Goal: Task Accomplishment & Management: Complete application form

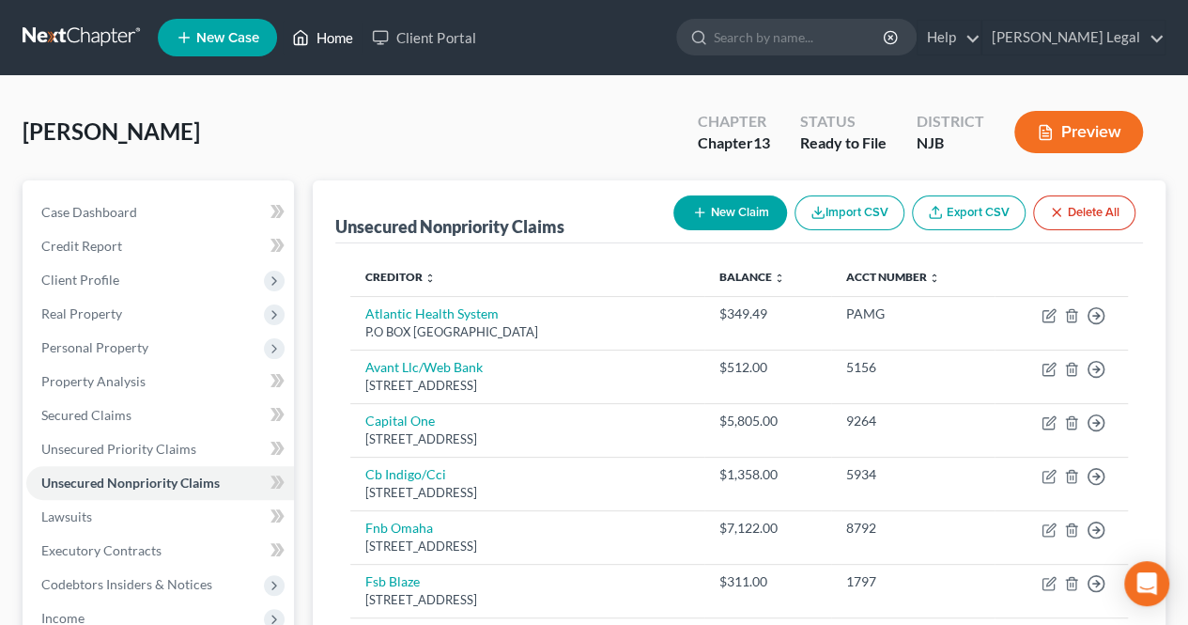
click at [332, 27] on link "Home" at bounding box center [323, 38] width 80 height 34
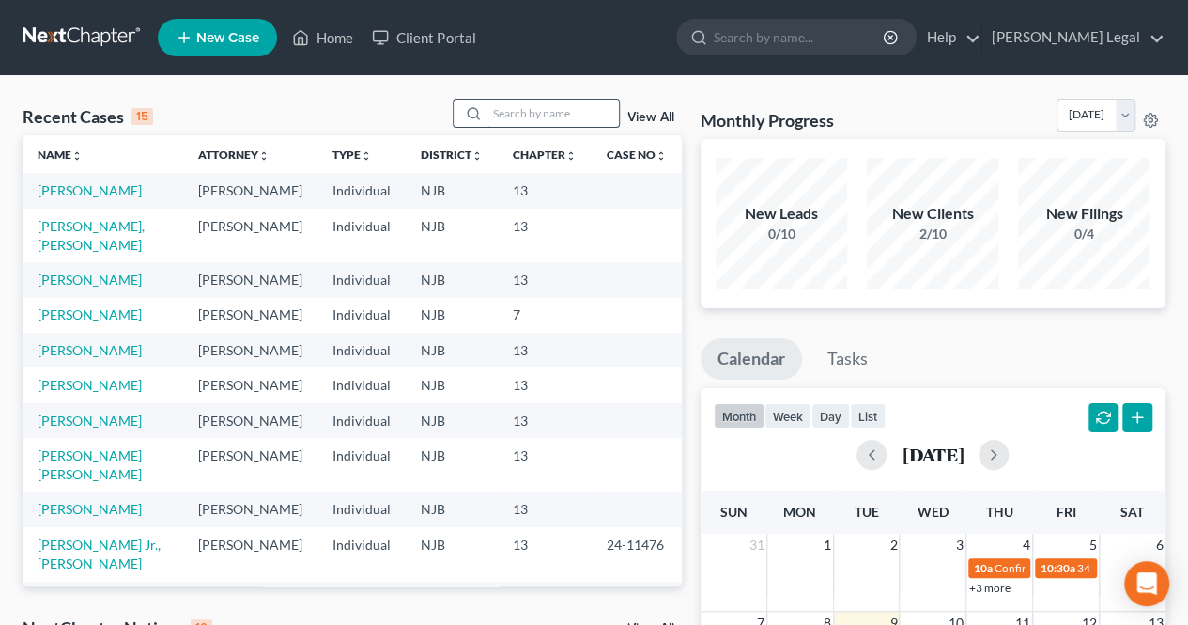
click at [535, 114] on input "search" at bounding box center [552, 113] width 131 height 27
click at [133, 248] on link "[PERSON_NAME], [PERSON_NAME]" at bounding box center [91, 235] width 107 height 35
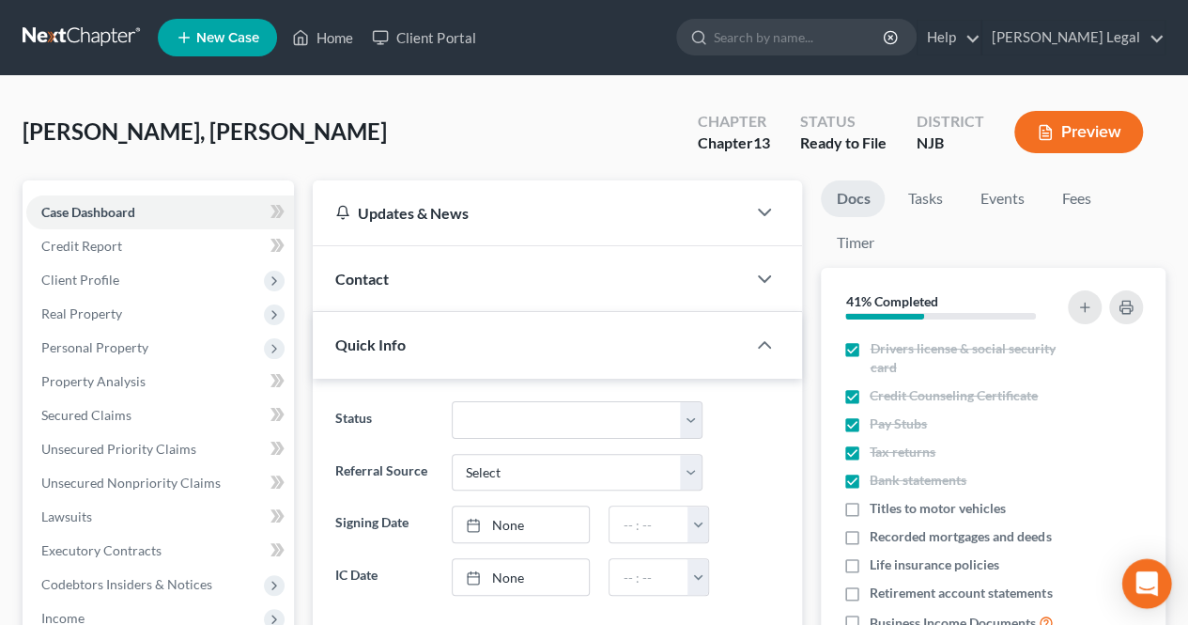
click at [1149, 587] on icon "Open Intercom Messenger" at bounding box center [1146, 583] width 24 height 24
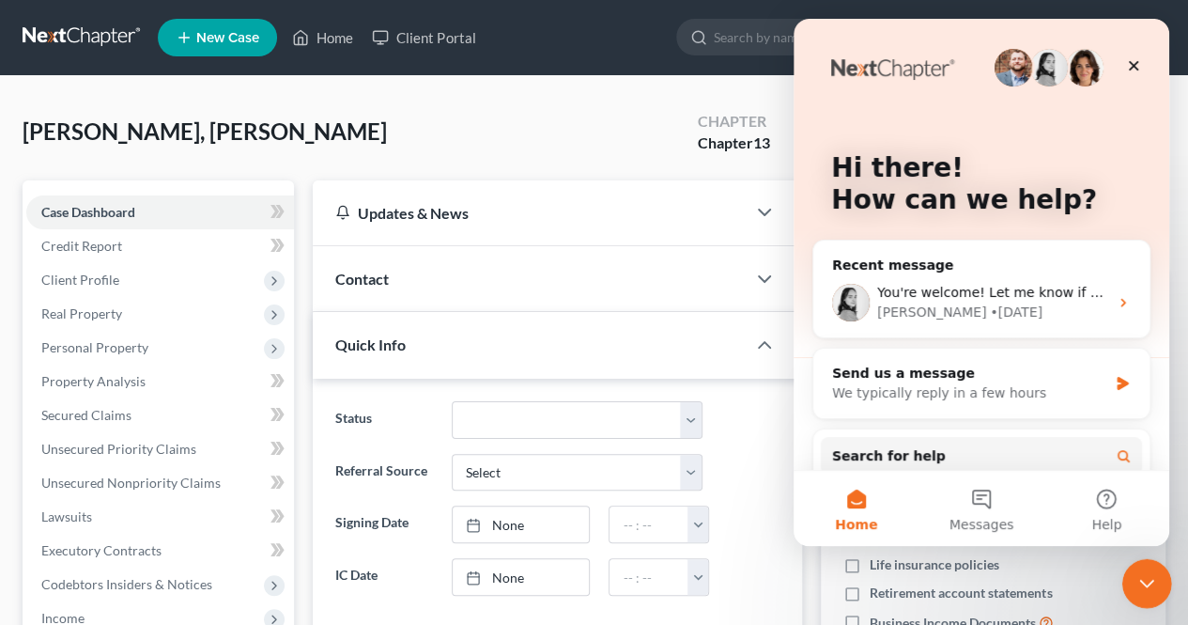
click at [1150, 571] on icon "Close Intercom Messenger" at bounding box center [1144, 580] width 23 height 23
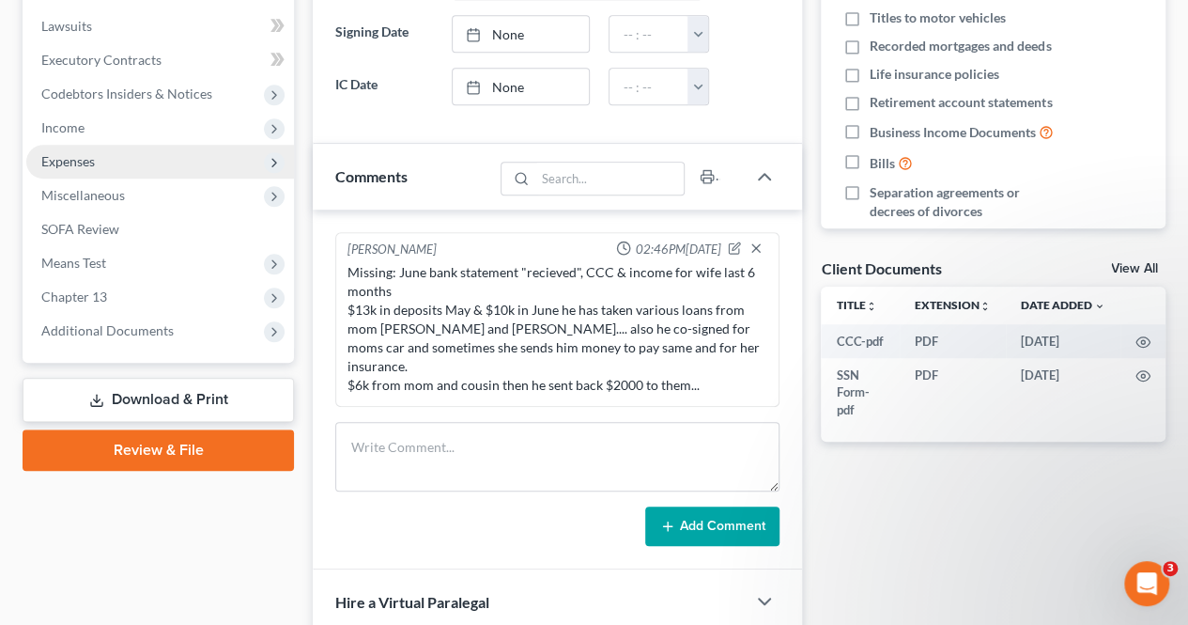
click at [185, 160] on span "Expenses" at bounding box center [160, 162] width 268 height 34
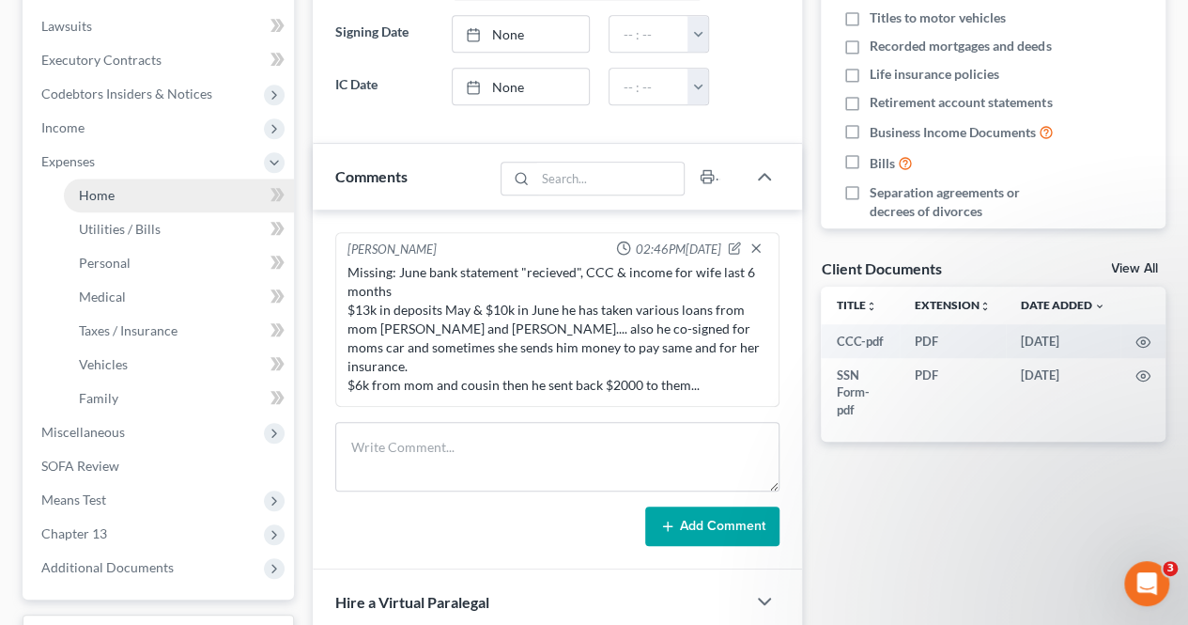
click at [194, 201] on link "Home" at bounding box center [179, 195] width 230 height 34
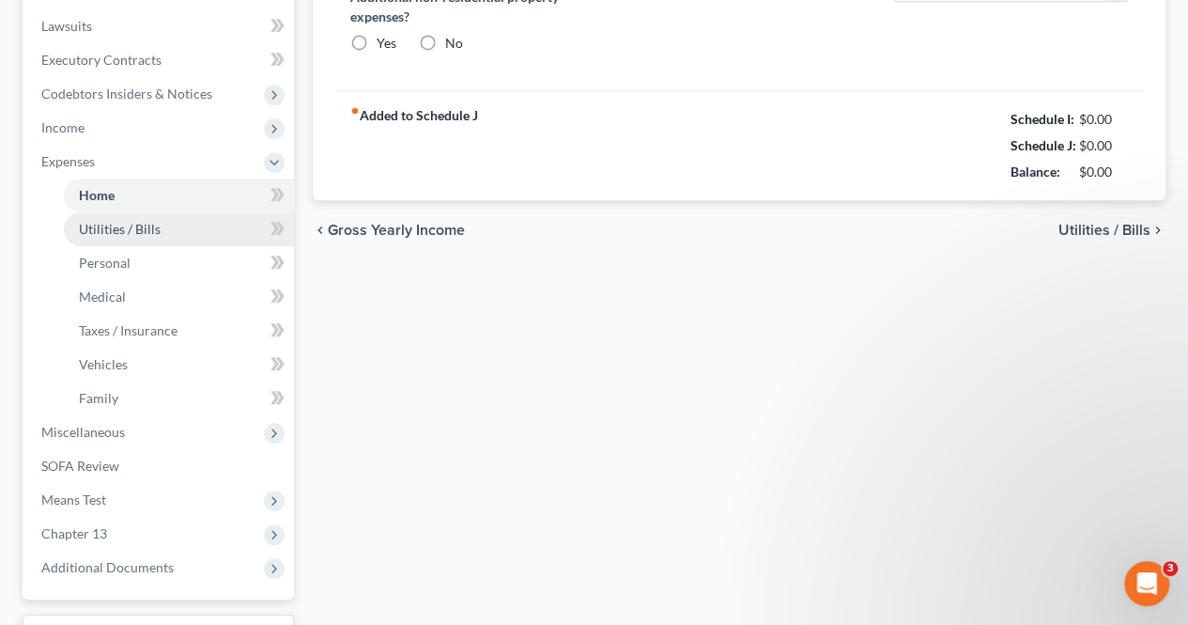
type input "2,200.00"
type input "0.00"
radio input "true"
type input "0.00"
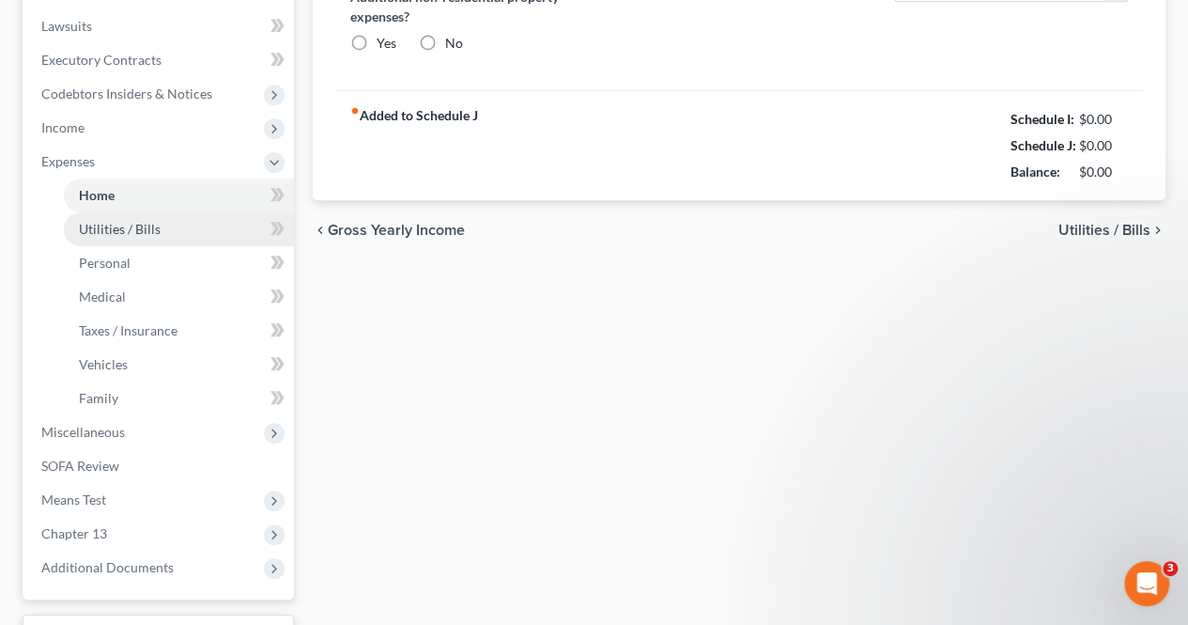
type input "0.00"
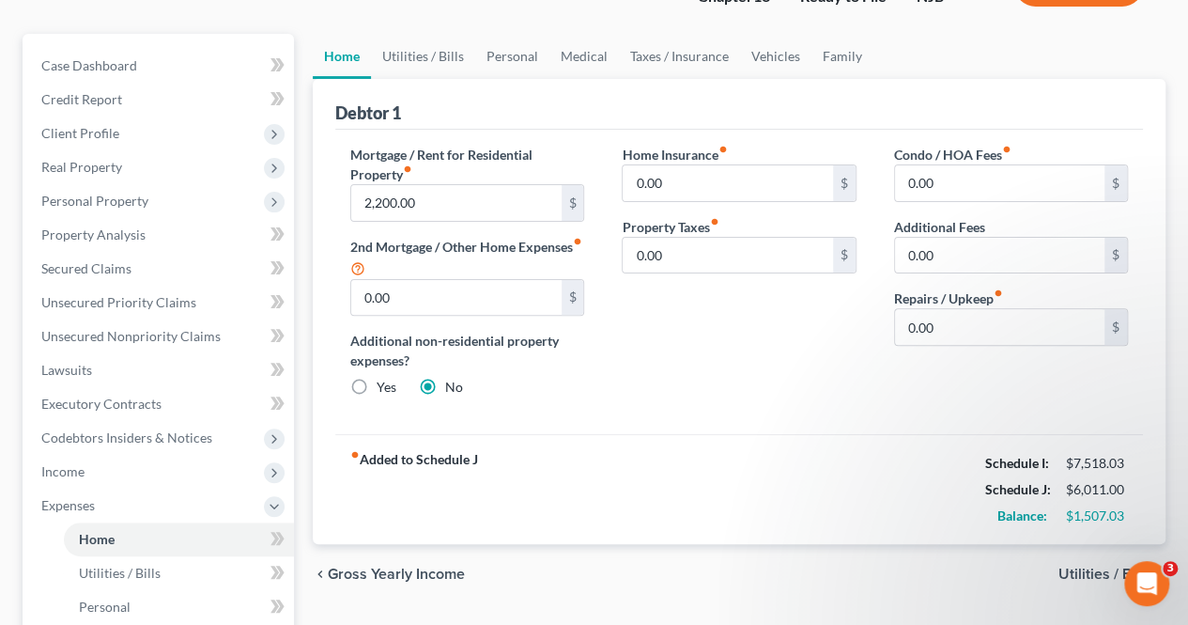
scroll to position [188, 0]
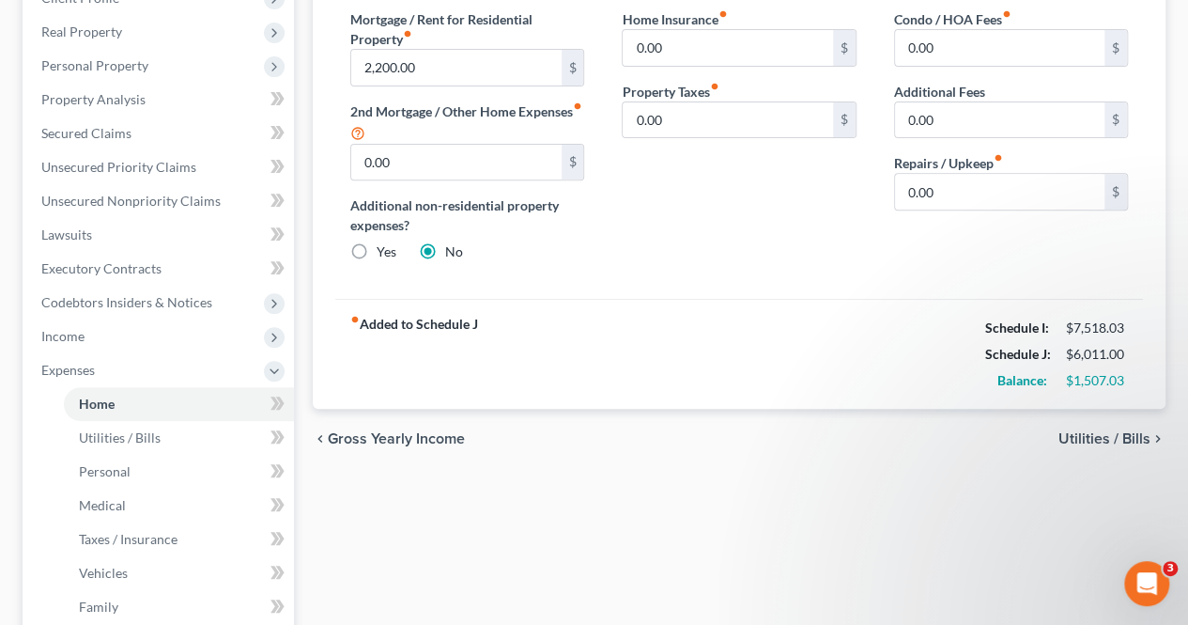
click at [1089, 433] on span "Utilities / Bills" at bounding box center [1104, 438] width 92 height 15
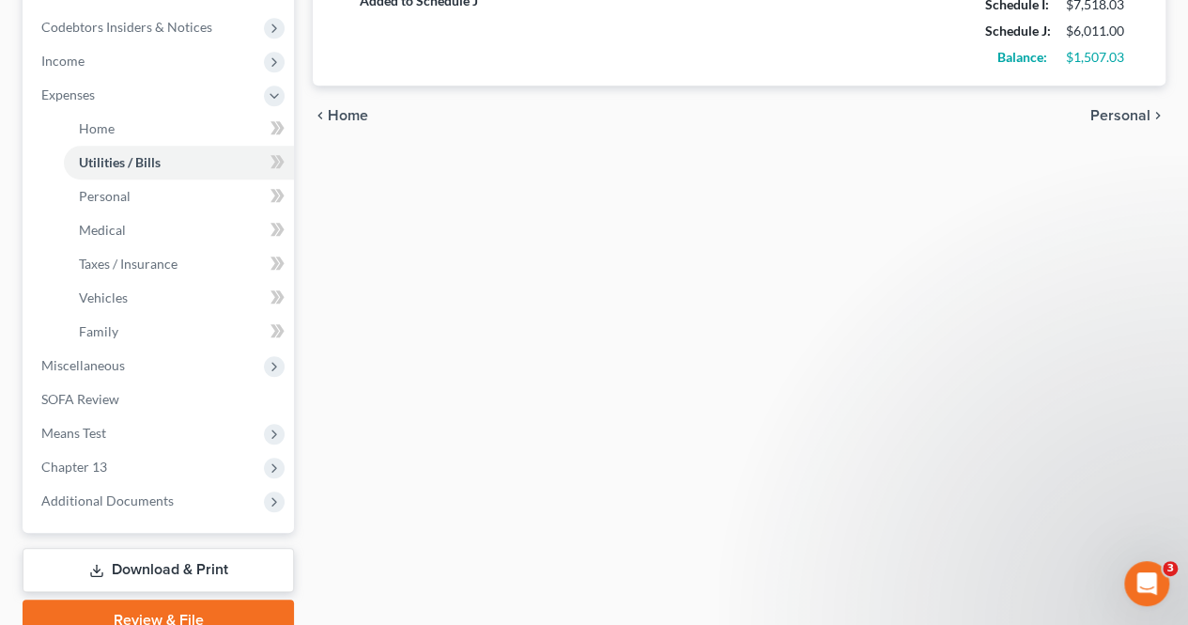
scroll to position [641, 0]
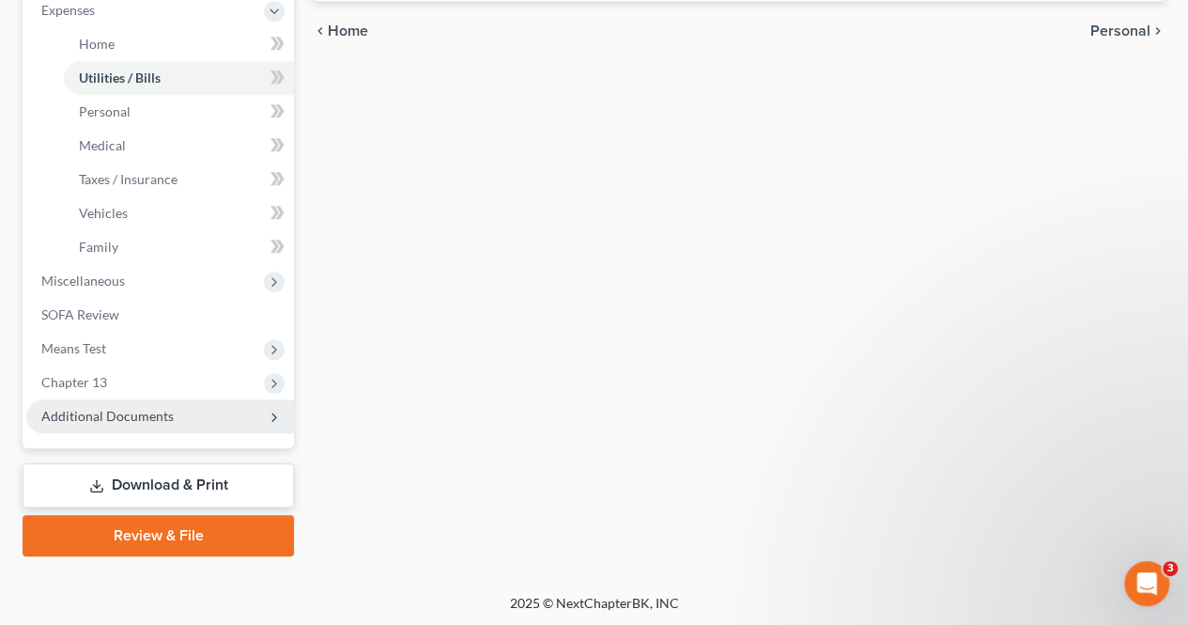
click at [217, 420] on span "Additional Documents" at bounding box center [160, 416] width 268 height 34
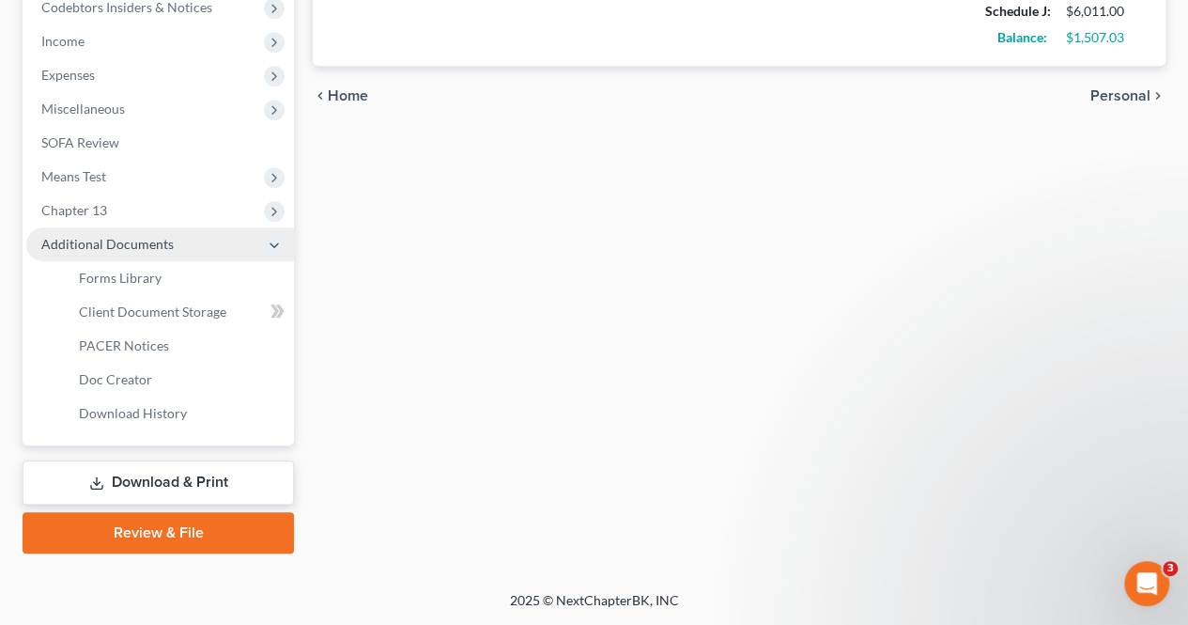
scroll to position [574, 0]
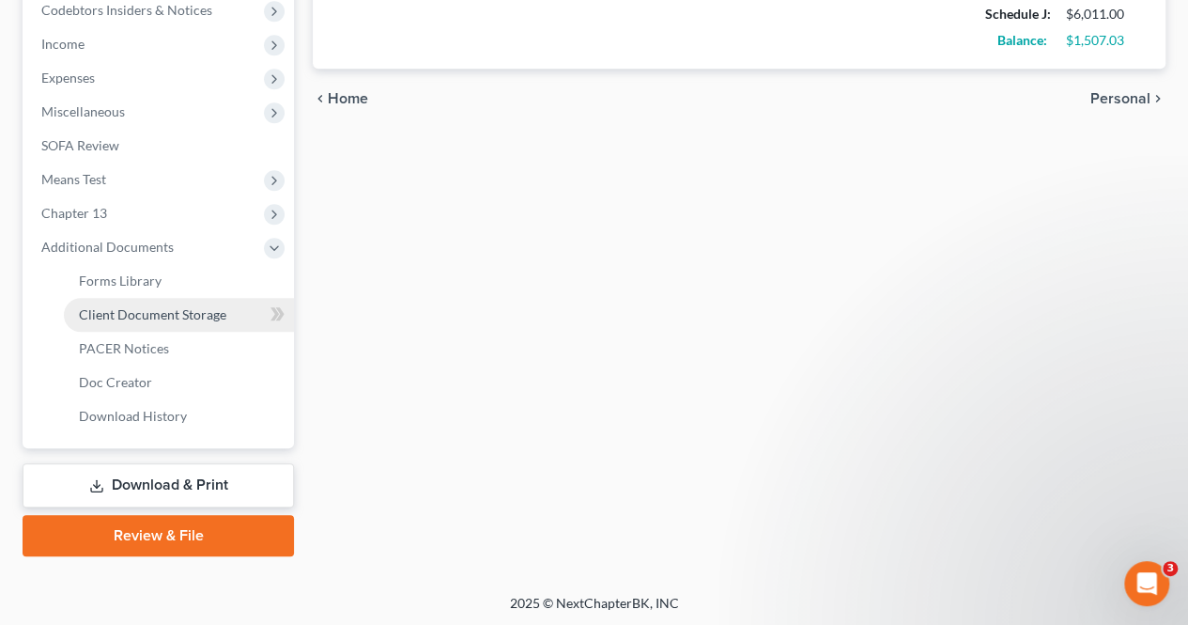
click at [198, 324] on link "Client Document Storage" at bounding box center [179, 315] width 230 height 34
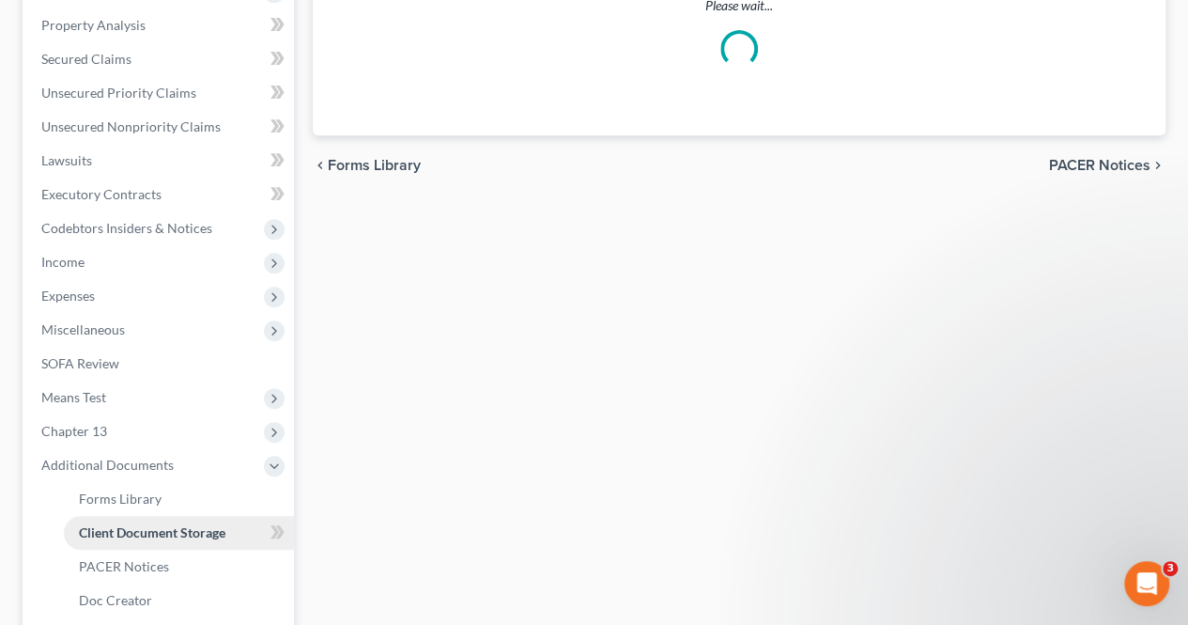
select select "9"
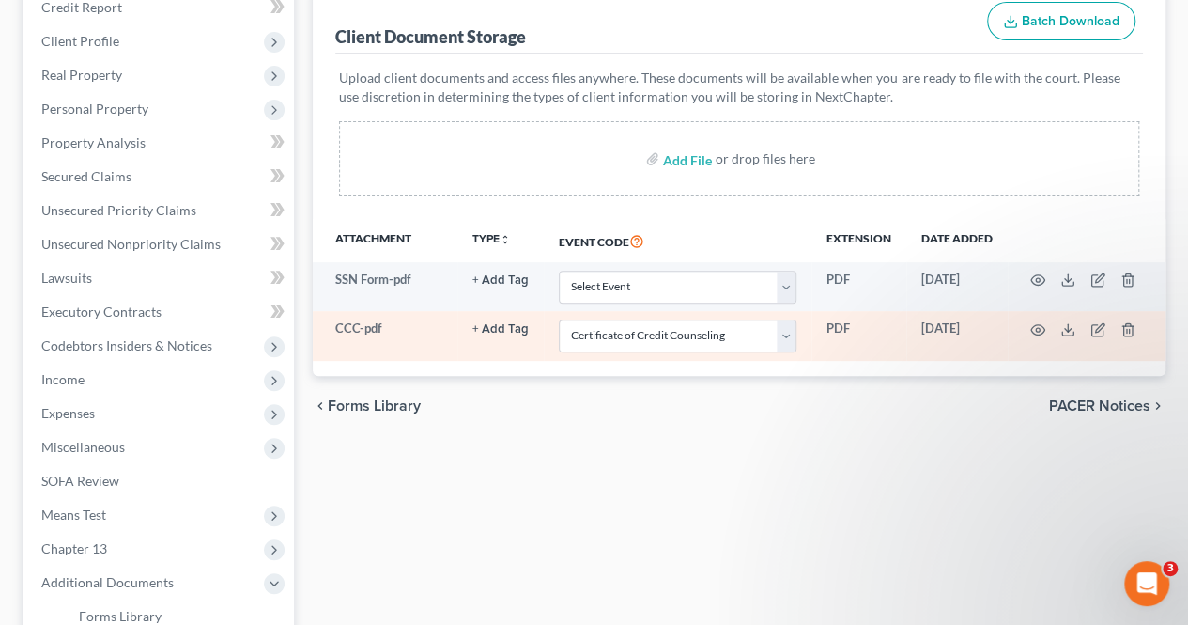
scroll to position [282, 0]
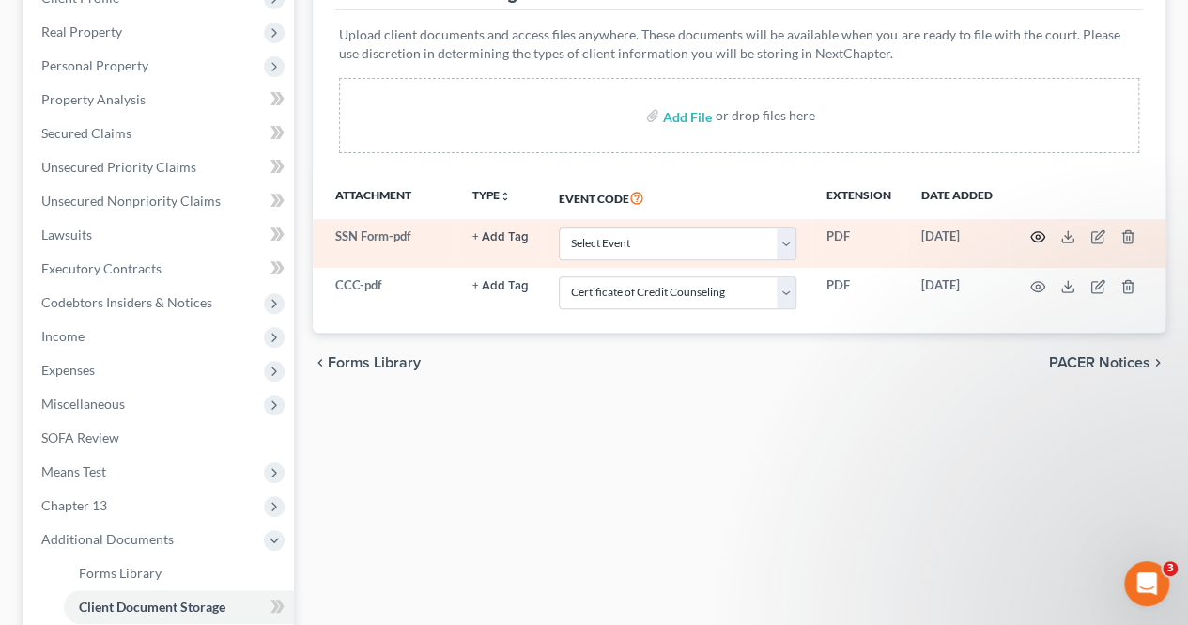
click at [1043, 236] on icon "button" at bounding box center [1038, 237] width 14 height 10
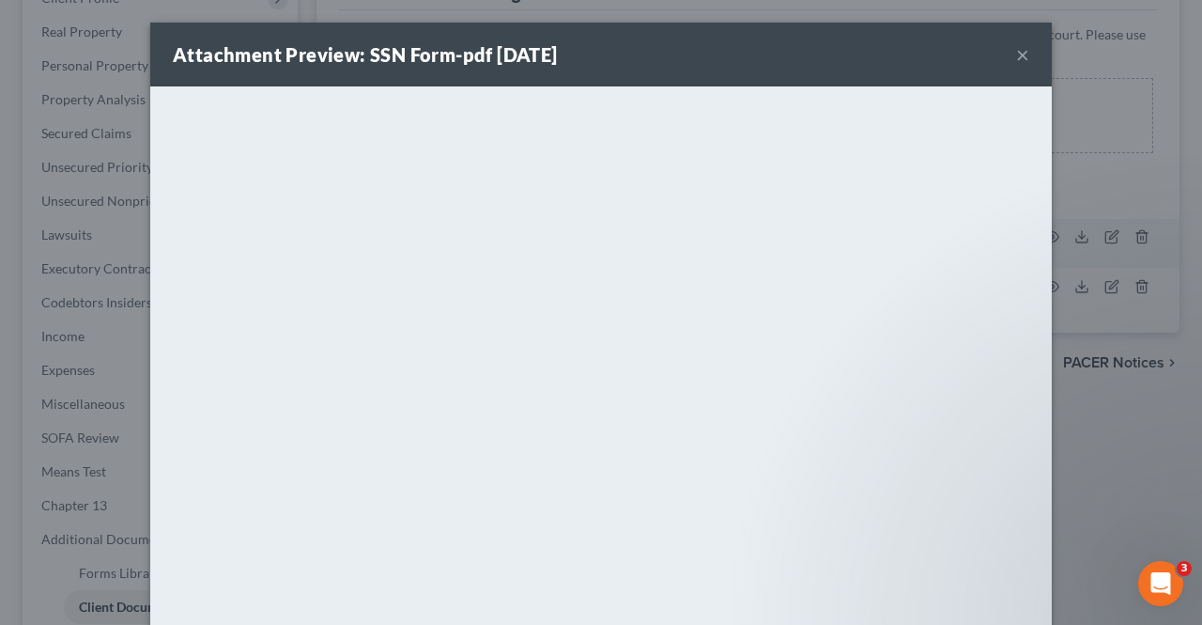
click at [1022, 53] on button "×" at bounding box center [1022, 54] width 13 height 23
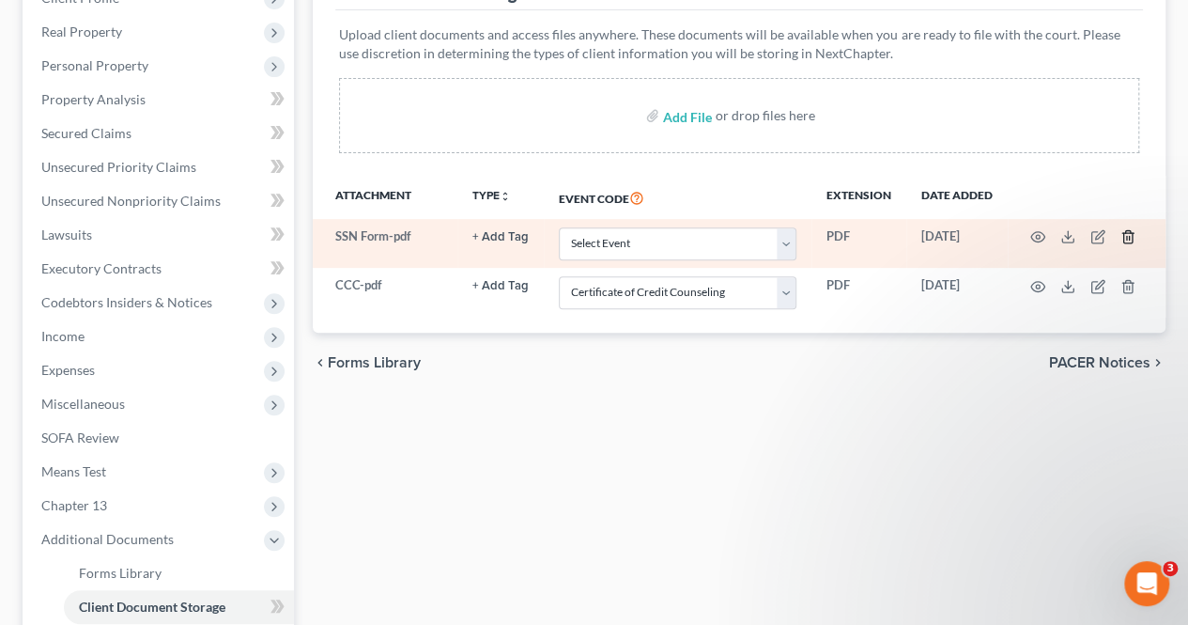
click at [1132, 236] on icon "button" at bounding box center [1127, 237] width 8 height 12
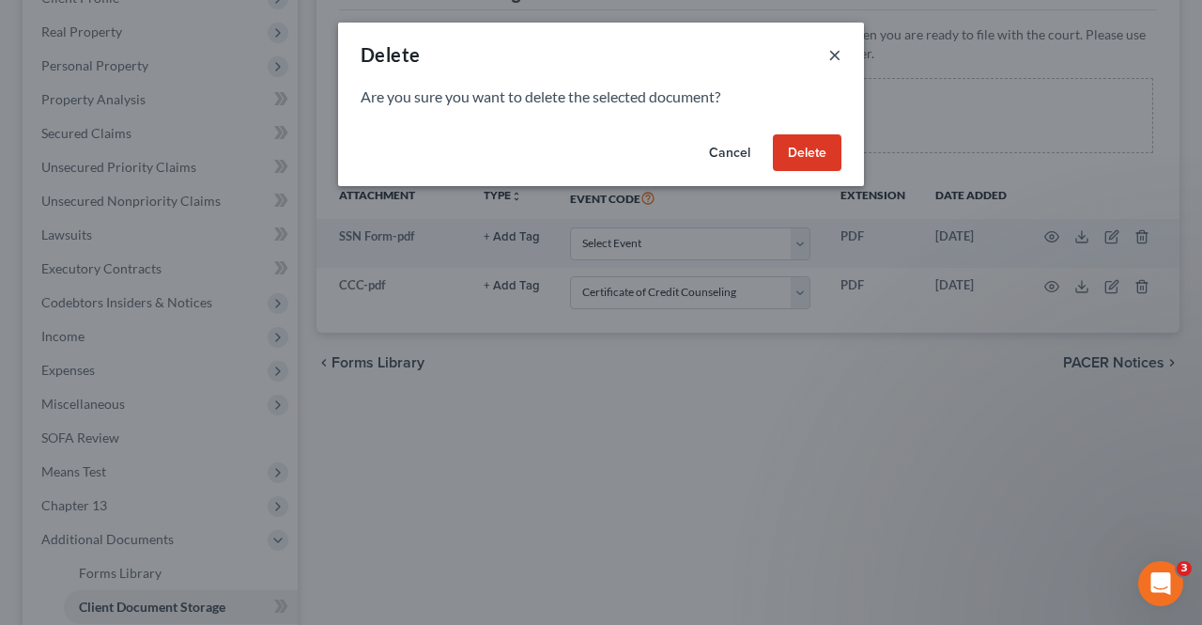
click at [836, 55] on button "×" at bounding box center [834, 54] width 13 height 23
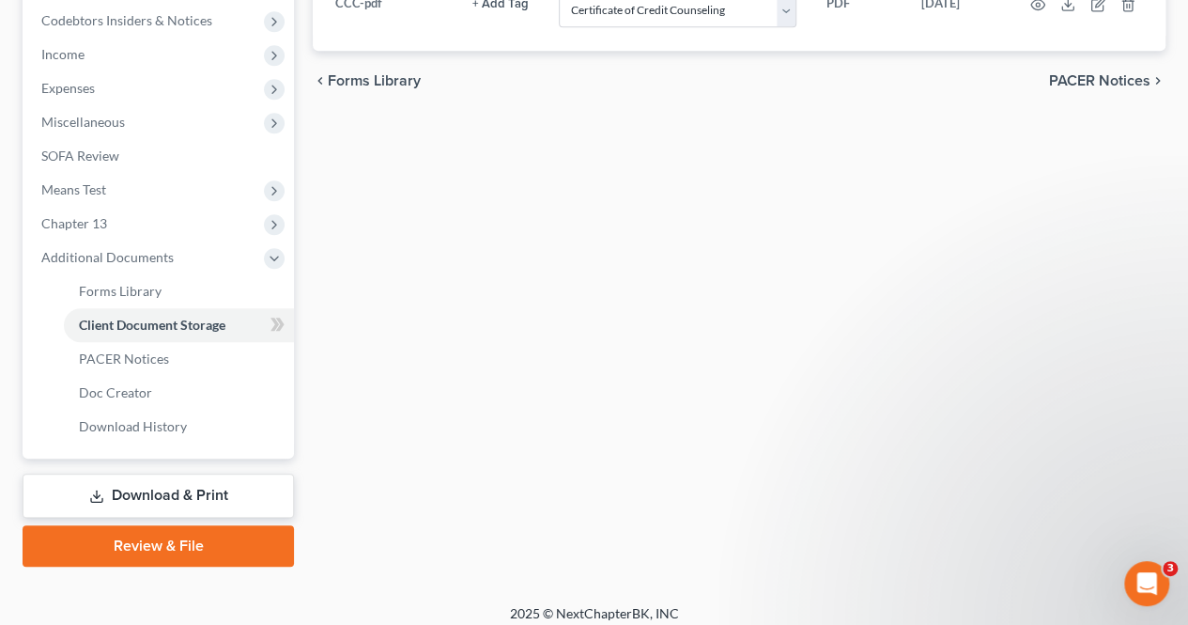
click at [241, 482] on link "Download & Print" at bounding box center [158, 495] width 271 height 44
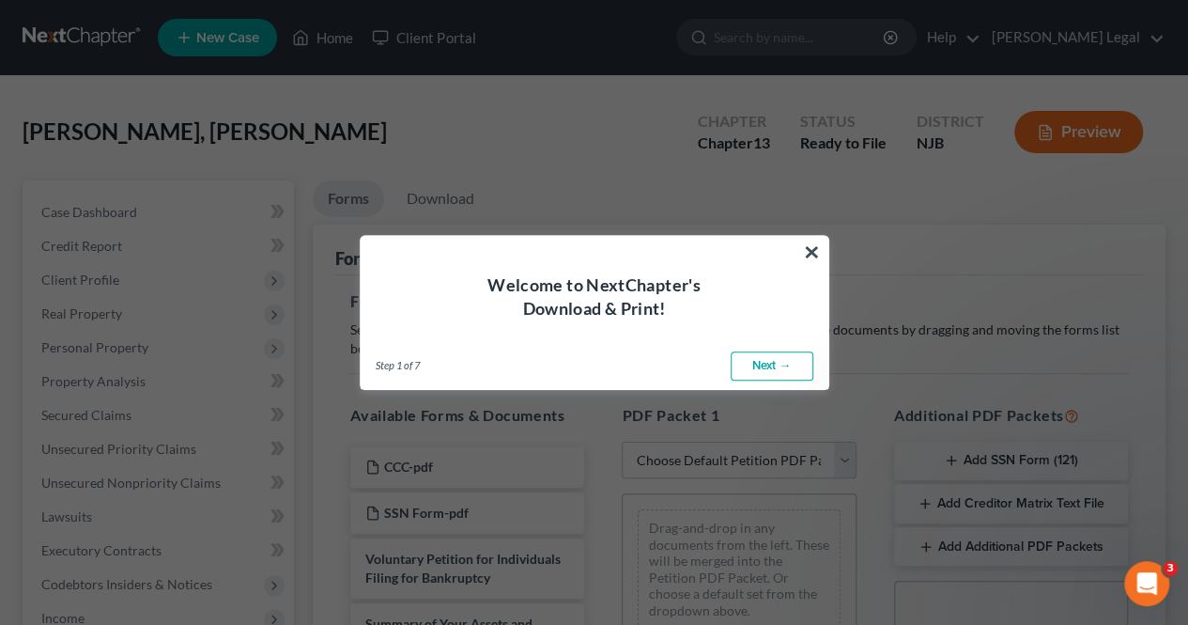
click at [771, 365] on link "Next →" at bounding box center [772, 366] width 83 height 30
select select "0"
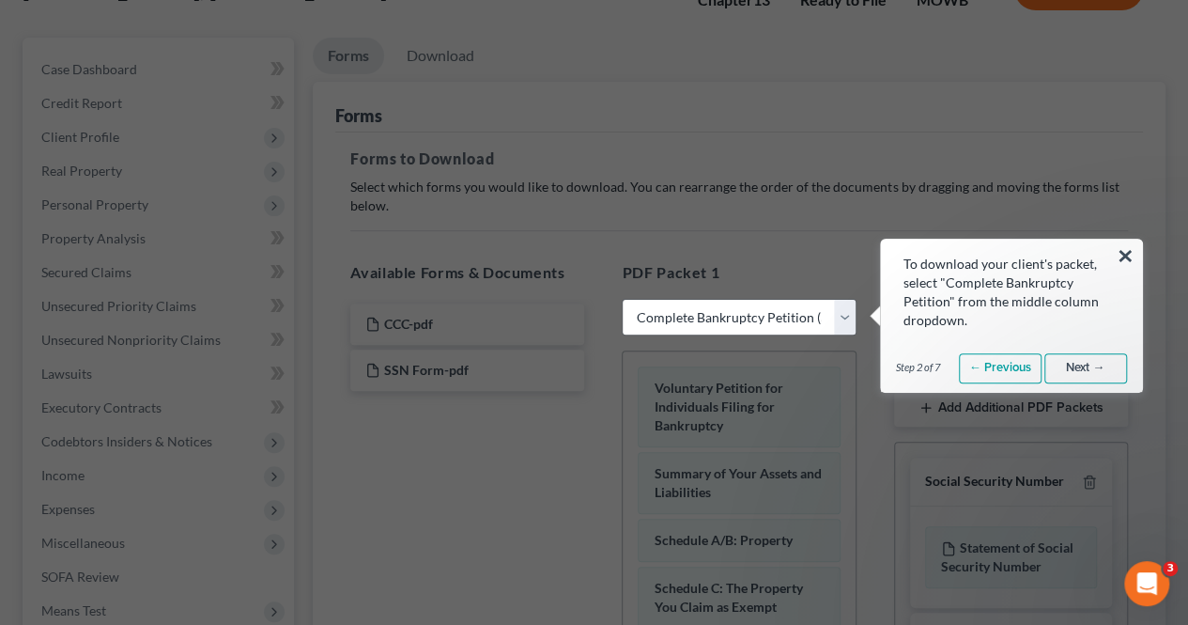
scroll to position [188, 0]
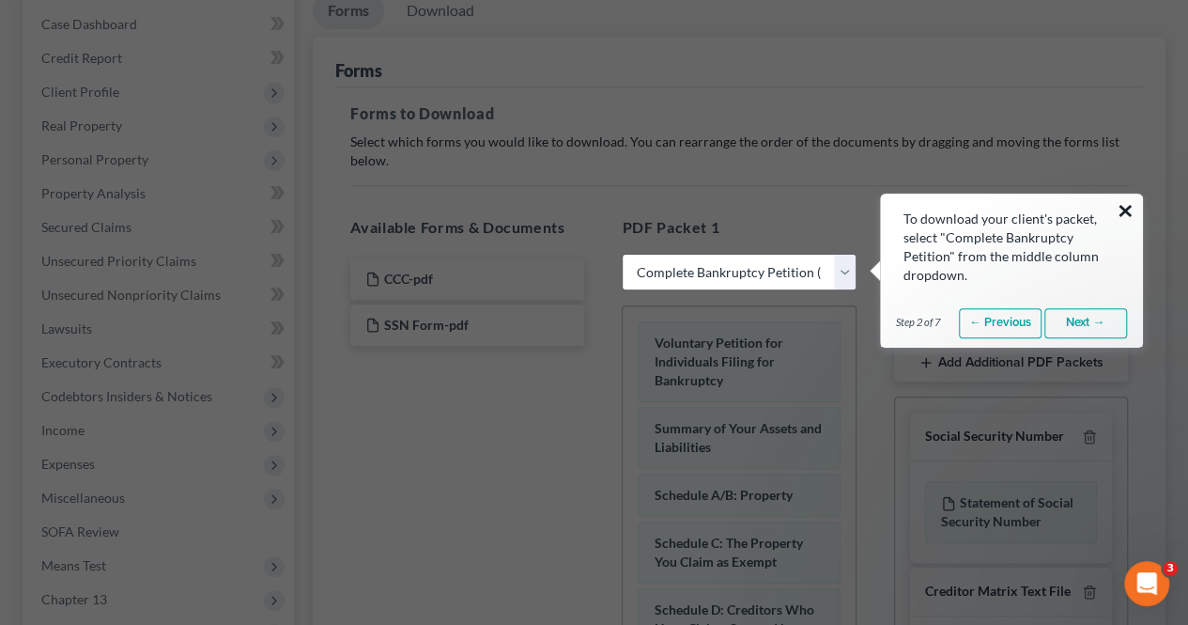
click at [1128, 211] on button "×" at bounding box center [1126, 210] width 18 height 30
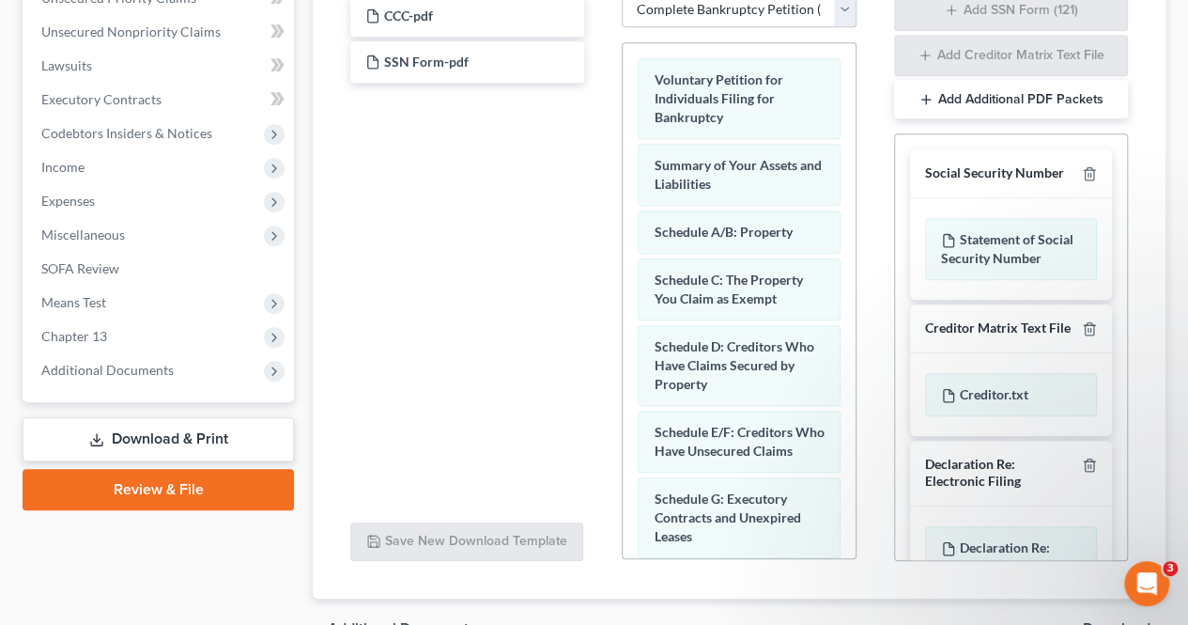
scroll to position [553, 0]
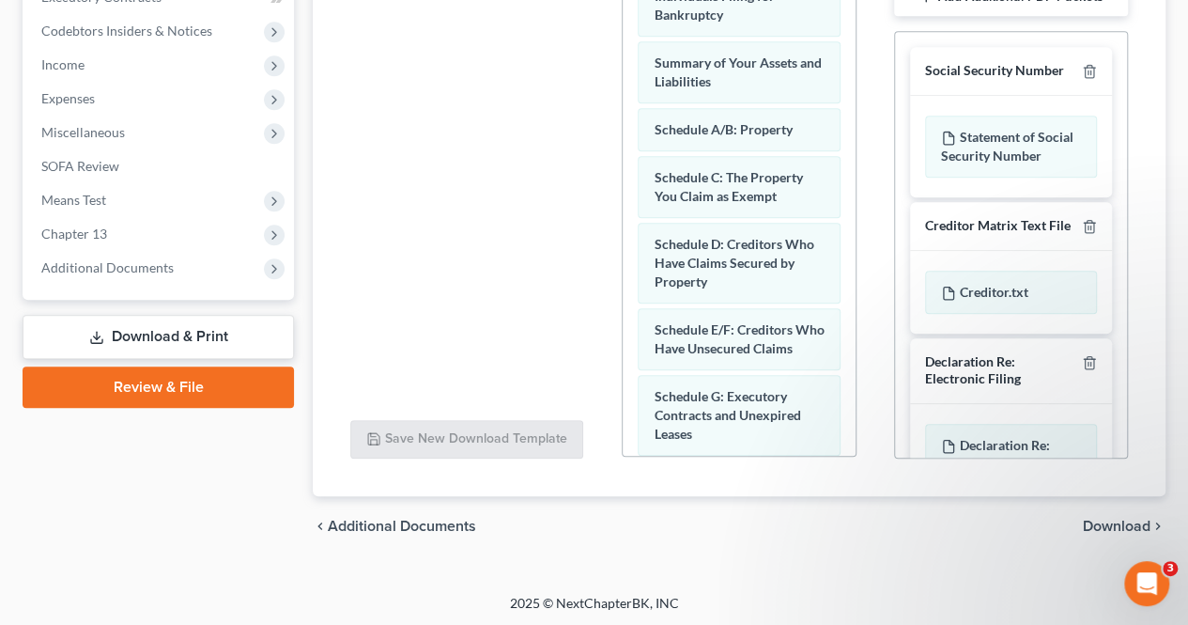
click at [248, 339] on link "Download & Print" at bounding box center [158, 337] width 271 height 44
click at [224, 337] on link "Download & Print" at bounding box center [158, 337] width 271 height 44
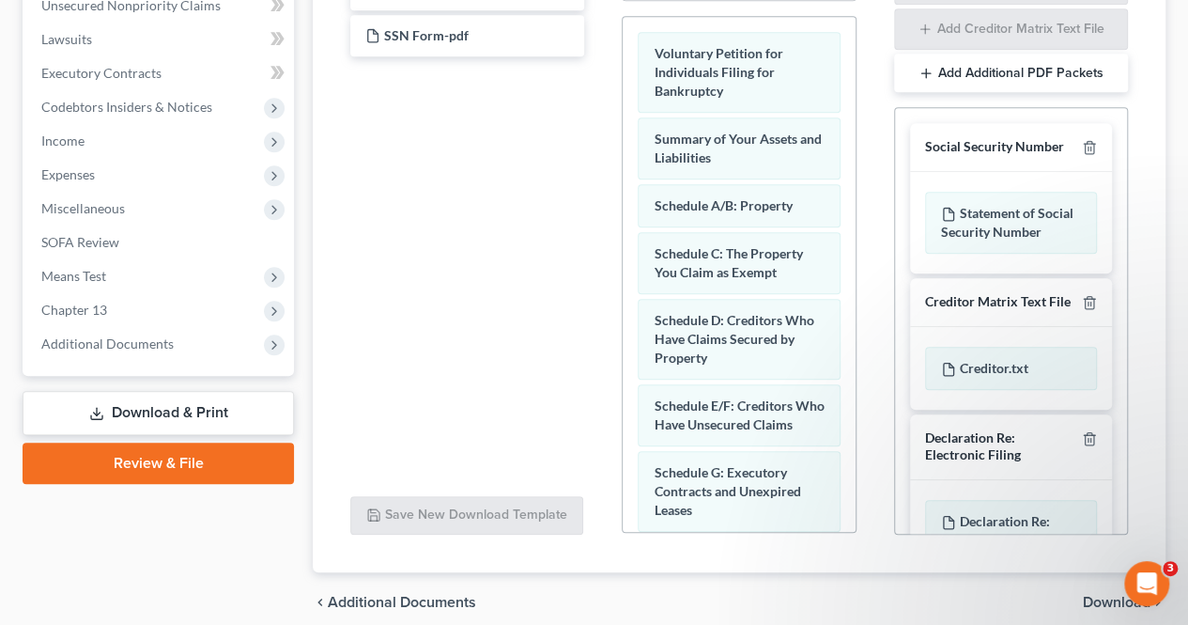
scroll to position [271, 0]
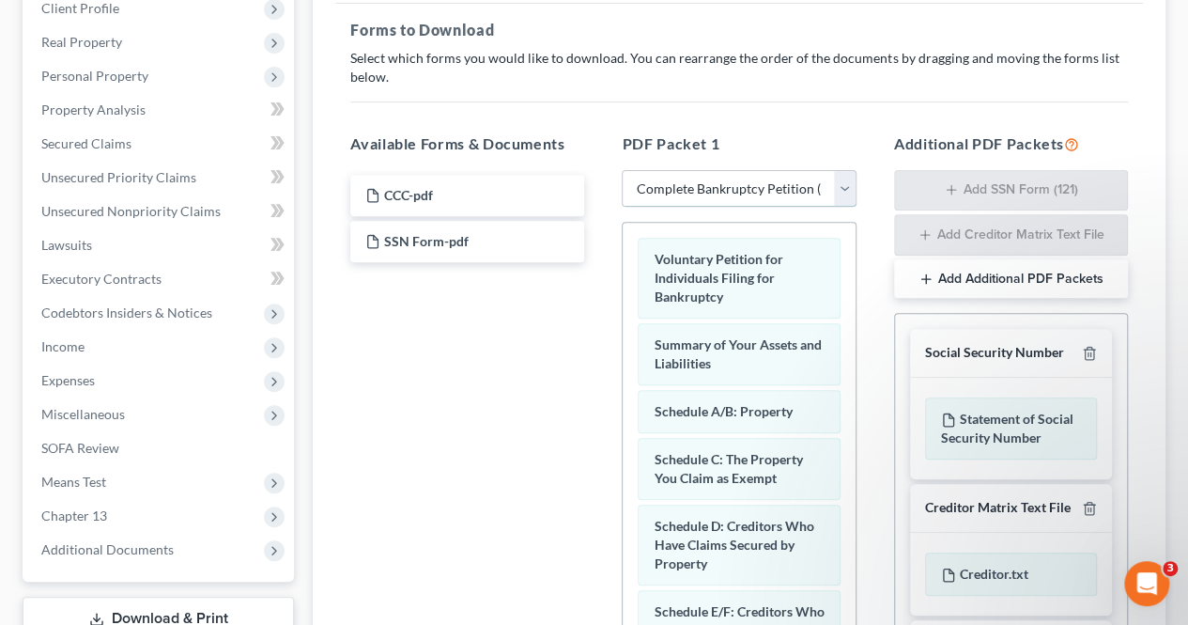
click at [716, 178] on select "Choose Default Petition PDF Packet Complete Bankruptcy Petition (all forms and …" at bounding box center [739, 189] width 234 height 38
drag, startPoint x: 1166, startPoint y: 270, endPoint x: 1109, endPoint y: 273, distance: 57.4
click at [1166, 270] on div "Forms Download Forms Forms to Download Select which forms you would like to dow…" at bounding box center [739, 374] width 872 height 930
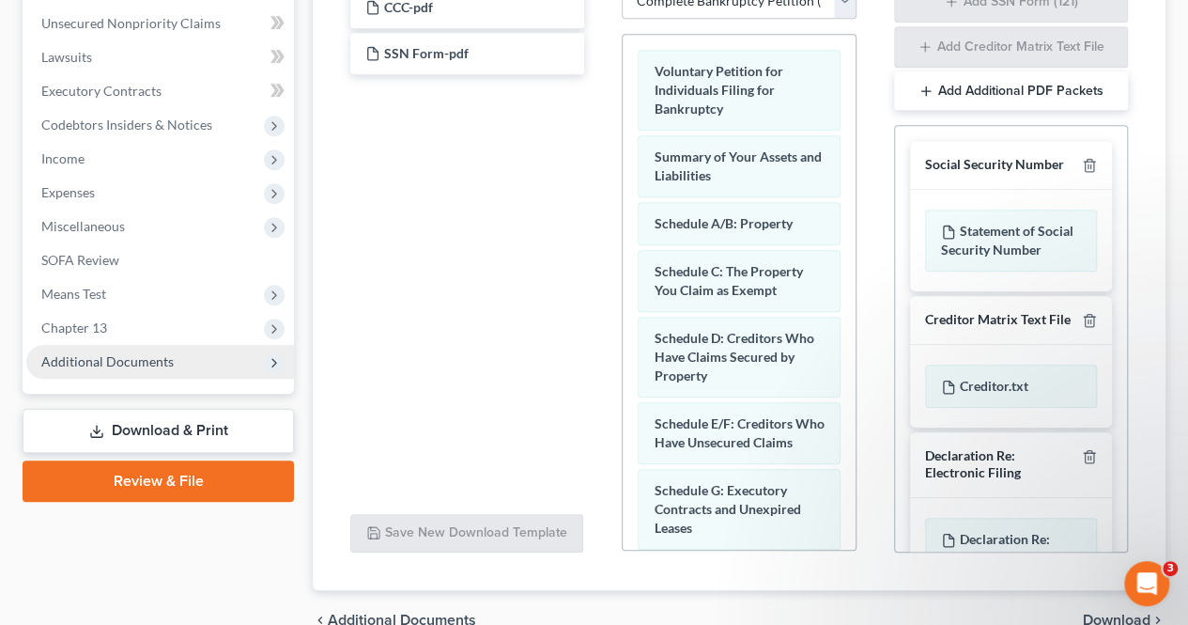
click at [177, 358] on span "Additional Documents" at bounding box center [160, 362] width 268 height 34
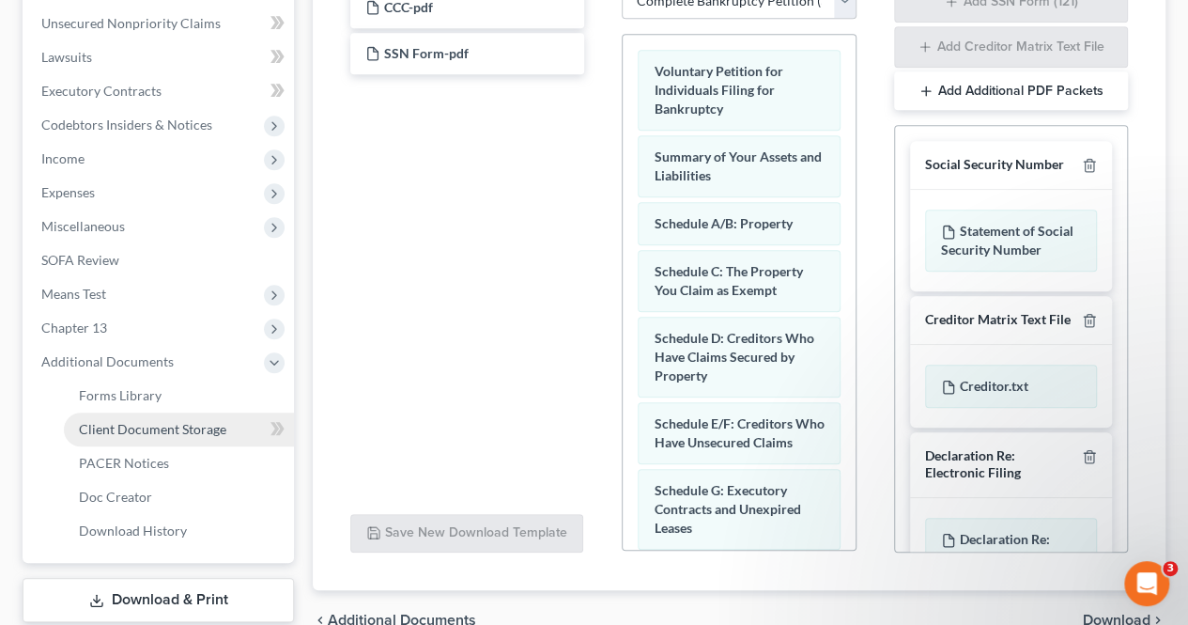
click at [187, 431] on span "Client Document Storage" at bounding box center [152, 429] width 147 height 16
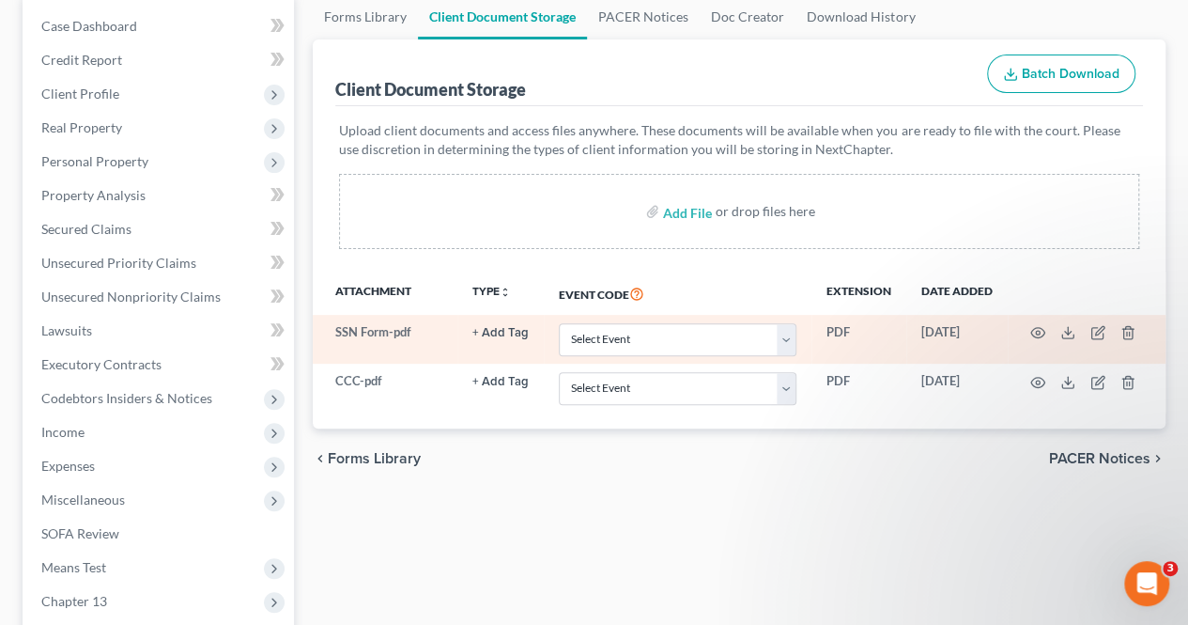
scroll to position [188, 0]
click at [1041, 326] on icon "button" at bounding box center [1037, 330] width 15 height 15
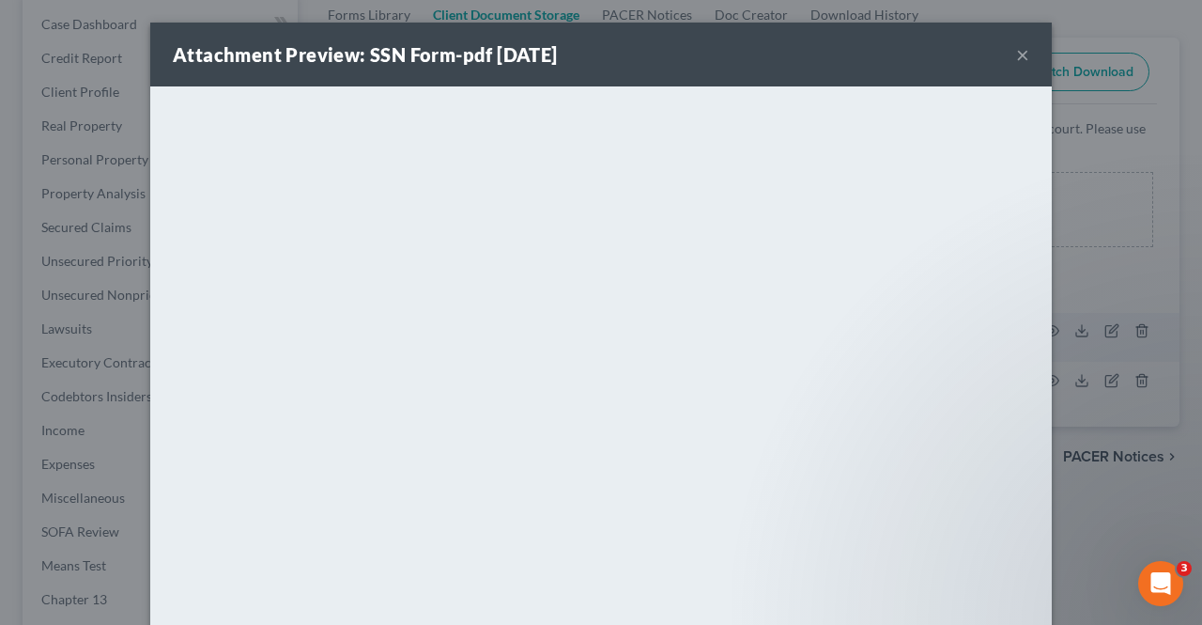
click at [1007, 49] on div "Attachment Preview: SSN Form-pdf [DATE] ×" at bounding box center [601, 55] width 902 height 64
click at [1008, 49] on div "Attachment Preview: SSN Form-pdf [DATE] ×" at bounding box center [601, 55] width 902 height 64
click at [1016, 57] on button "×" at bounding box center [1022, 54] width 13 height 23
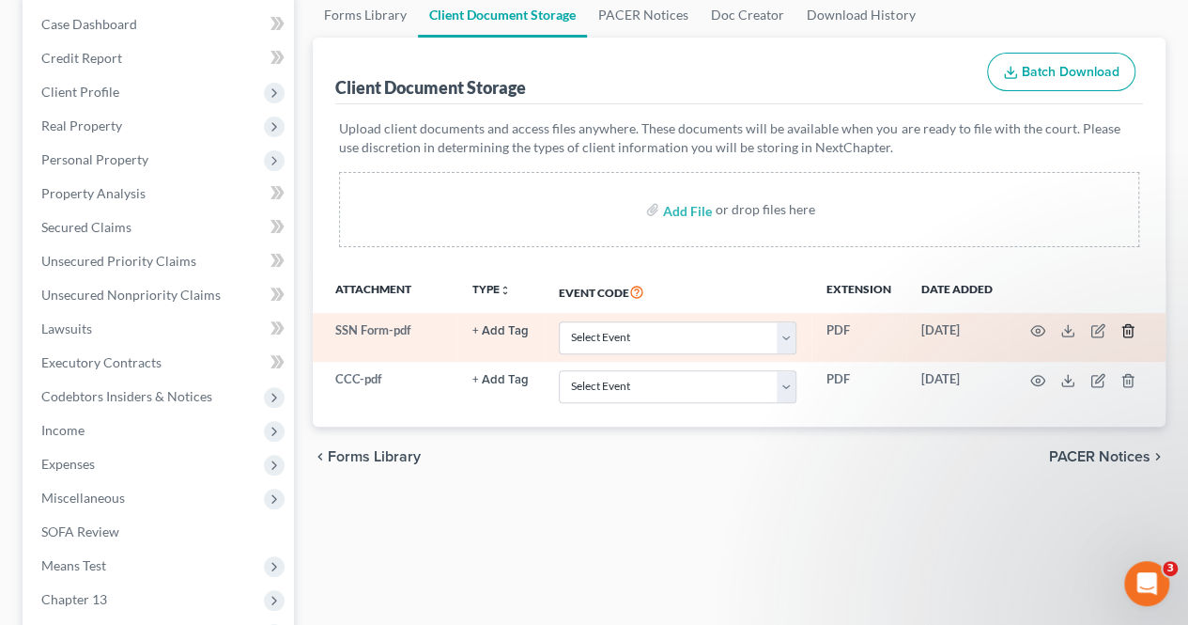
click at [1131, 332] on icon "button" at bounding box center [1127, 331] width 8 height 12
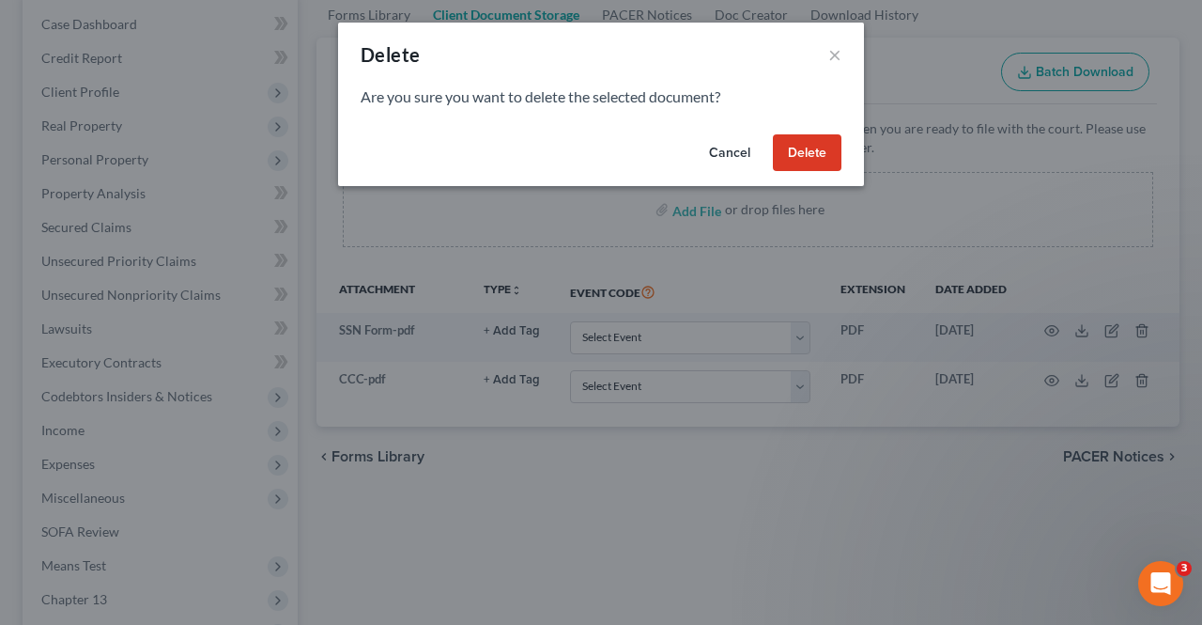
click at [776, 155] on button "Delete" at bounding box center [807, 153] width 69 height 38
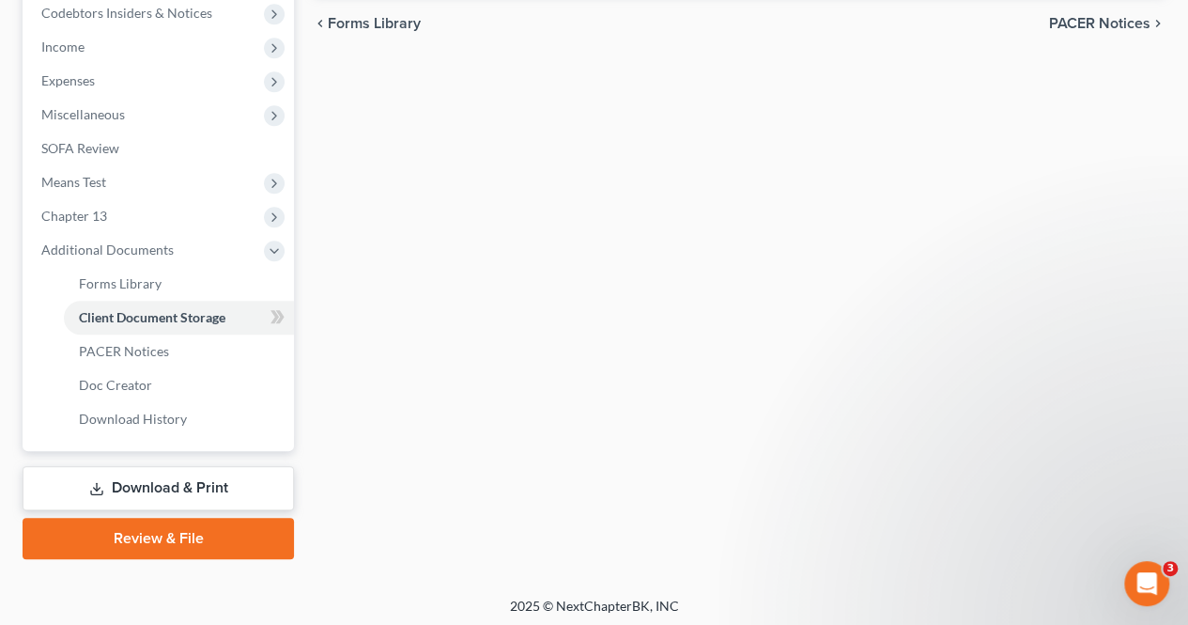
scroll to position [574, 0]
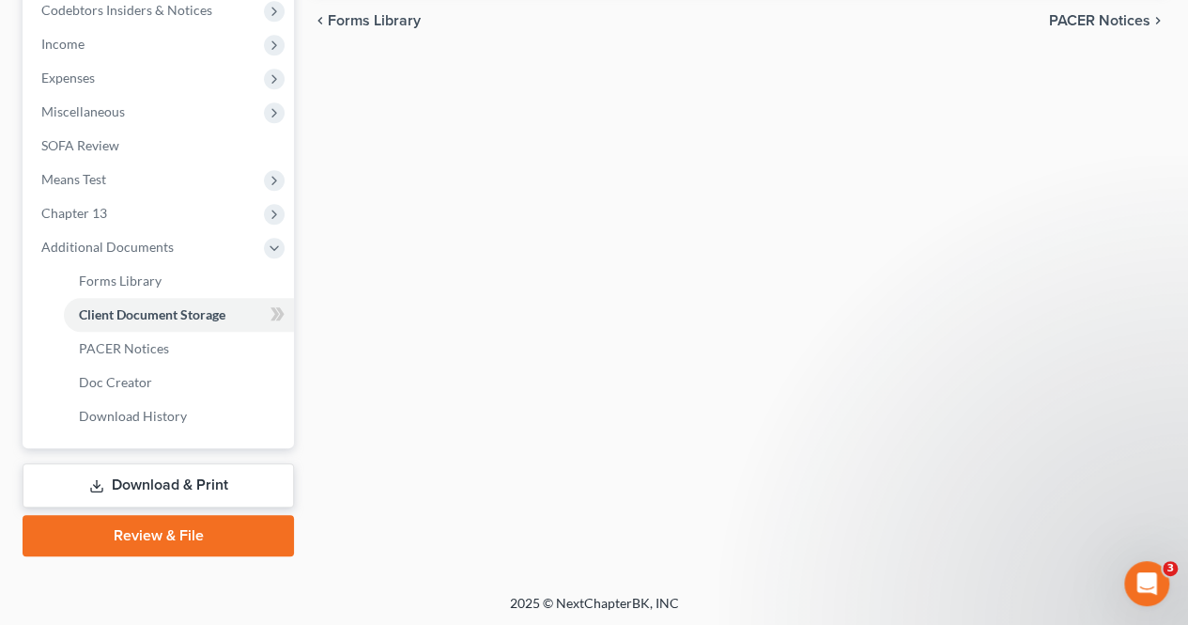
click at [202, 484] on link "Download & Print" at bounding box center [158, 485] width 271 height 44
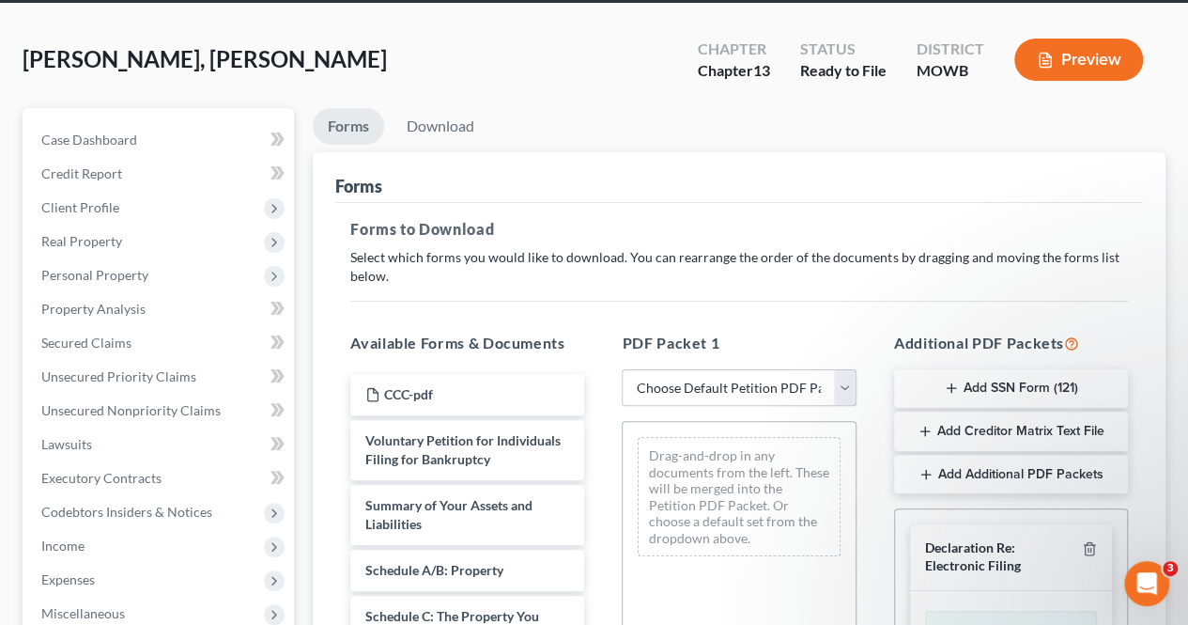
scroll to position [188, 0]
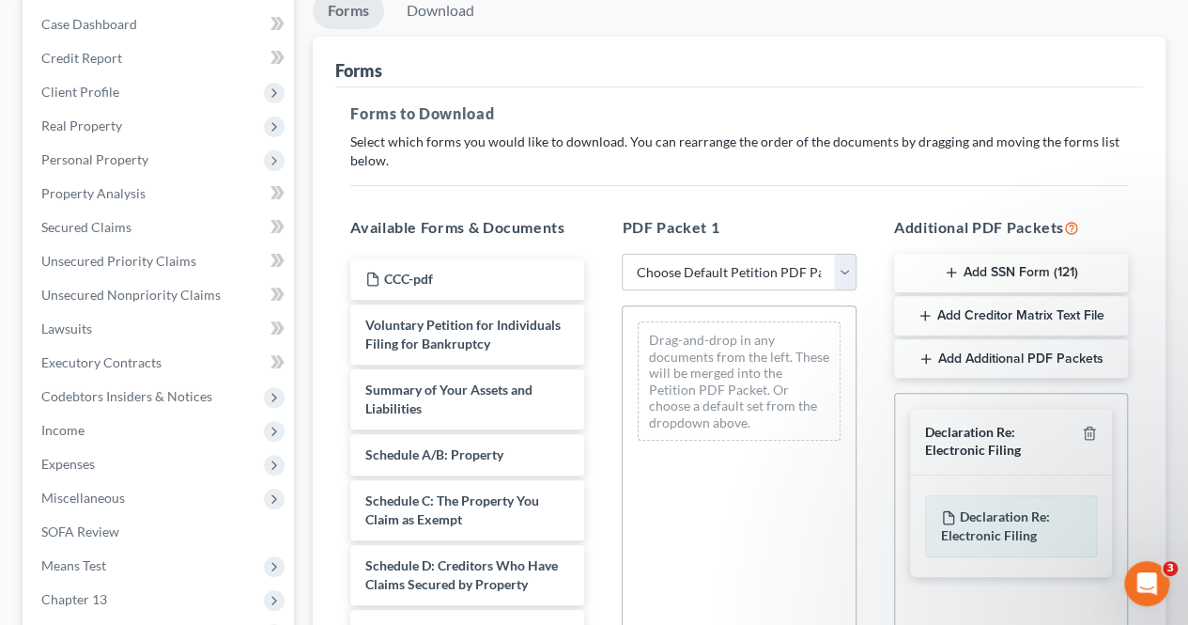
click at [986, 289] on button "Add SSN Form (121)" at bounding box center [1011, 273] width 234 height 39
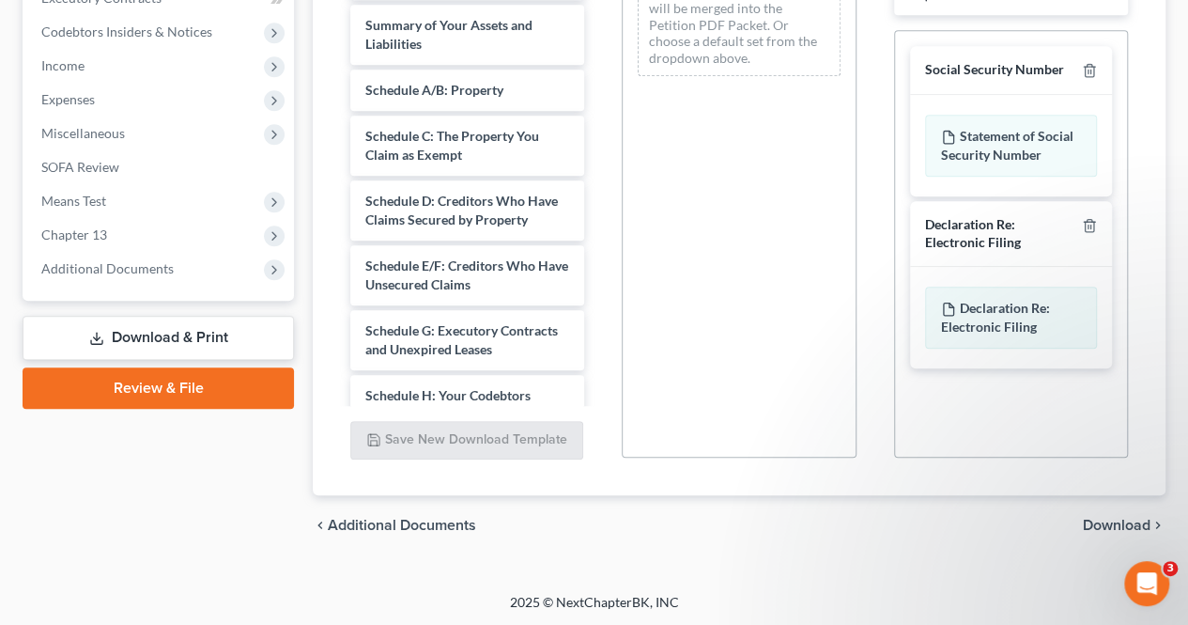
click at [1114, 522] on span "Download" at bounding box center [1117, 524] width 68 height 15
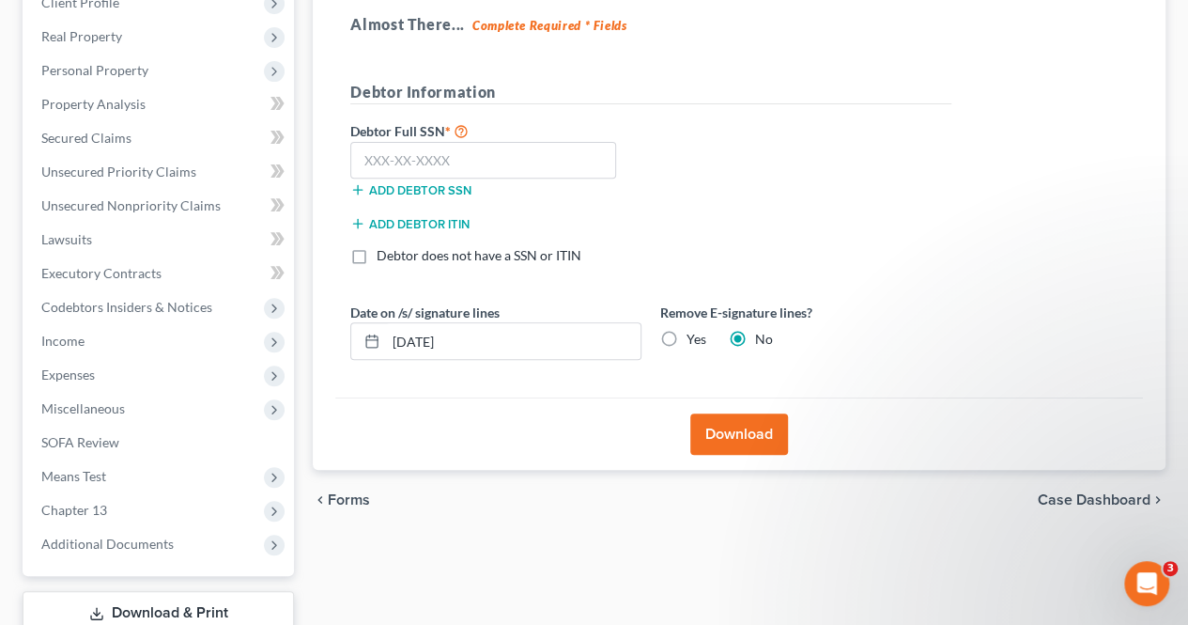
scroll to position [217, 0]
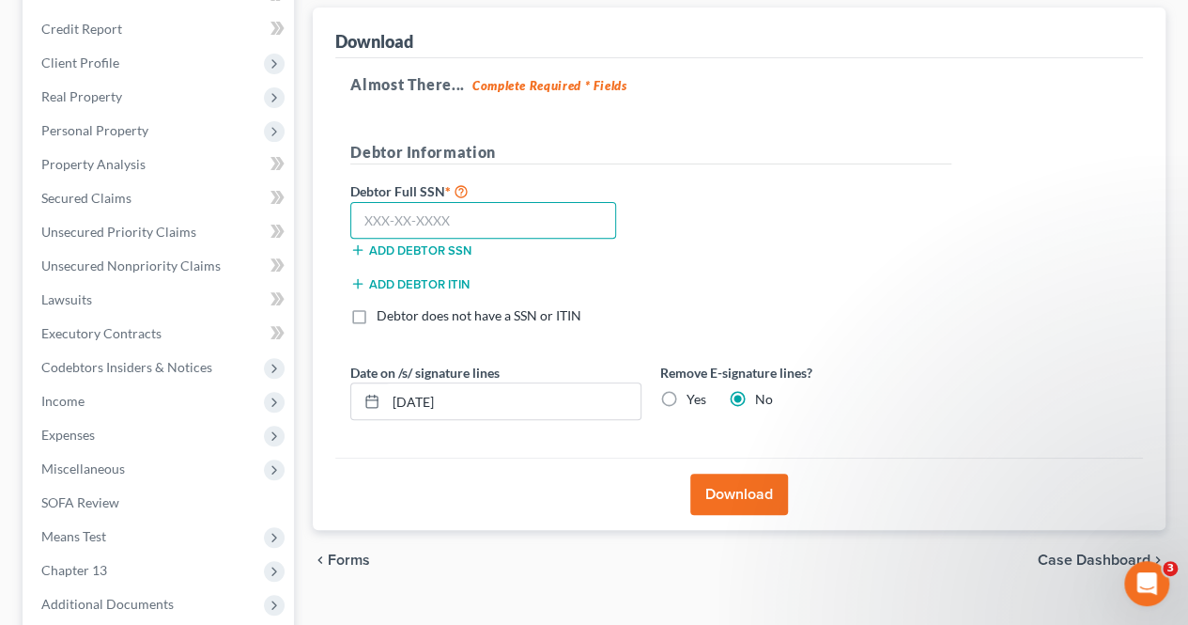
paste input "703-38-2067"
type input "703-38-2067"
click at [732, 490] on button "Download" at bounding box center [739, 493] width 98 height 41
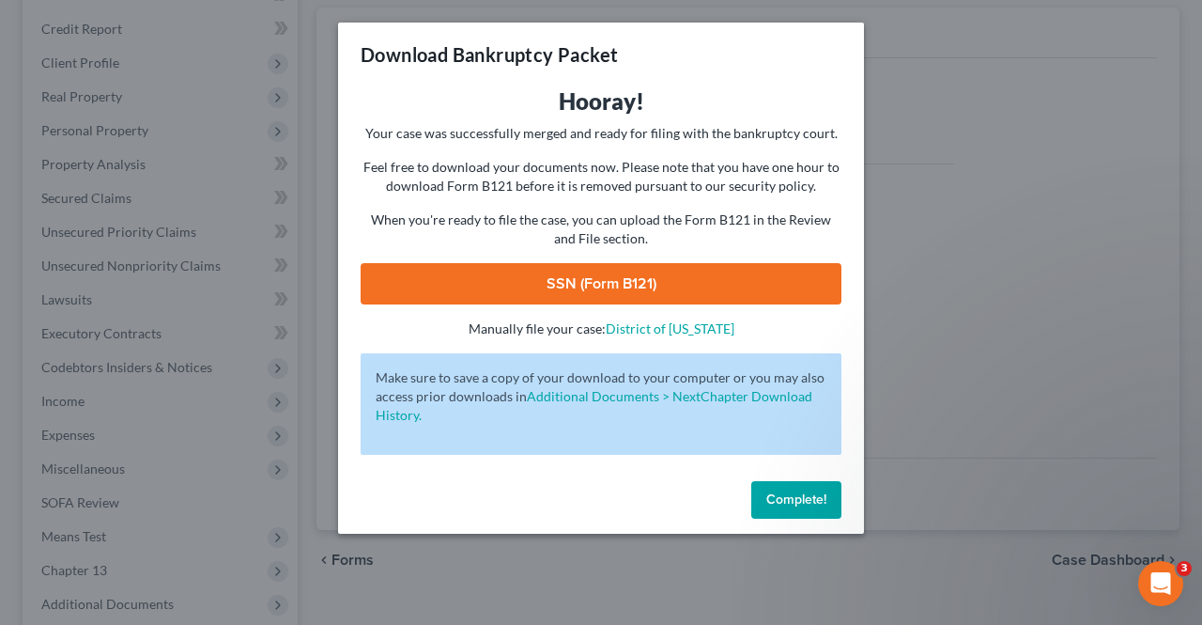
click at [635, 290] on link "SSN (Form B121)" at bounding box center [601, 283] width 481 height 41
click at [768, 493] on span "Complete!" at bounding box center [796, 499] width 60 height 16
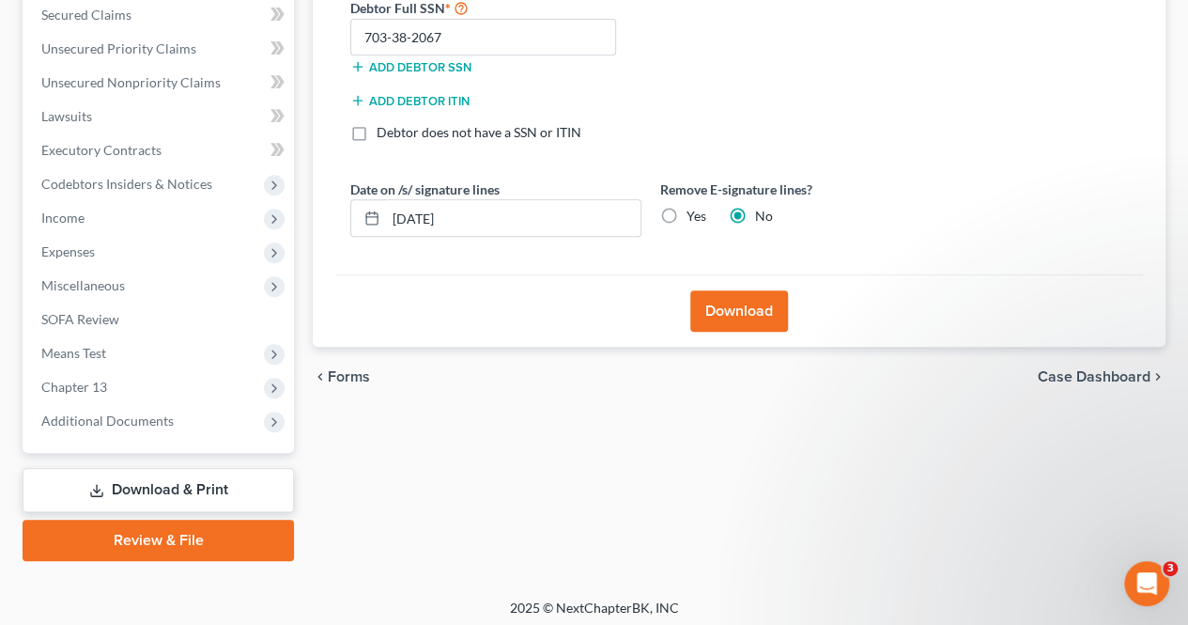
scroll to position [405, 0]
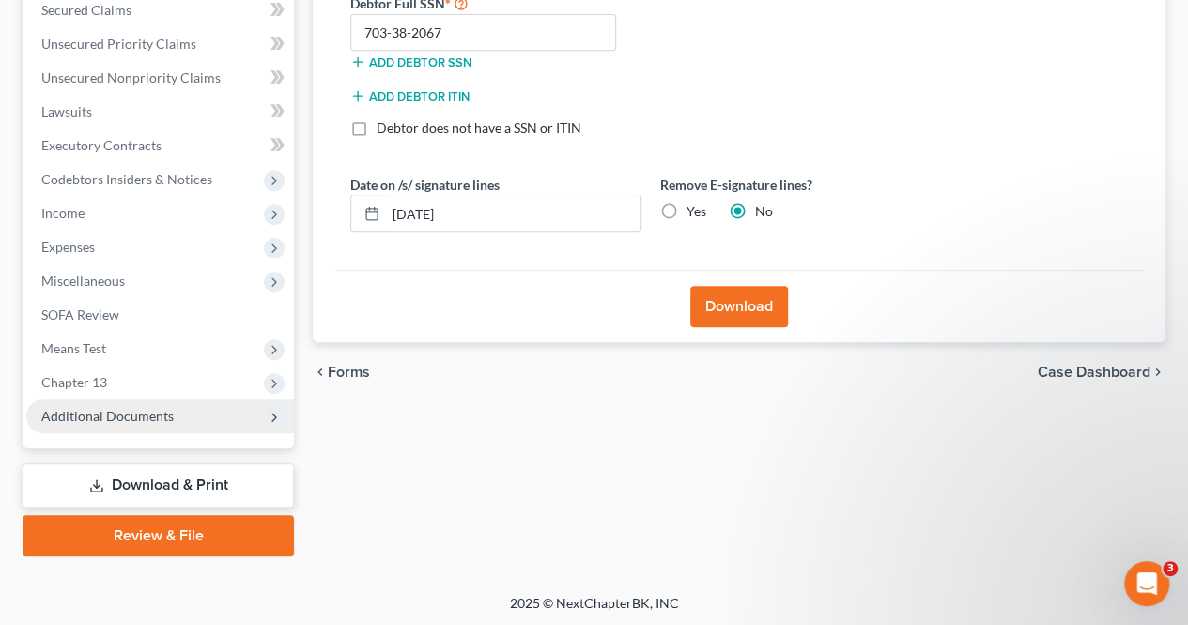
click at [246, 423] on span "Additional Documents" at bounding box center [160, 416] width 268 height 34
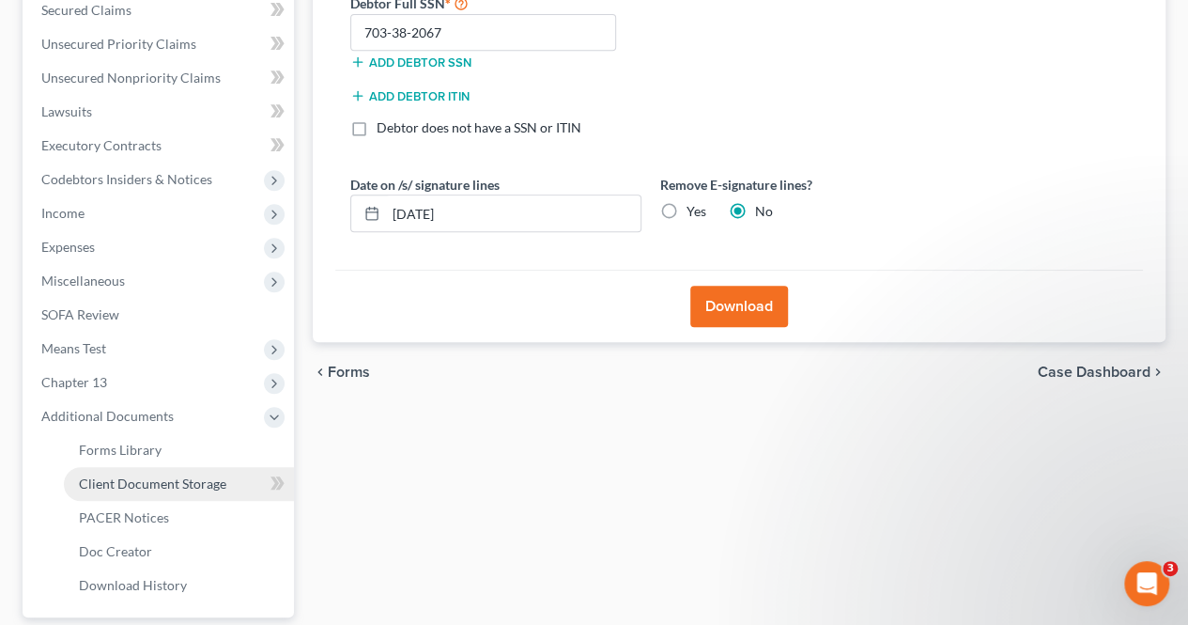
click at [207, 480] on span "Client Document Storage" at bounding box center [152, 483] width 147 height 16
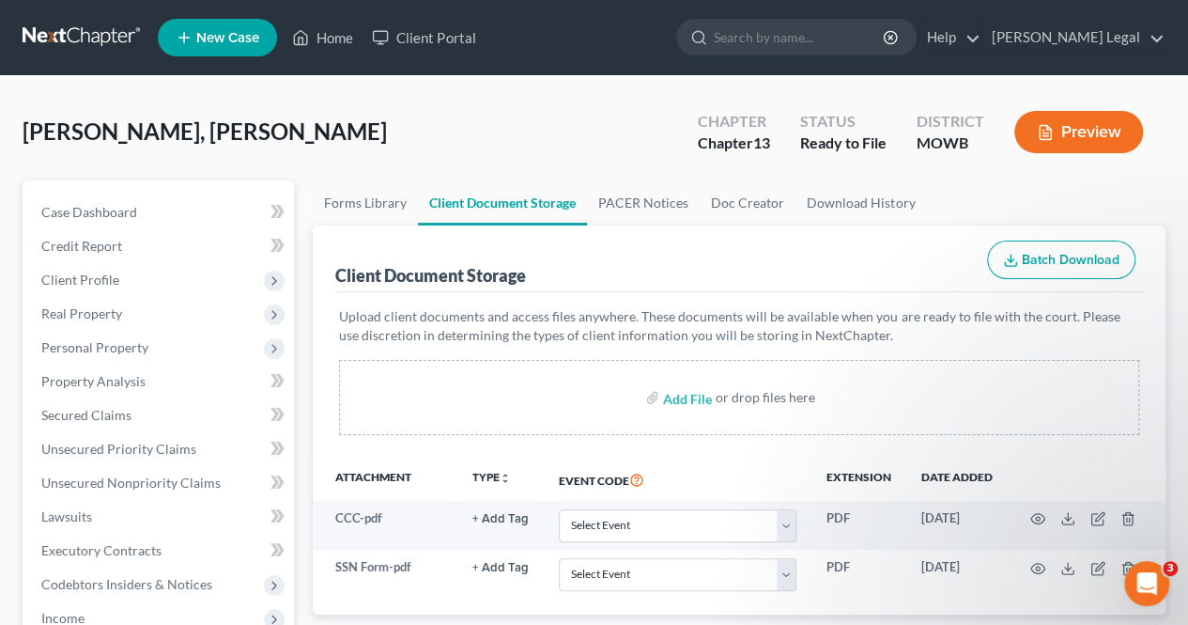
click at [1067, 116] on button "Preview" at bounding box center [1078, 132] width 129 height 42
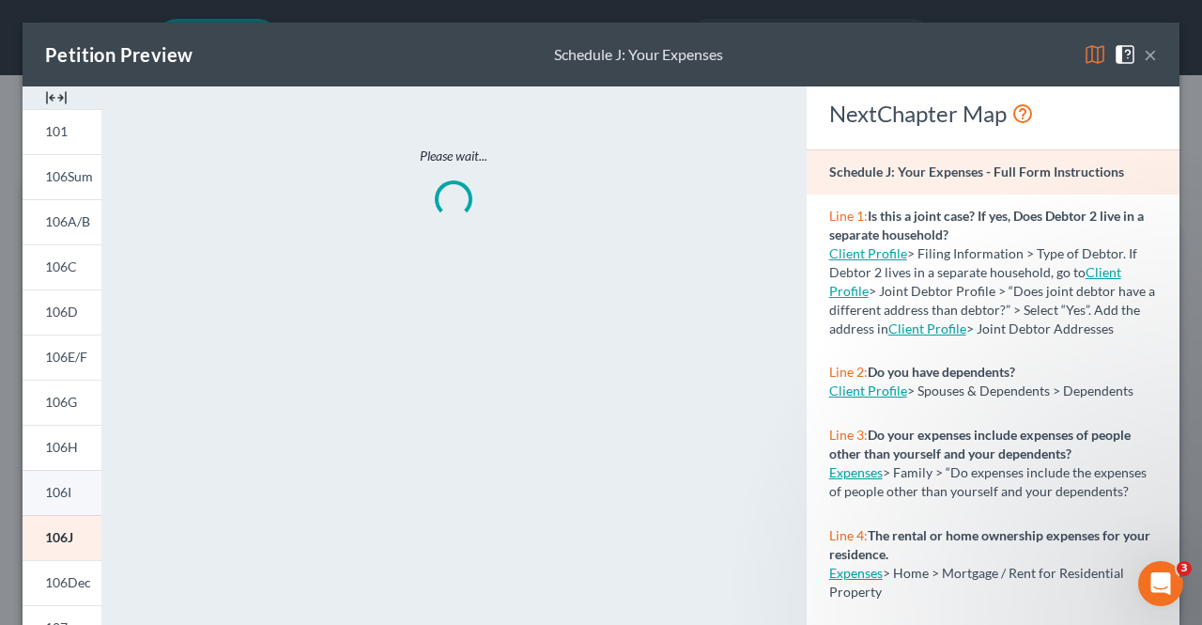
click at [64, 490] on span "106I" at bounding box center [58, 492] width 26 height 16
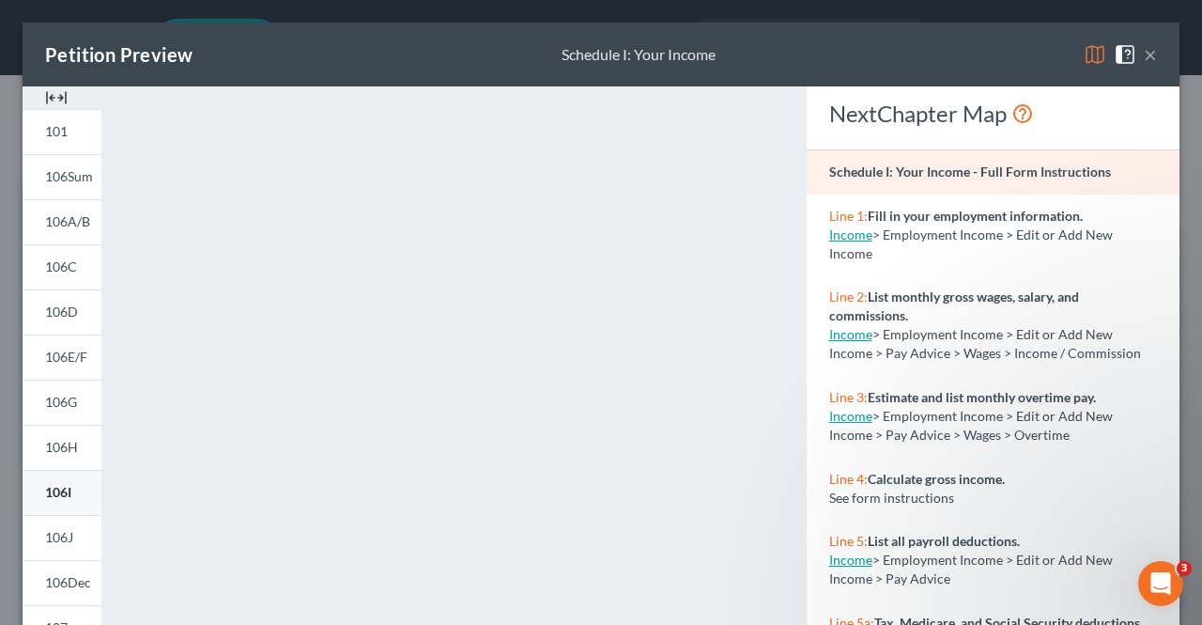
click at [66, 480] on link "106I" at bounding box center [62, 492] width 79 height 45
click at [1144, 52] on button "×" at bounding box center [1150, 54] width 13 height 23
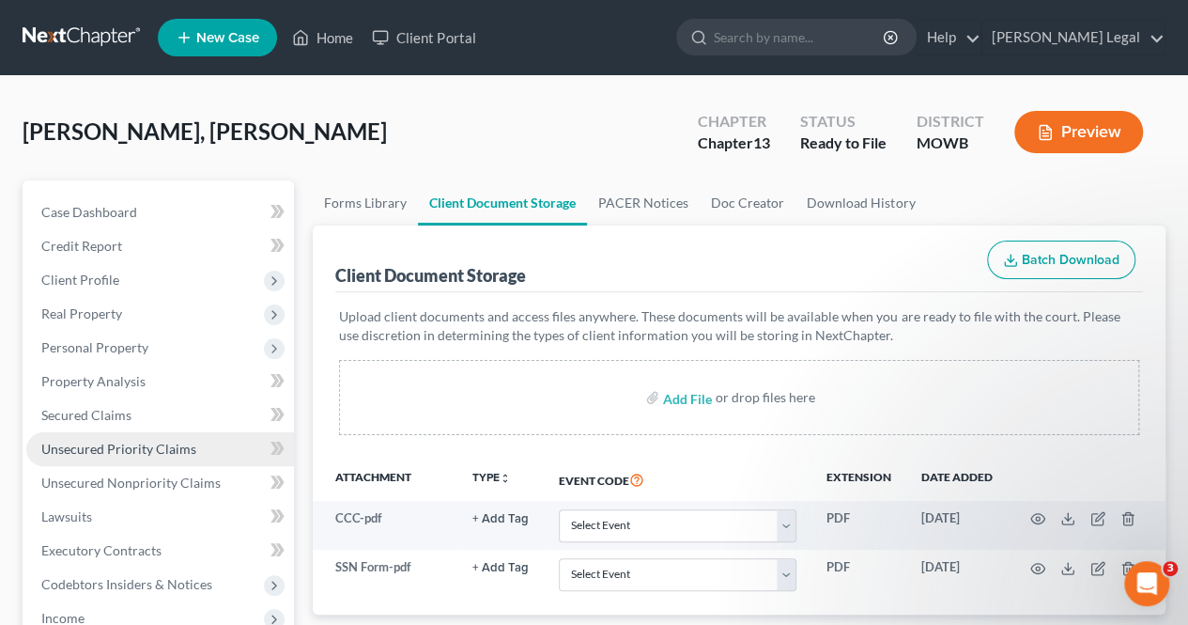
scroll to position [94, 0]
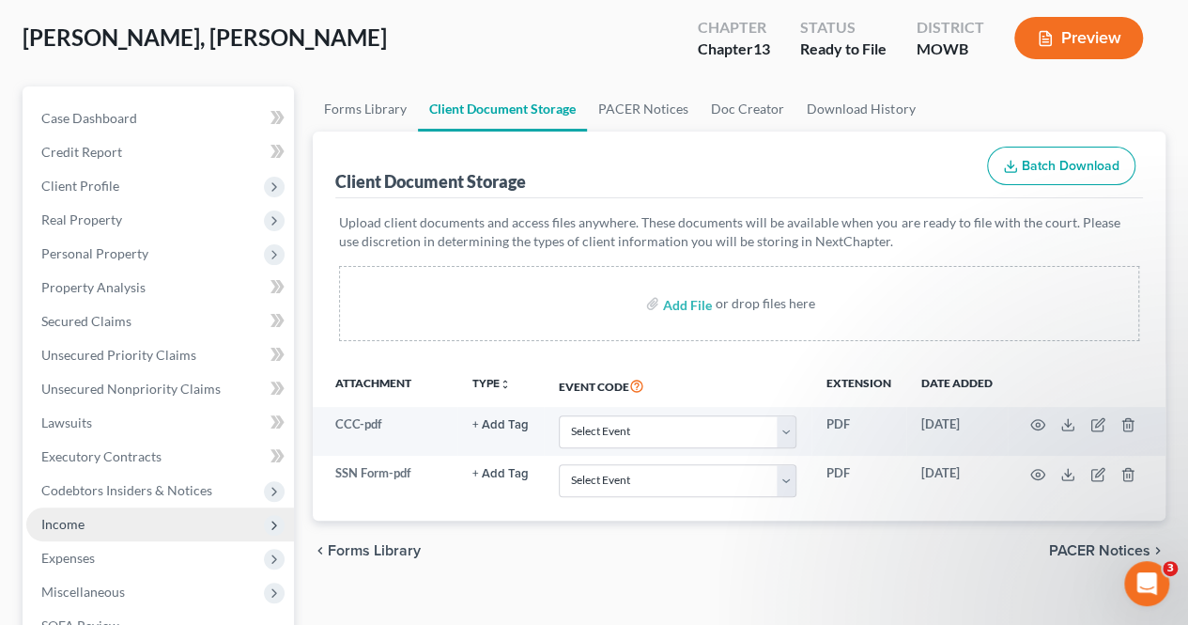
click at [180, 530] on span "Income" at bounding box center [160, 524] width 268 height 34
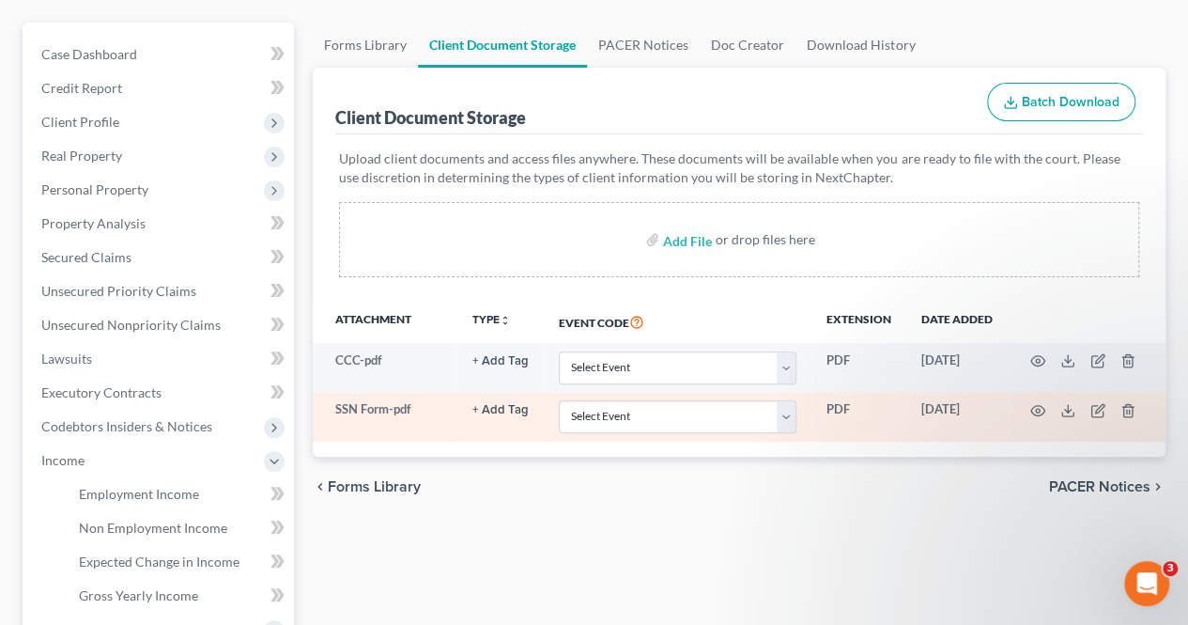
scroll to position [188, 0]
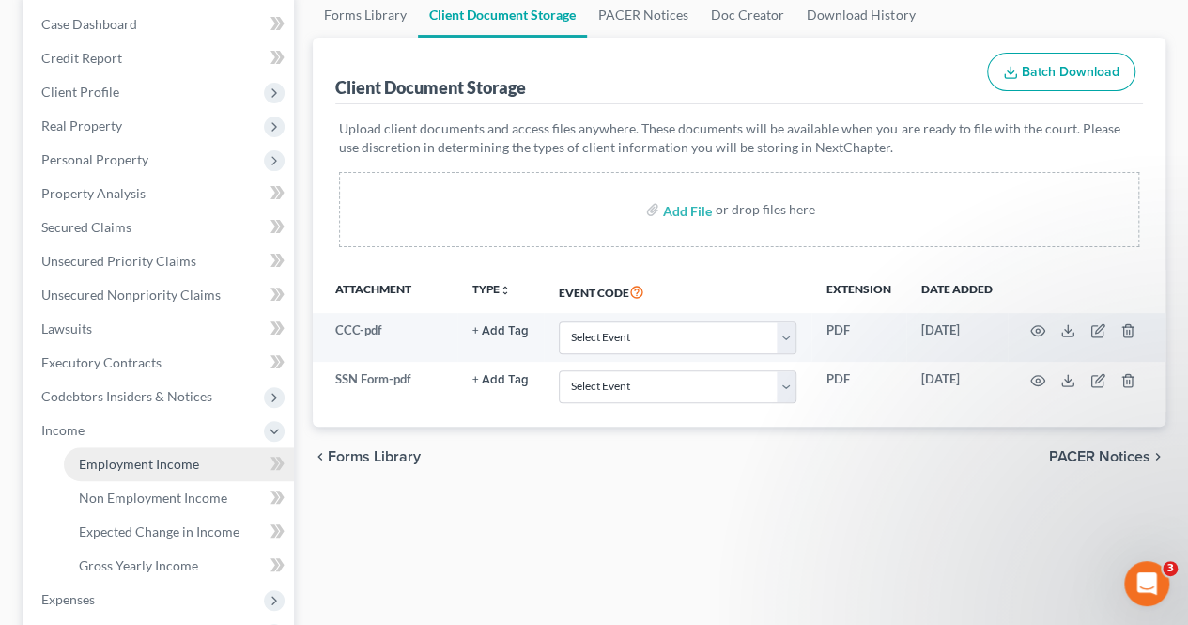
click at [158, 471] on link "Employment Income" at bounding box center [179, 464] width 230 height 34
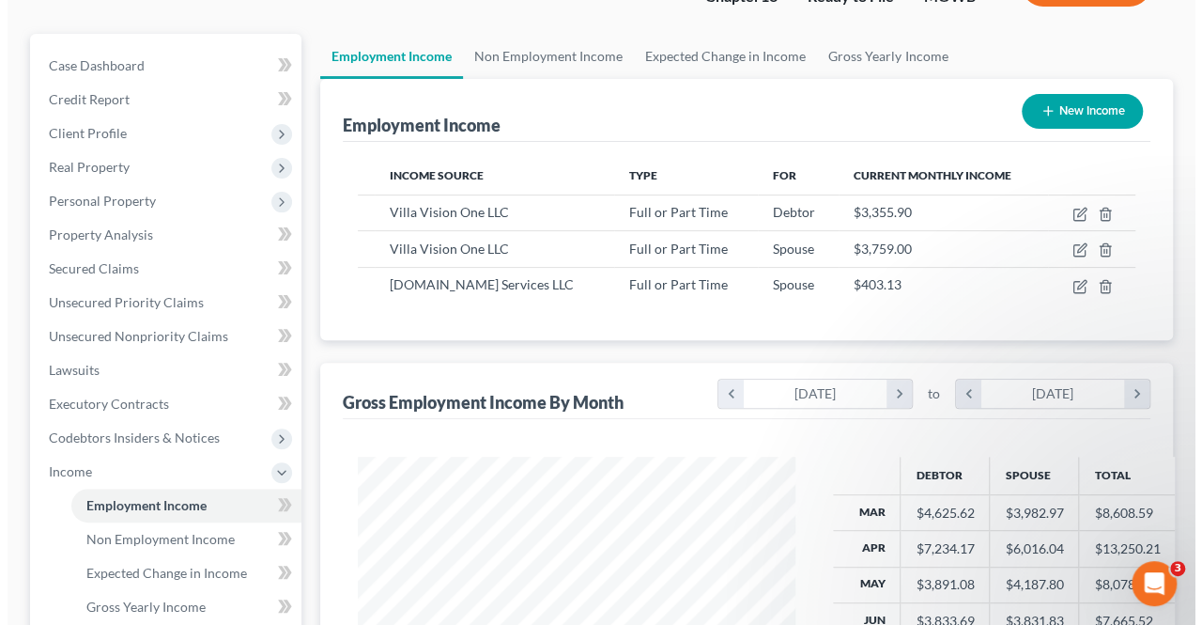
scroll to position [188, 0]
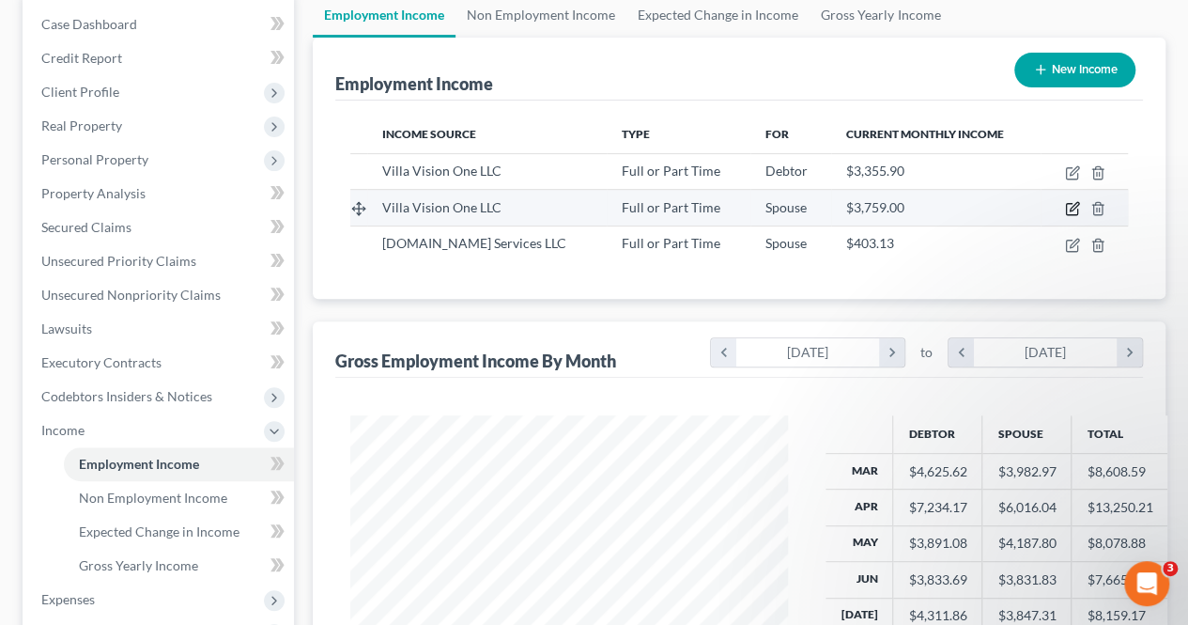
click at [1072, 208] on icon "button" at bounding box center [1072, 208] width 15 height 15
select select "0"
select select "33"
select select "1"
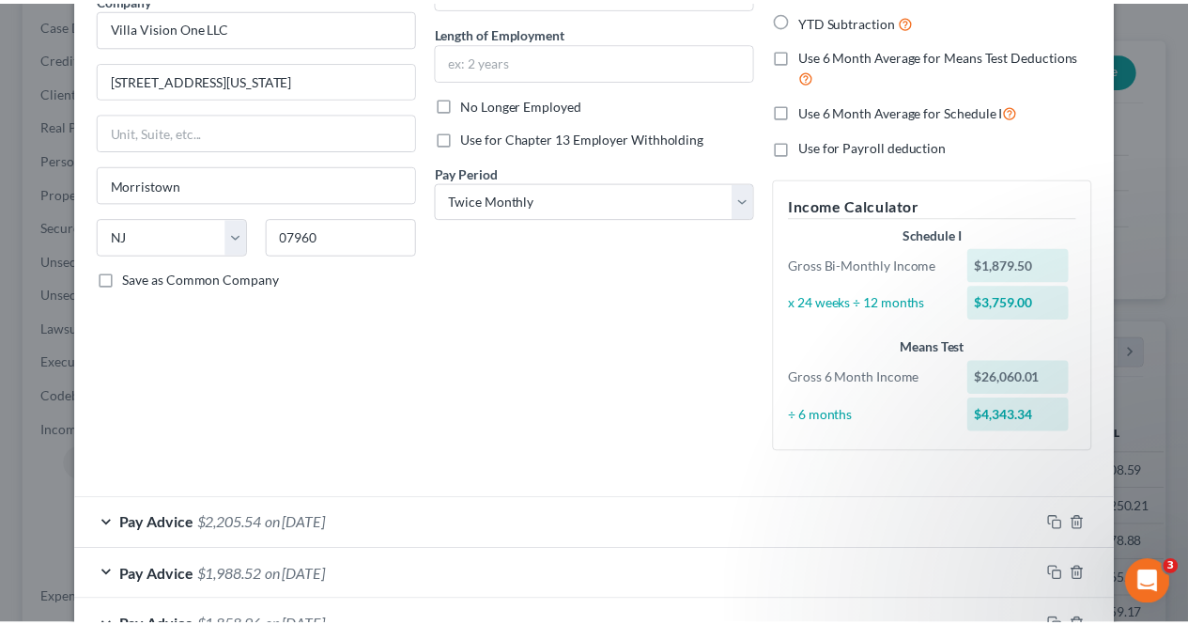
scroll to position [0, 0]
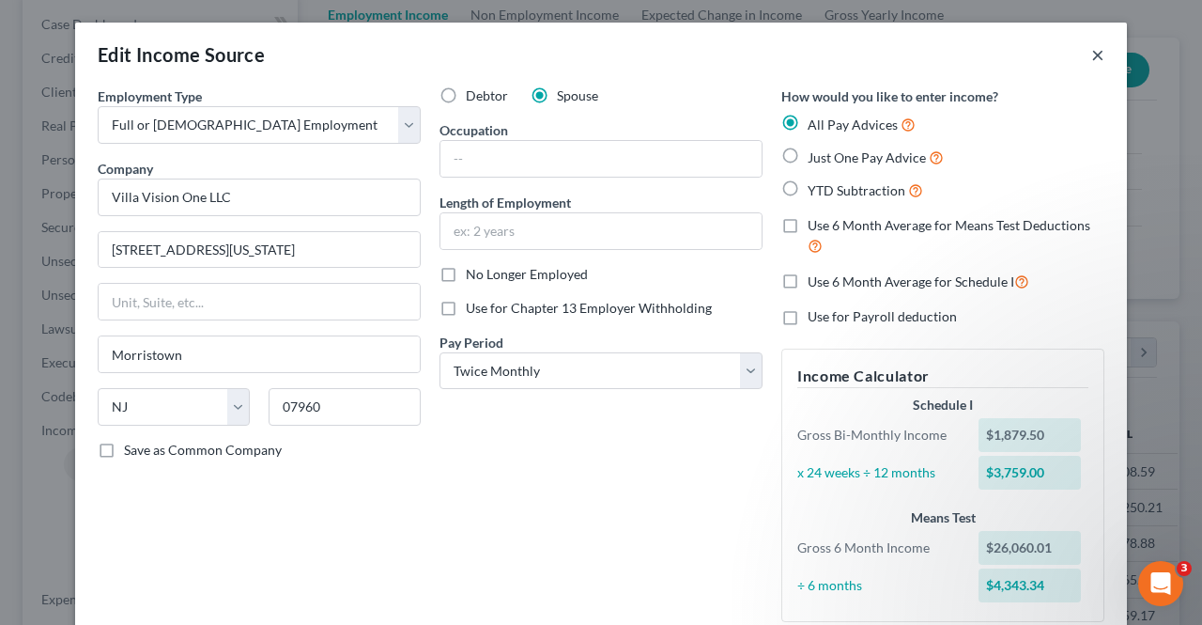
click at [1091, 58] on button "×" at bounding box center [1097, 54] width 13 height 23
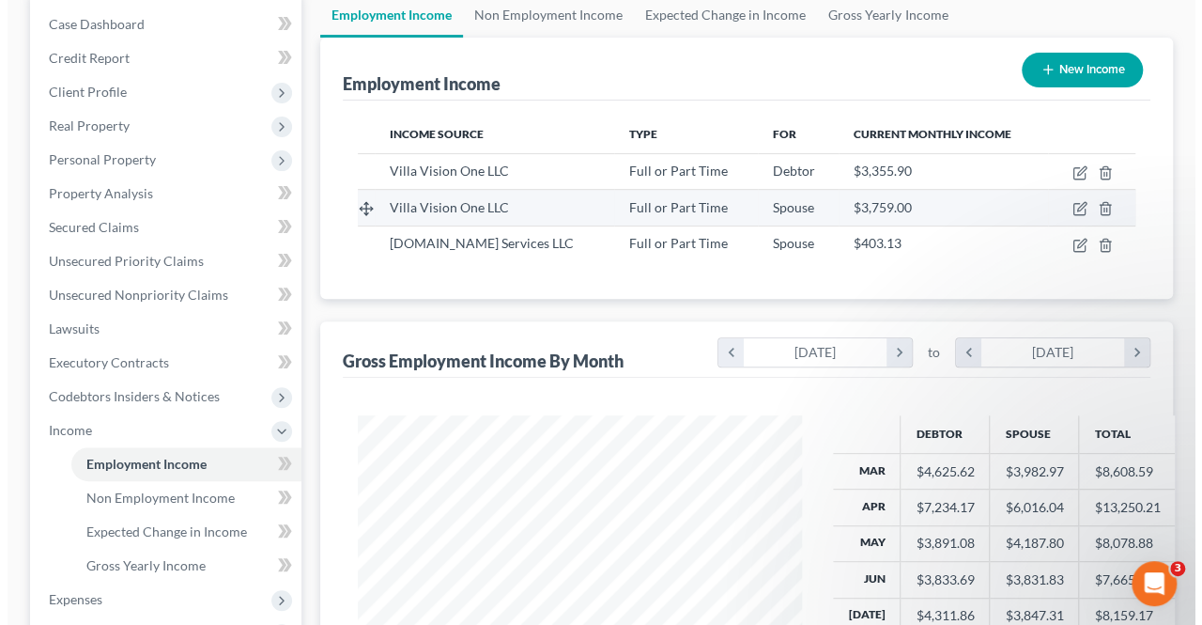
scroll to position [938819, 938678]
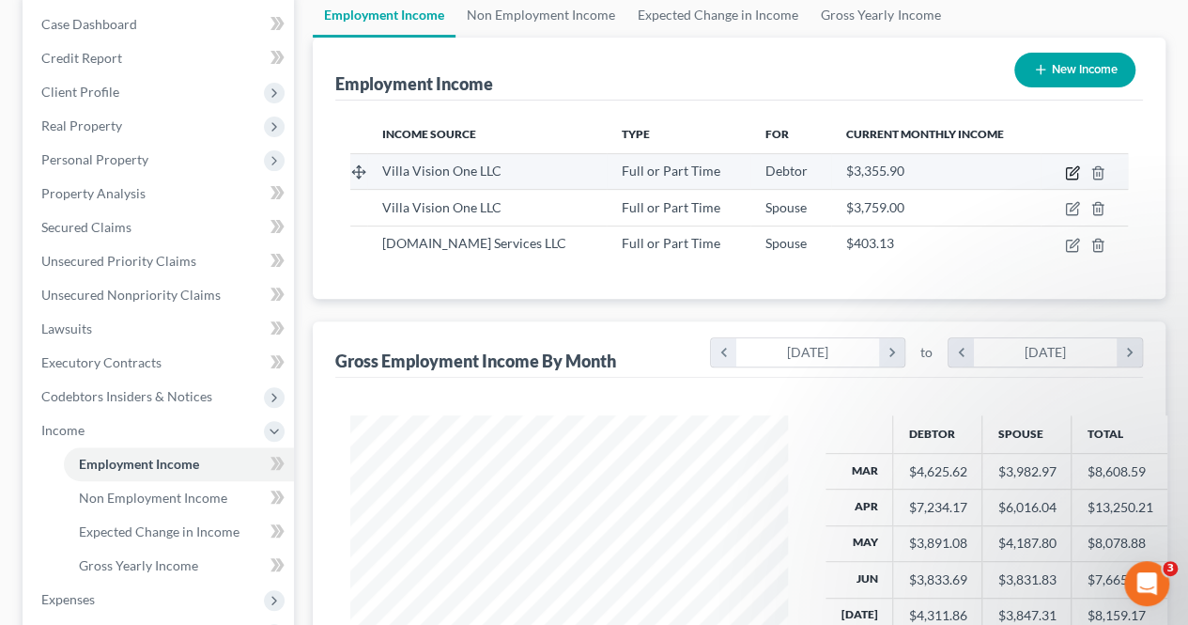
click at [1077, 178] on icon "button" at bounding box center [1071, 173] width 11 height 11
select select "0"
select select "33"
select select "1"
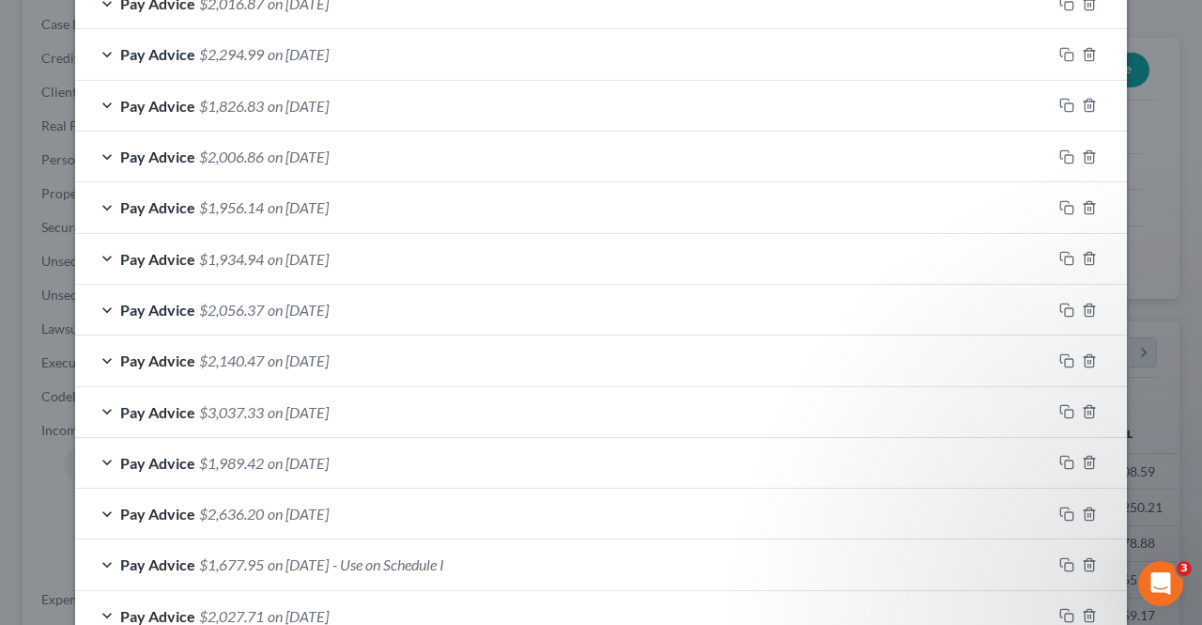
scroll to position [845, 0]
click at [329, 157] on span "on [DATE]" at bounding box center [298, 155] width 61 height 18
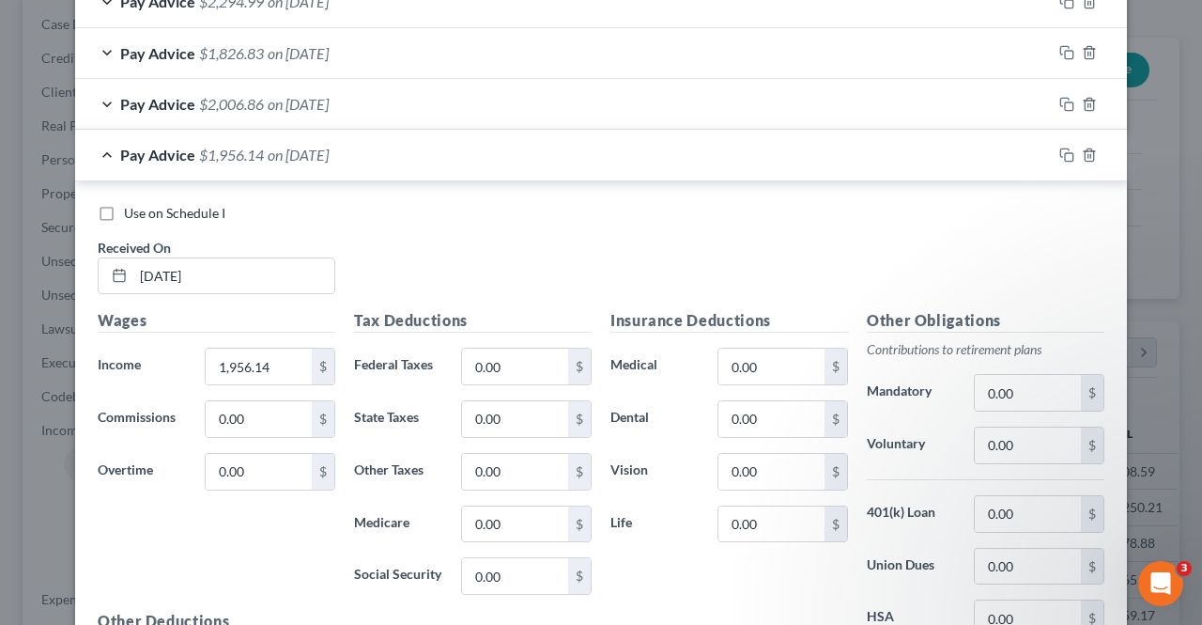
click at [124, 208] on label "Use on Schedule I" at bounding box center [174, 213] width 101 height 19
click at [131, 208] on input "Use on Schedule I" at bounding box center [137, 210] width 12 height 12
checkbox input "true"
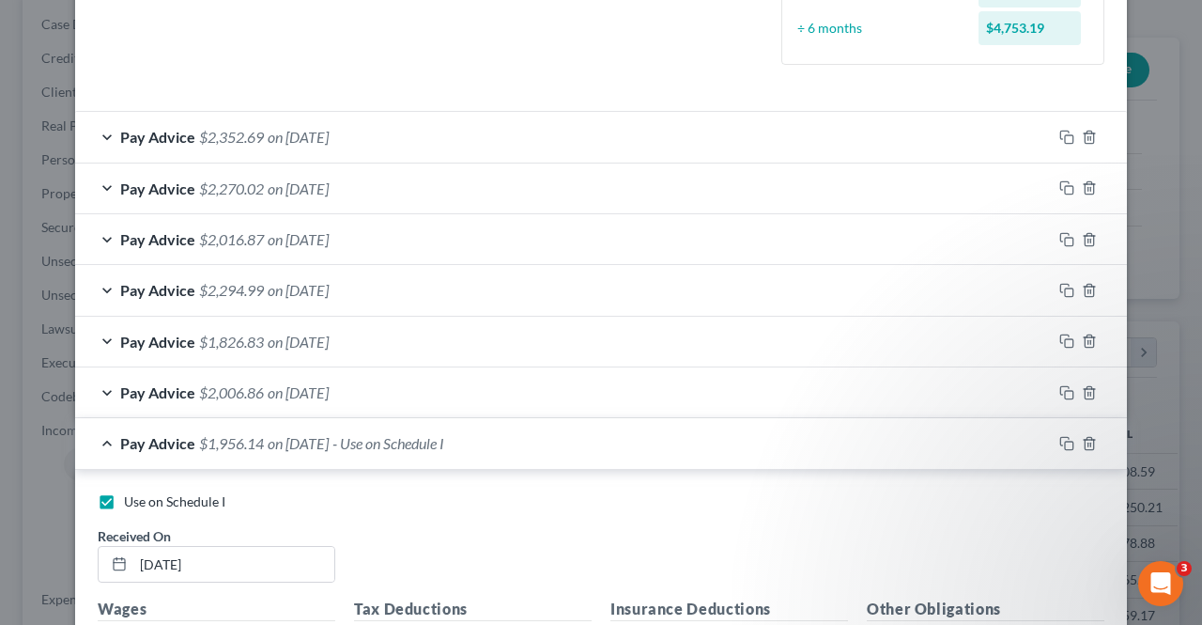
scroll to position [657, 0]
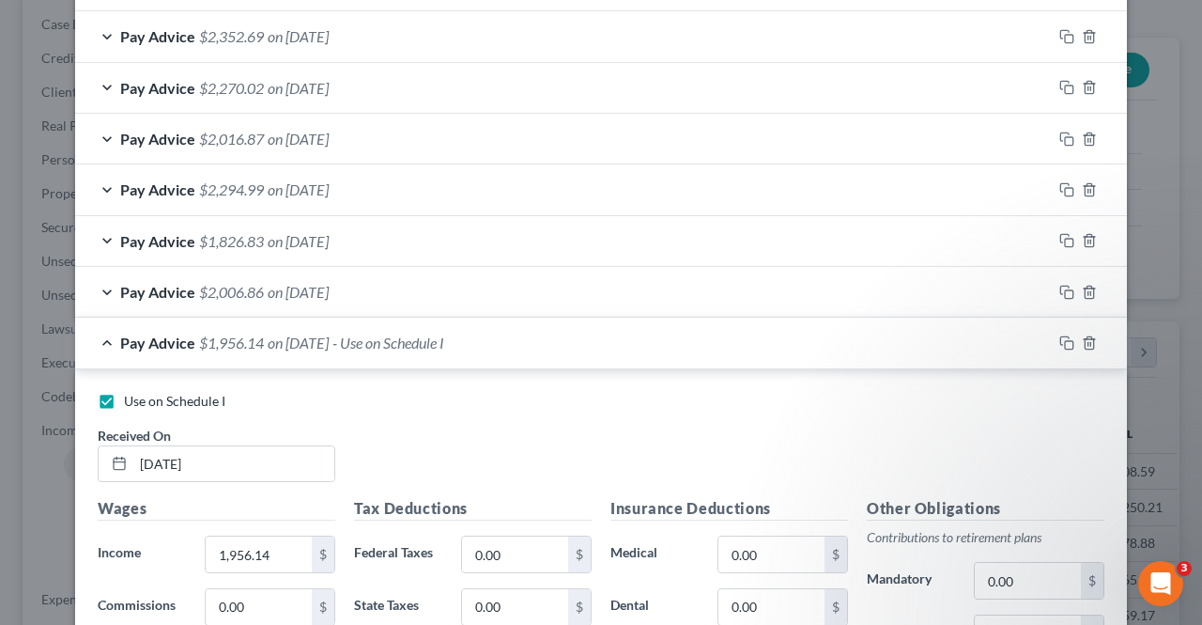
click at [444, 345] on span "- Use on Schedule I" at bounding box center [388, 342] width 112 height 18
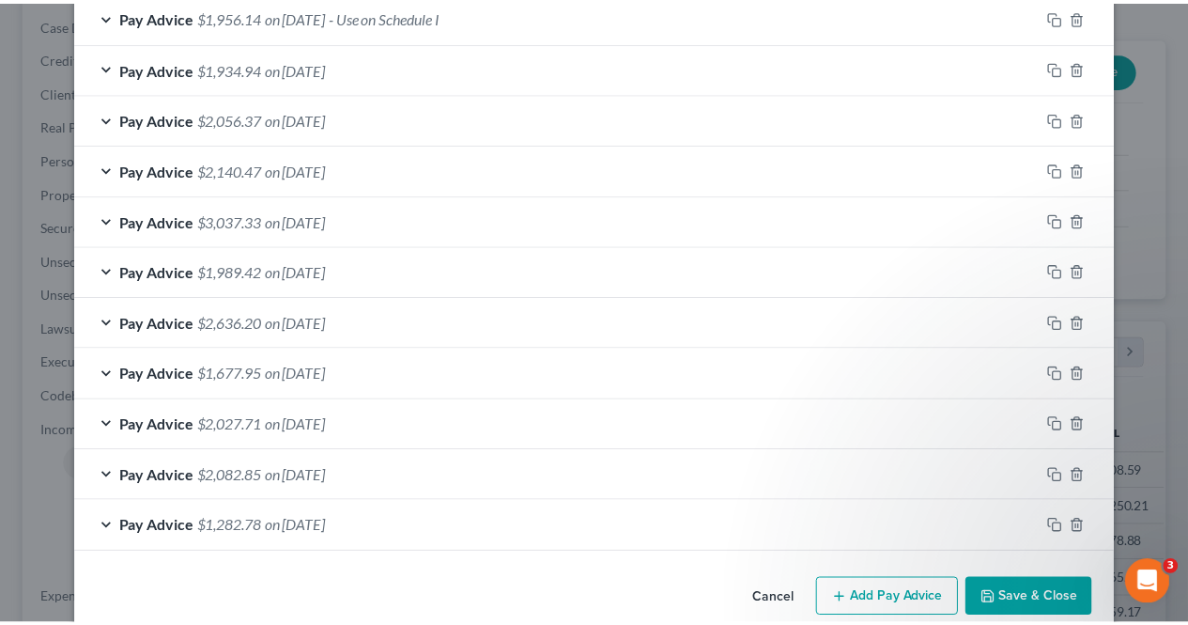
scroll to position [1008, 0]
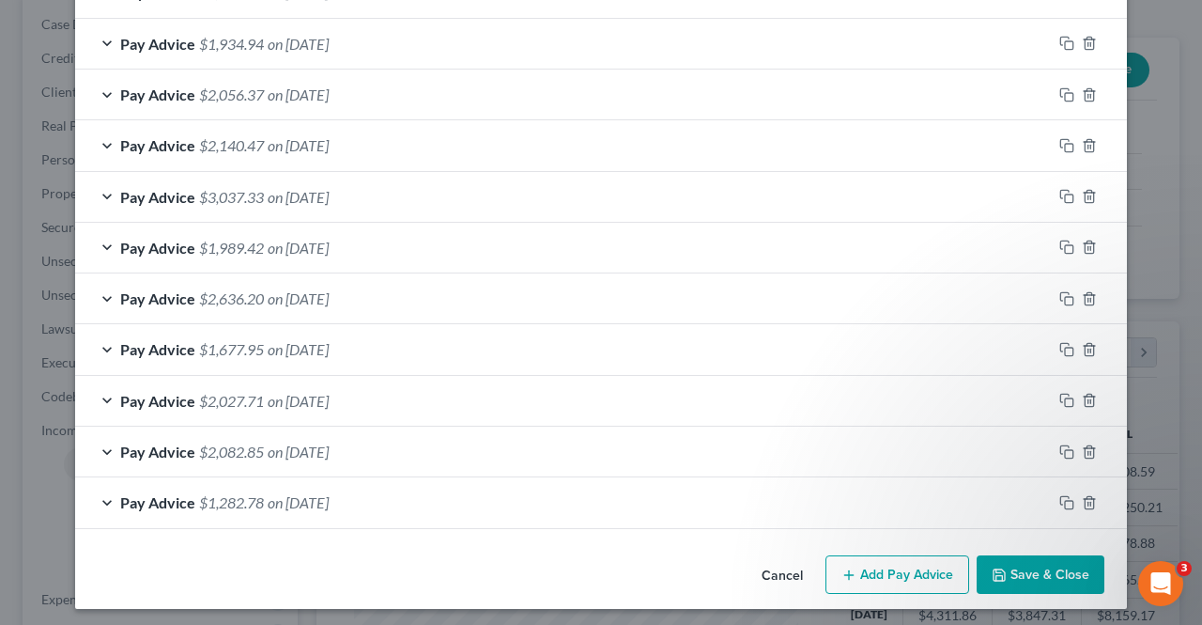
click at [1018, 565] on button "Save & Close" at bounding box center [1041, 574] width 128 height 39
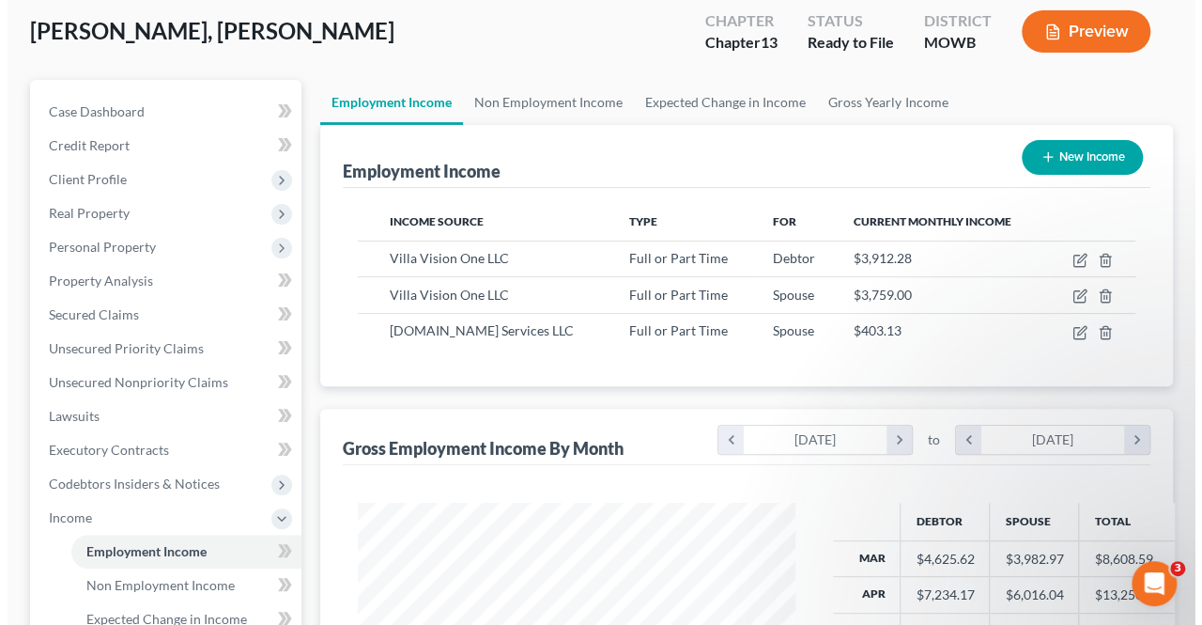
scroll to position [0, 0]
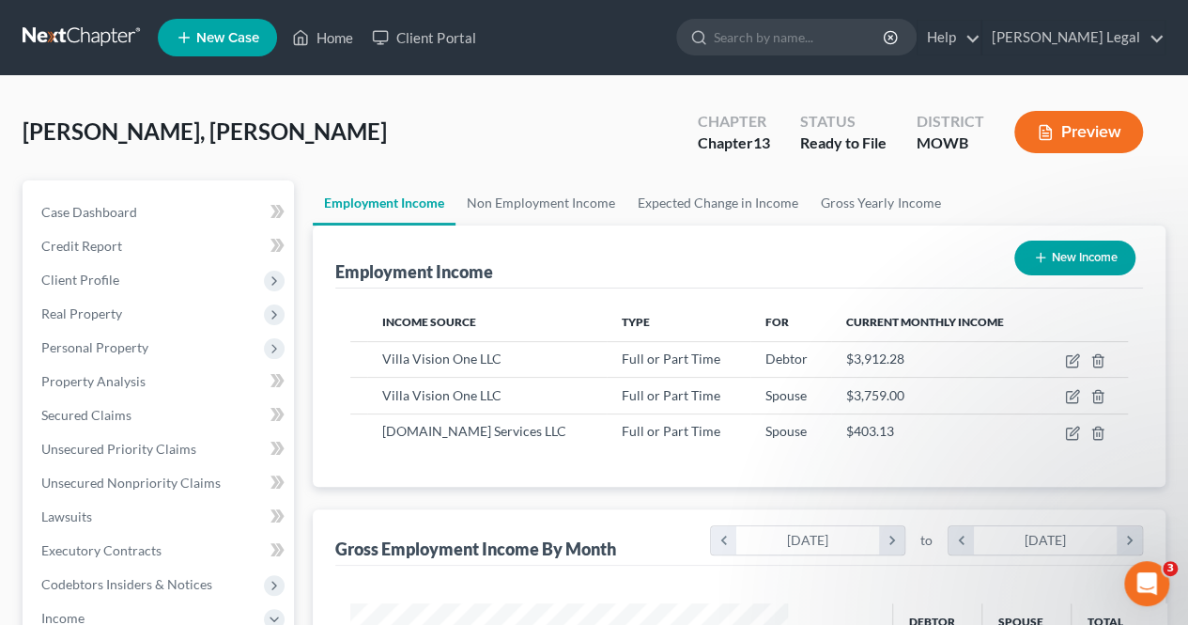
click at [1103, 126] on button "Preview" at bounding box center [1078, 132] width 129 height 42
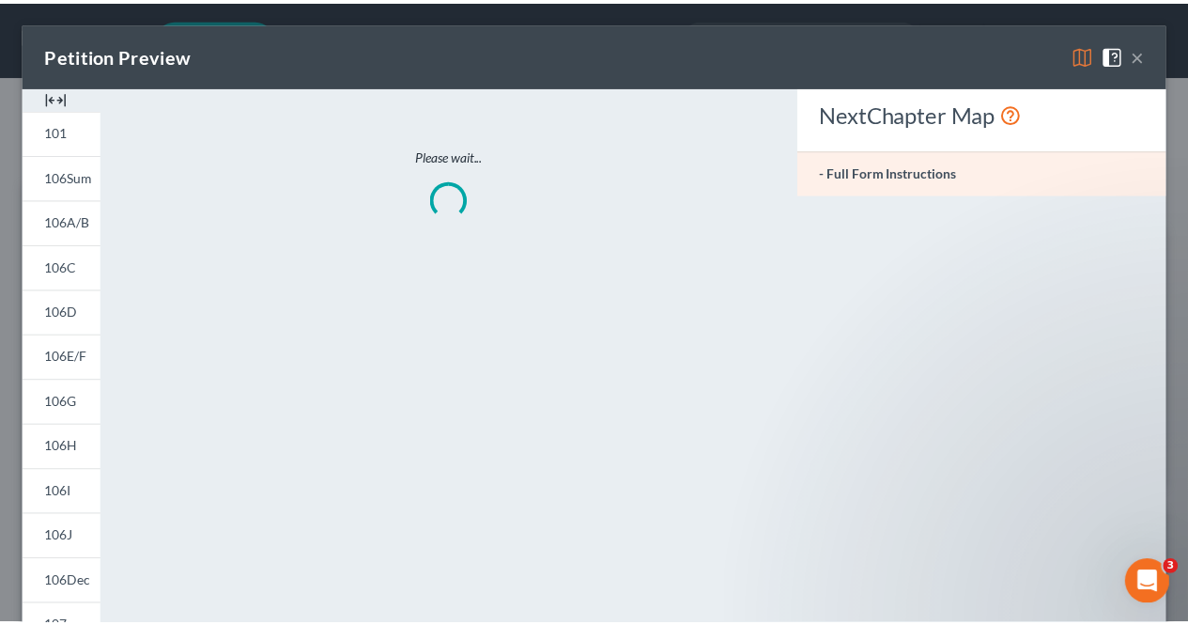
scroll to position [334, 481]
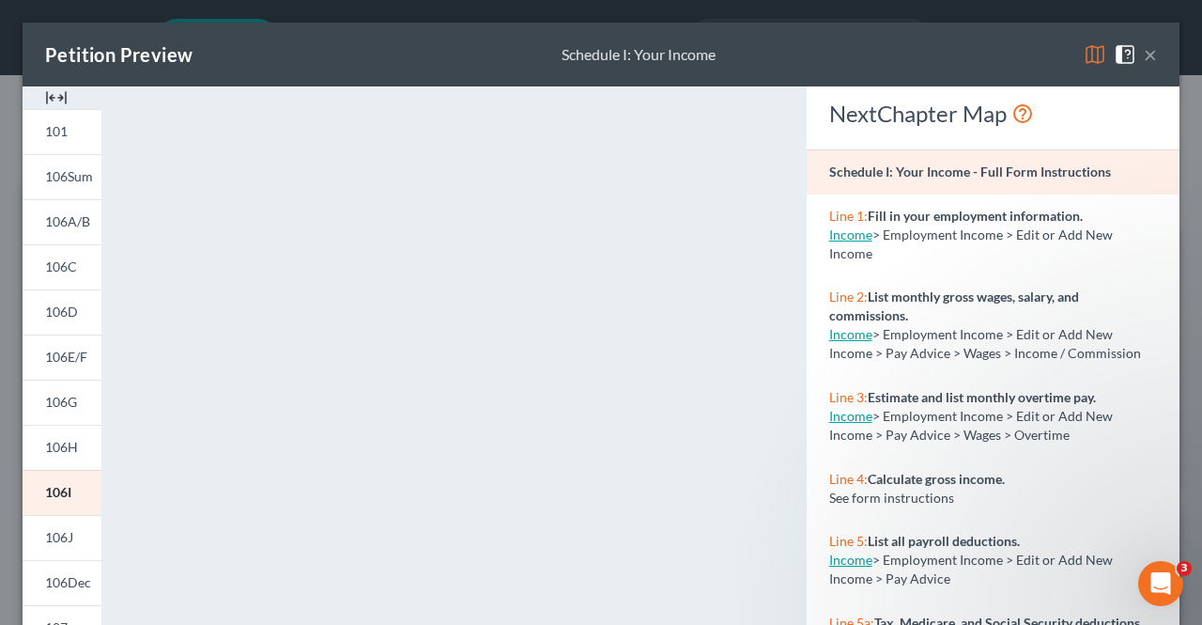
click at [1144, 59] on button "×" at bounding box center [1150, 54] width 13 height 23
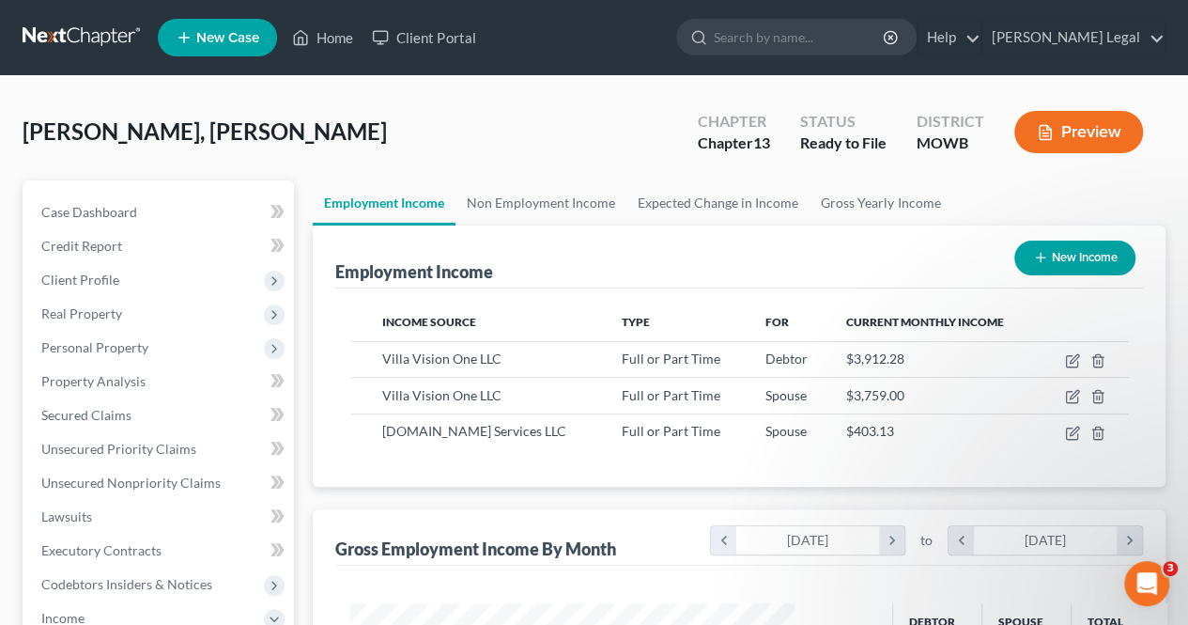
scroll to position [938819, 938678]
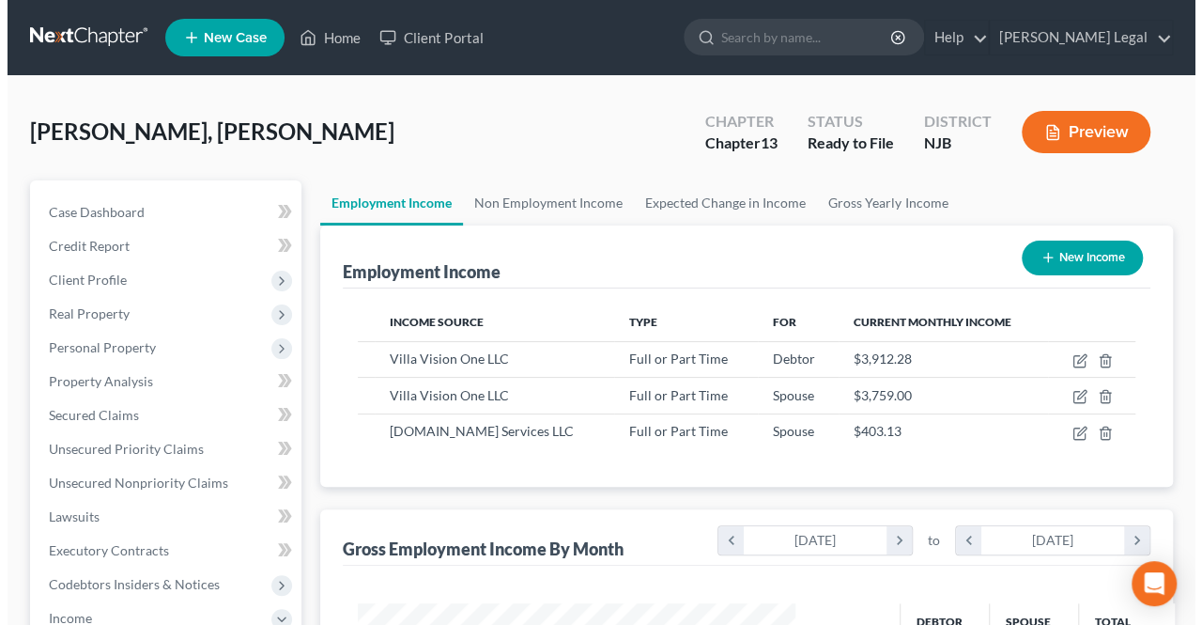
scroll to position [334, 475]
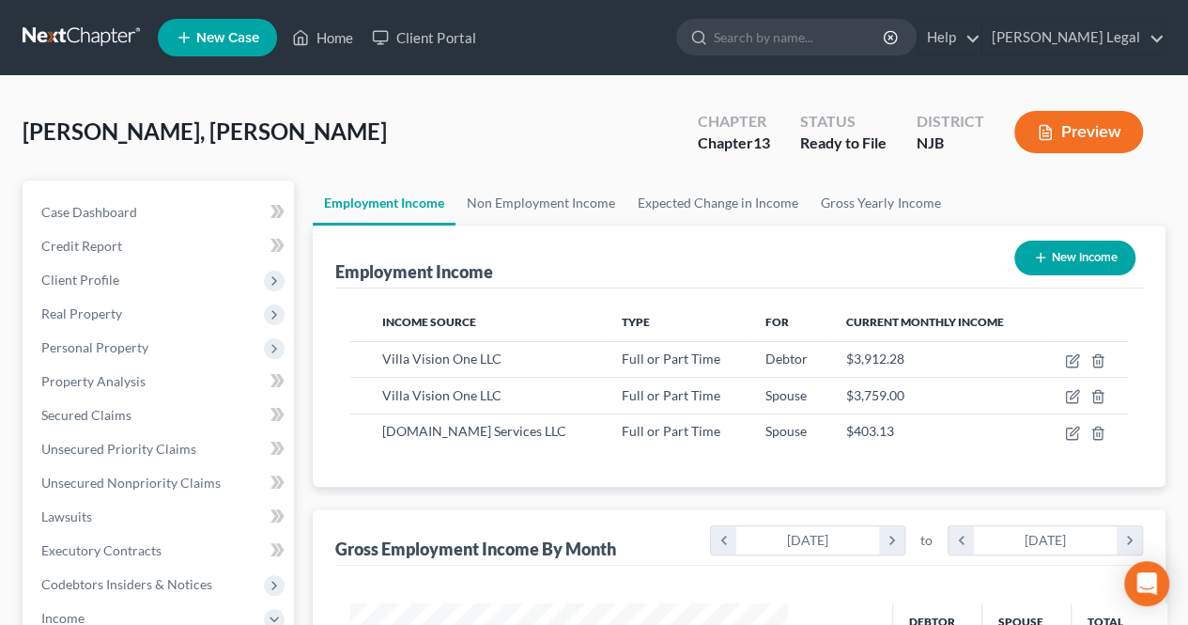
click at [1042, 147] on button "Preview" at bounding box center [1078, 132] width 129 height 42
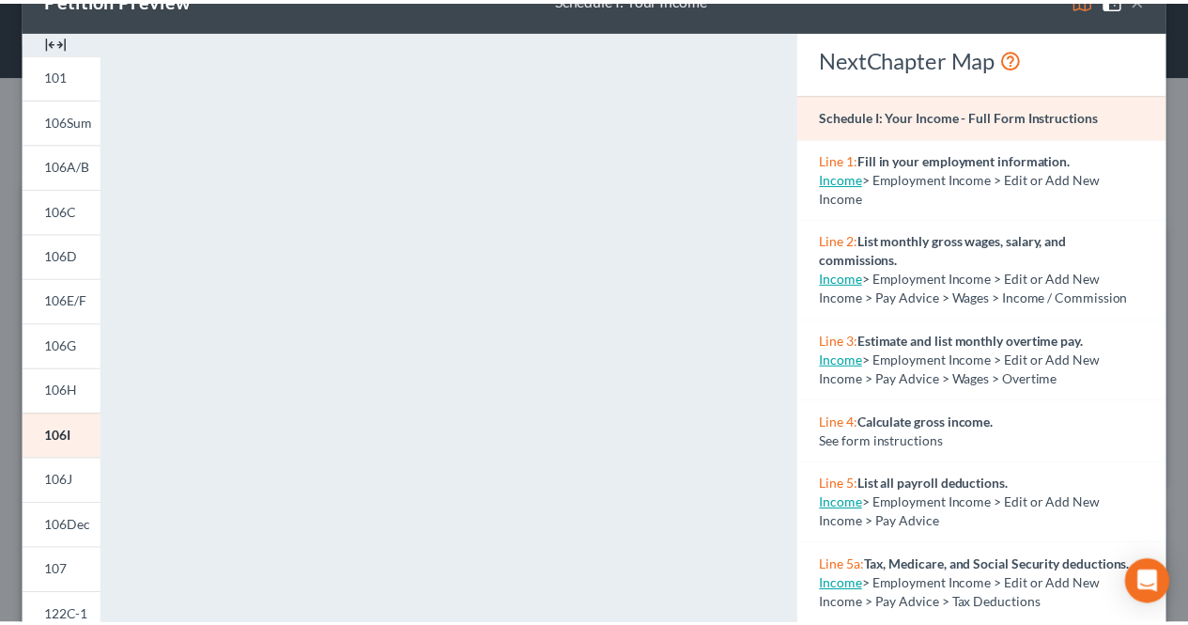
scroll to position [0, 0]
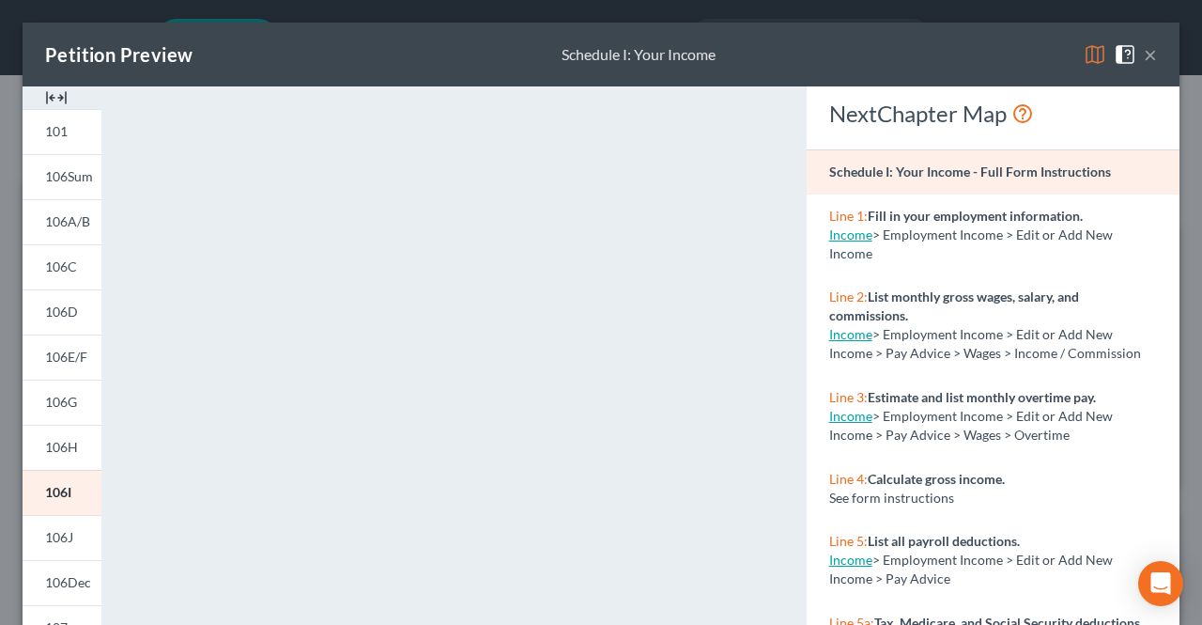
click at [1144, 57] on button "×" at bounding box center [1150, 54] width 13 height 23
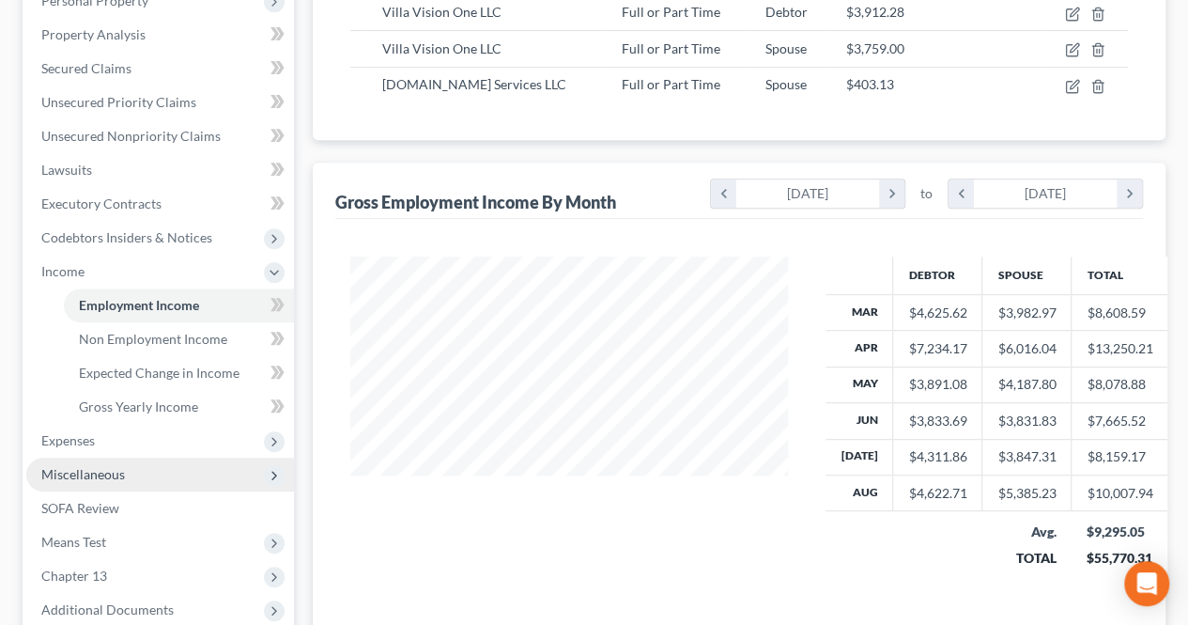
scroll to position [376, 0]
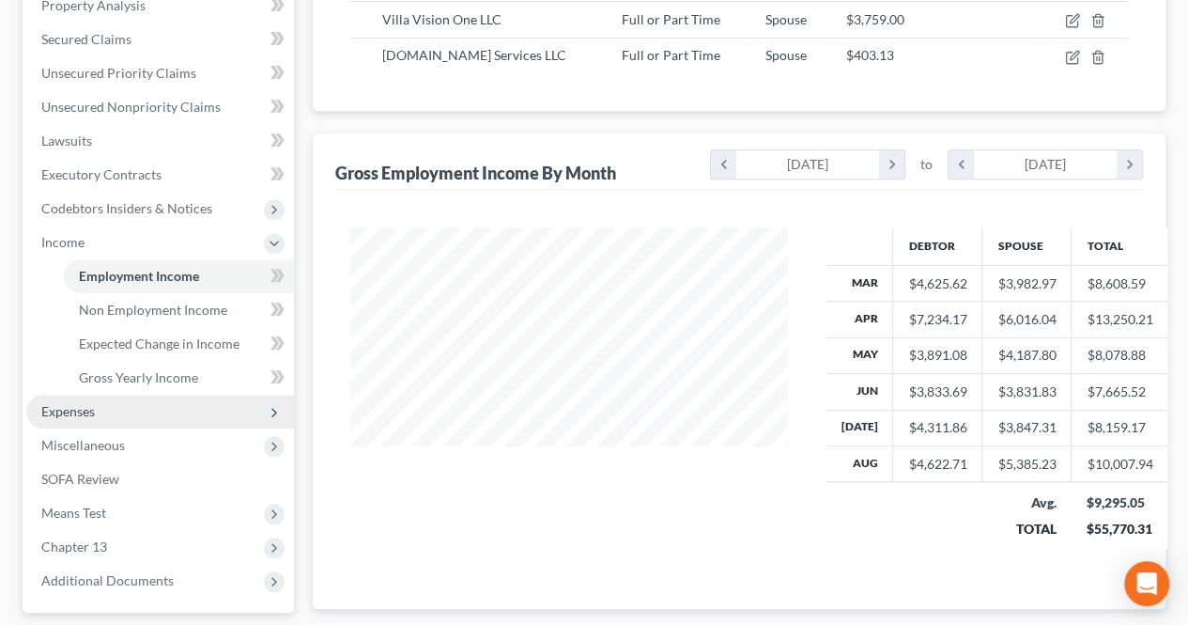
click at [151, 422] on span "Expenses" at bounding box center [160, 411] width 268 height 34
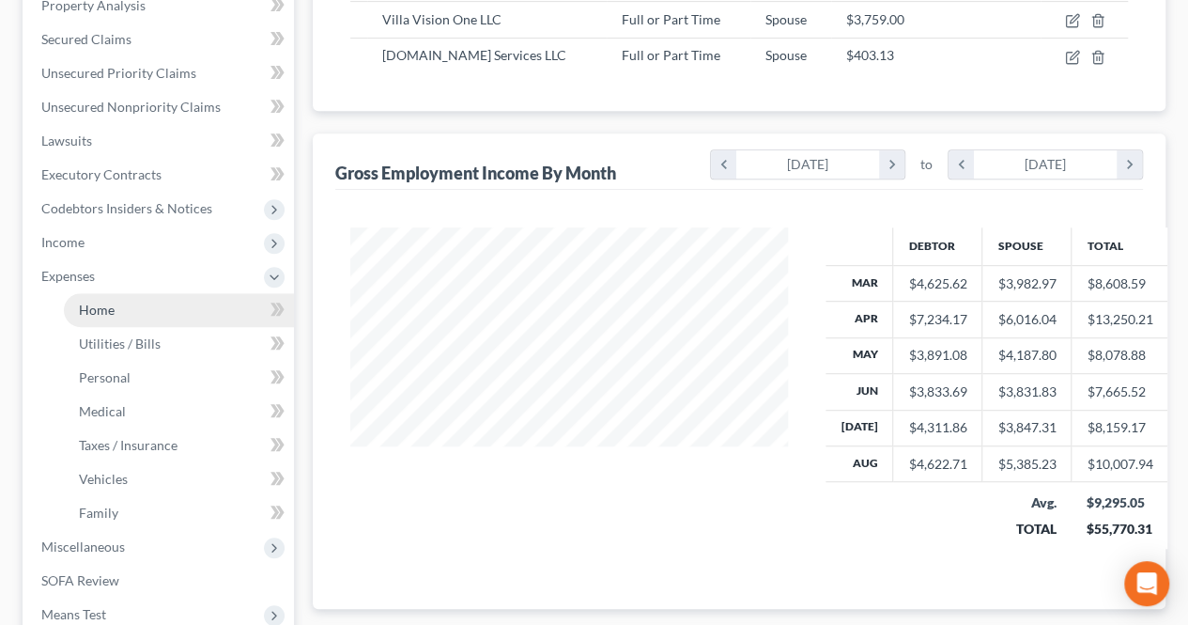
click at [136, 312] on link "Home" at bounding box center [179, 310] width 230 height 34
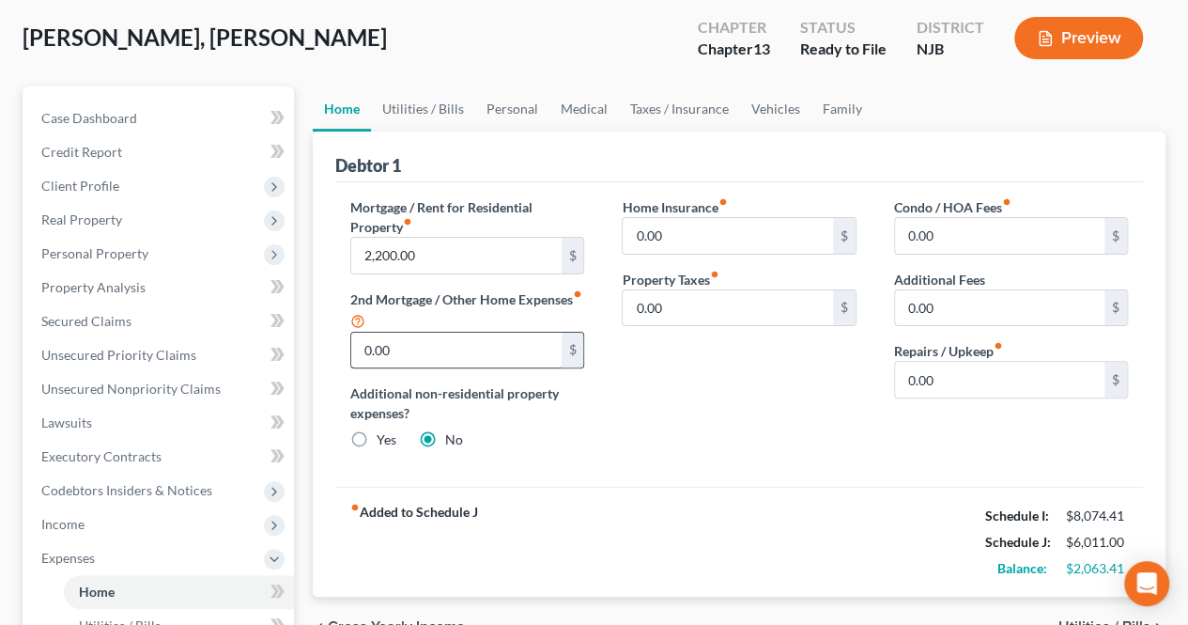
scroll to position [188, 0]
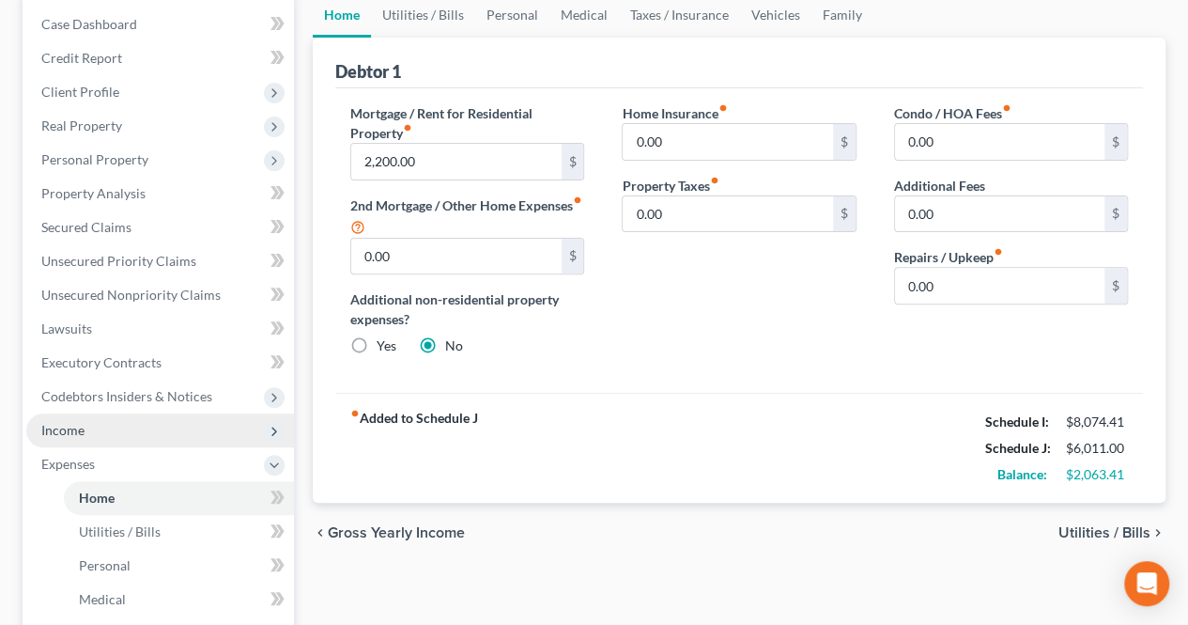
click at [141, 435] on span "Income" at bounding box center [160, 430] width 268 height 34
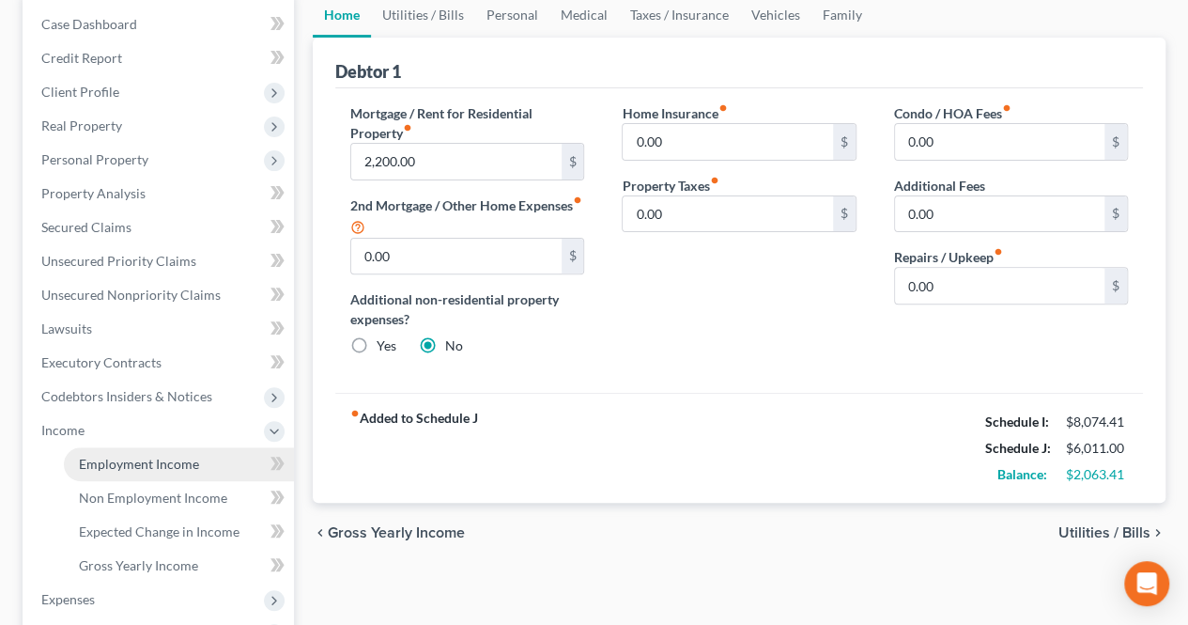
click at [158, 465] on span "Employment Income" at bounding box center [139, 463] width 120 height 16
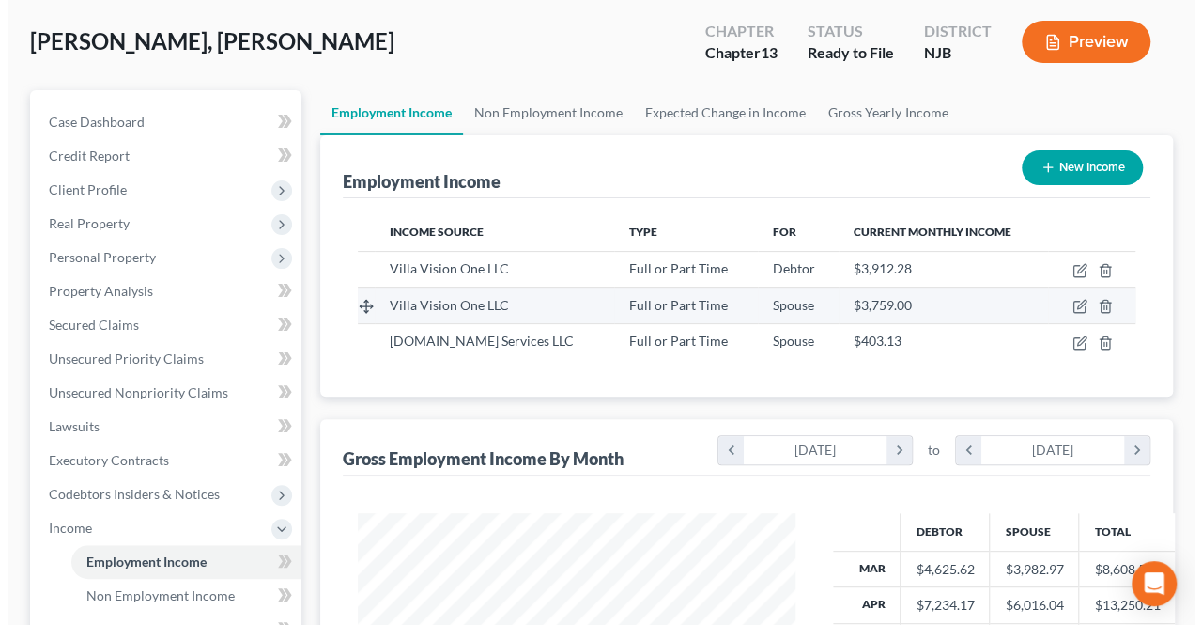
scroll to position [94, 0]
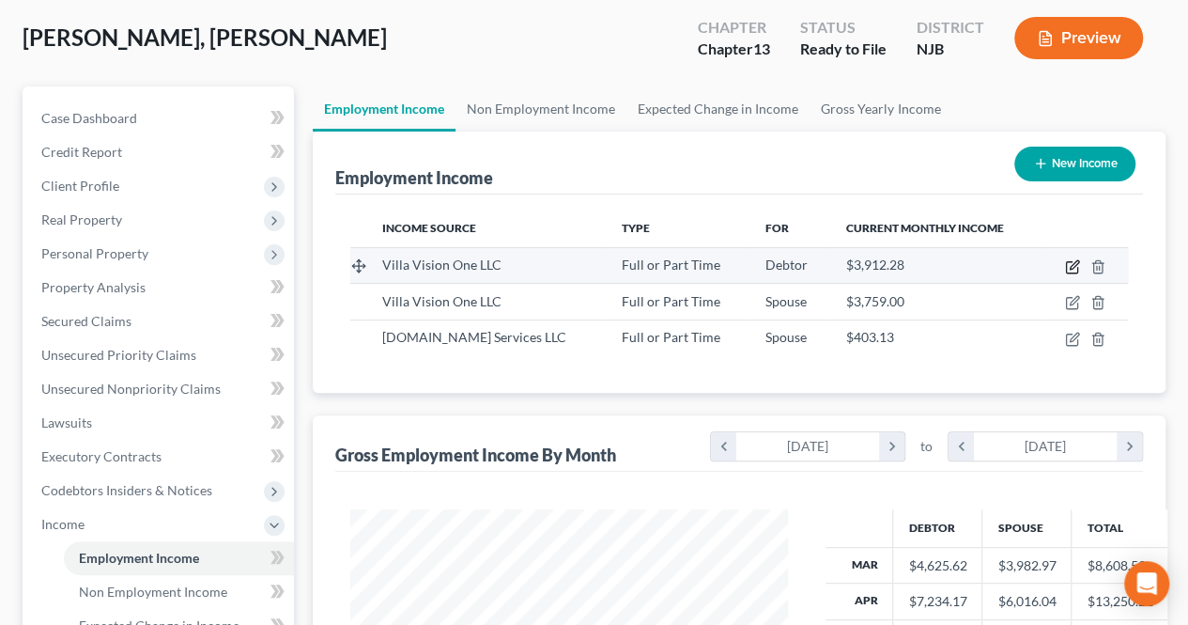
click at [1077, 269] on icon "button" at bounding box center [1071, 267] width 11 height 11
select select "0"
select select "33"
select select "1"
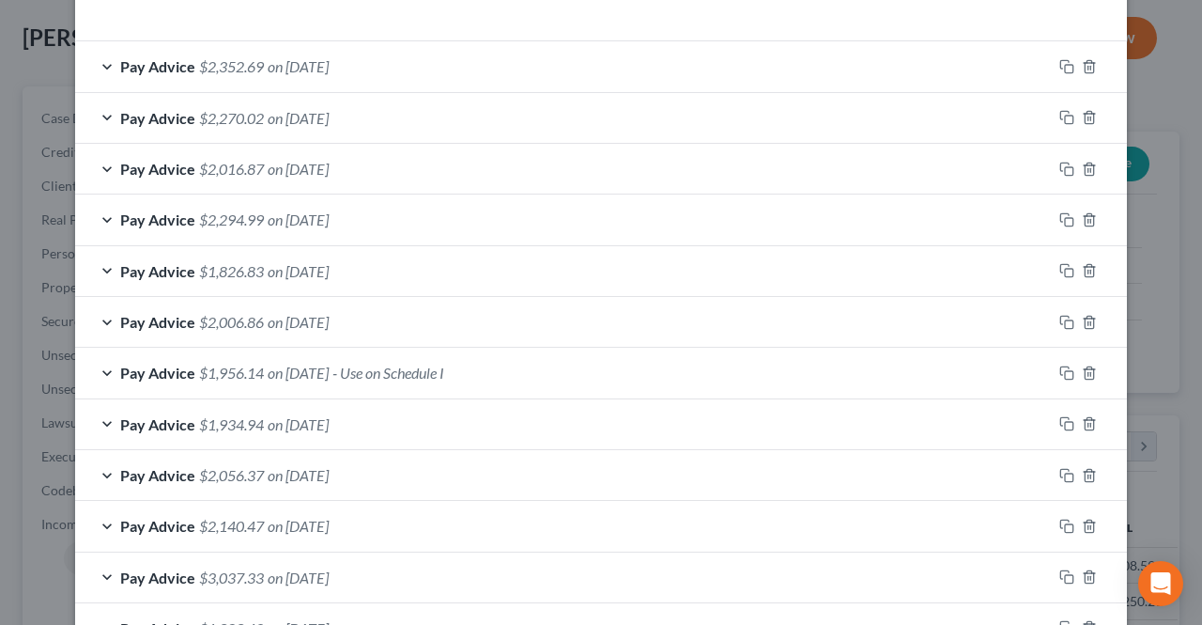
scroll to position [714, 0]
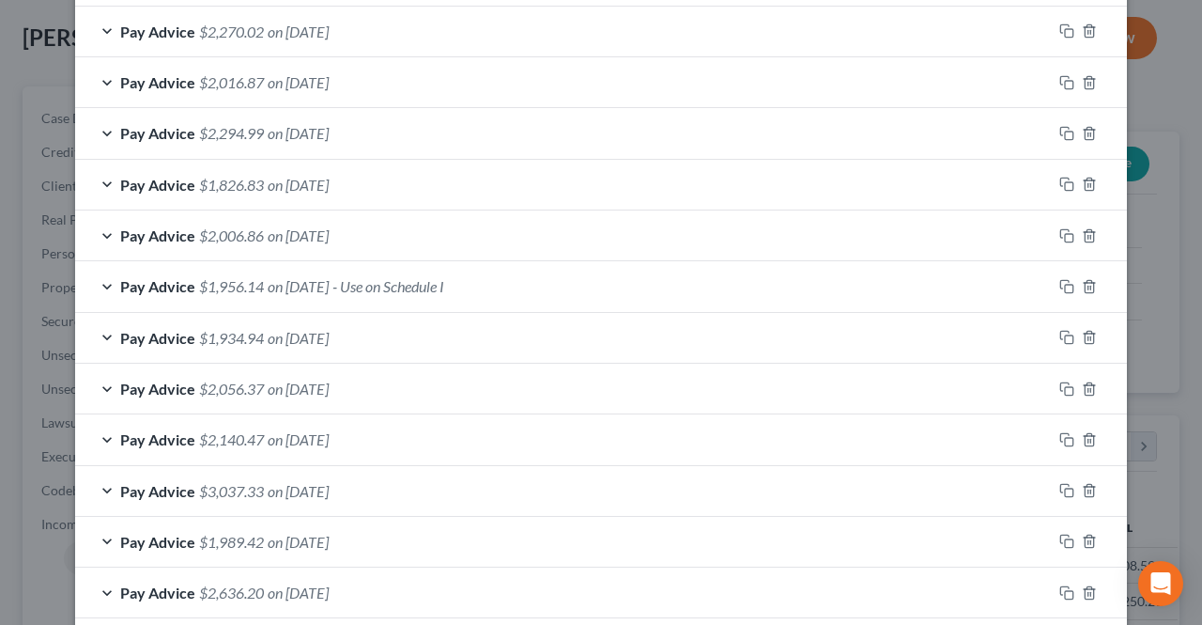
click at [329, 329] on span "on [DATE]" at bounding box center [298, 338] width 61 height 18
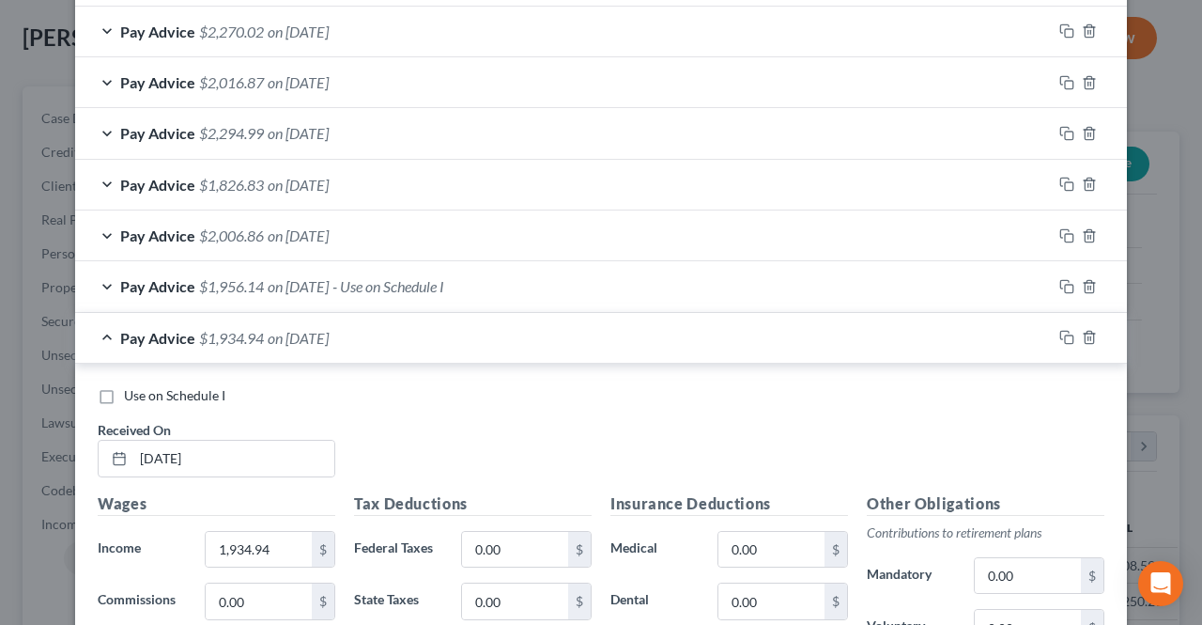
click at [124, 389] on label "Use on Schedule I" at bounding box center [174, 395] width 101 height 19
click at [131, 389] on input "Use on Schedule I" at bounding box center [137, 392] width 12 height 12
checkbox input "true"
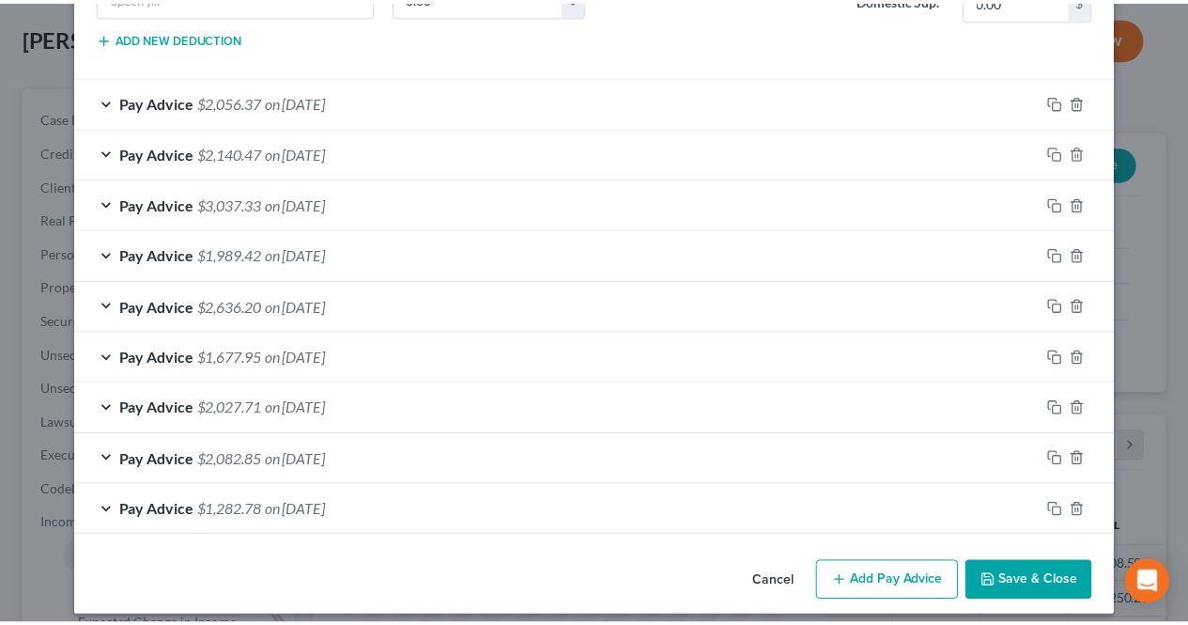
scroll to position [1568, 0]
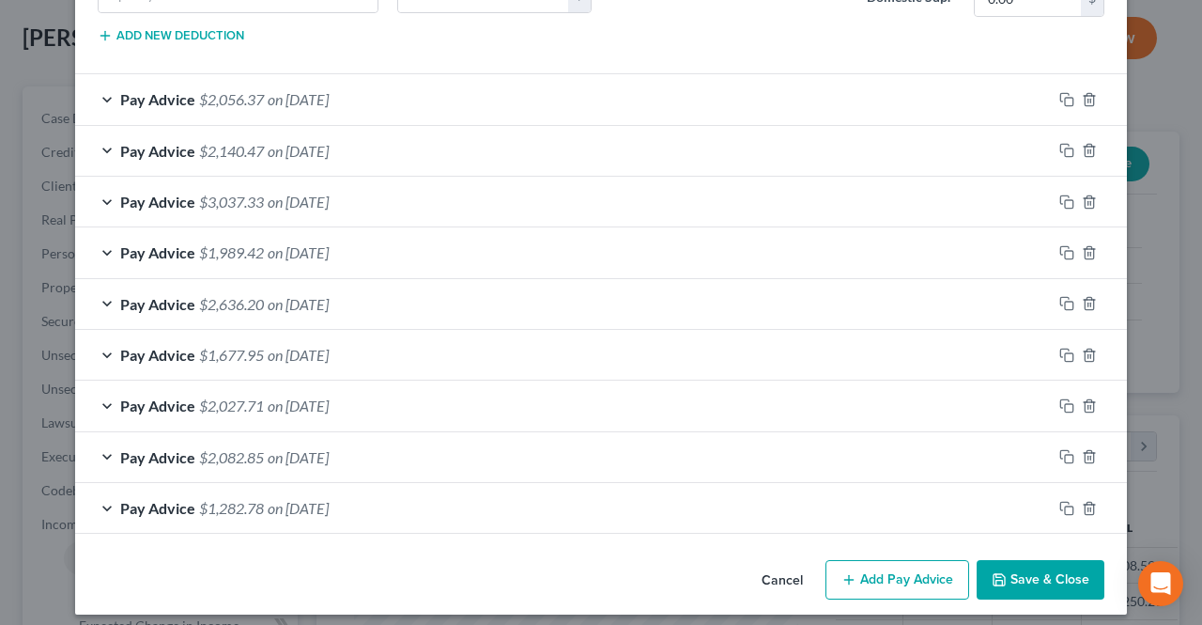
click at [1035, 561] on button "Save & Close" at bounding box center [1041, 579] width 128 height 39
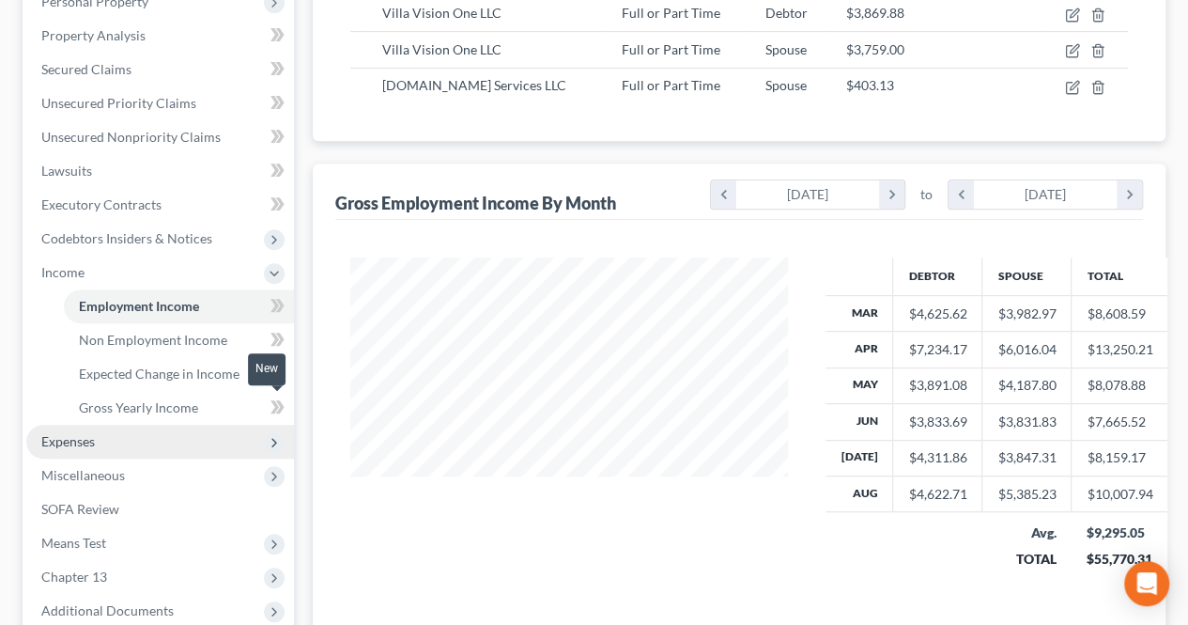
scroll to position [376, 0]
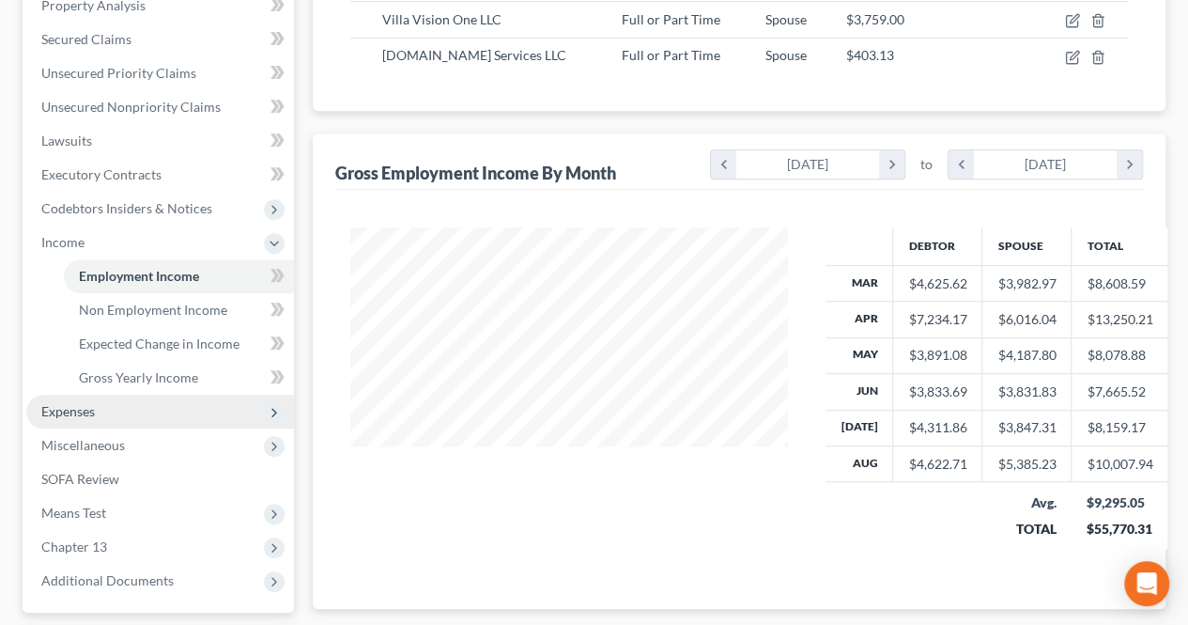
click at [199, 412] on span "Expenses" at bounding box center [160, 411] width 268 height 34
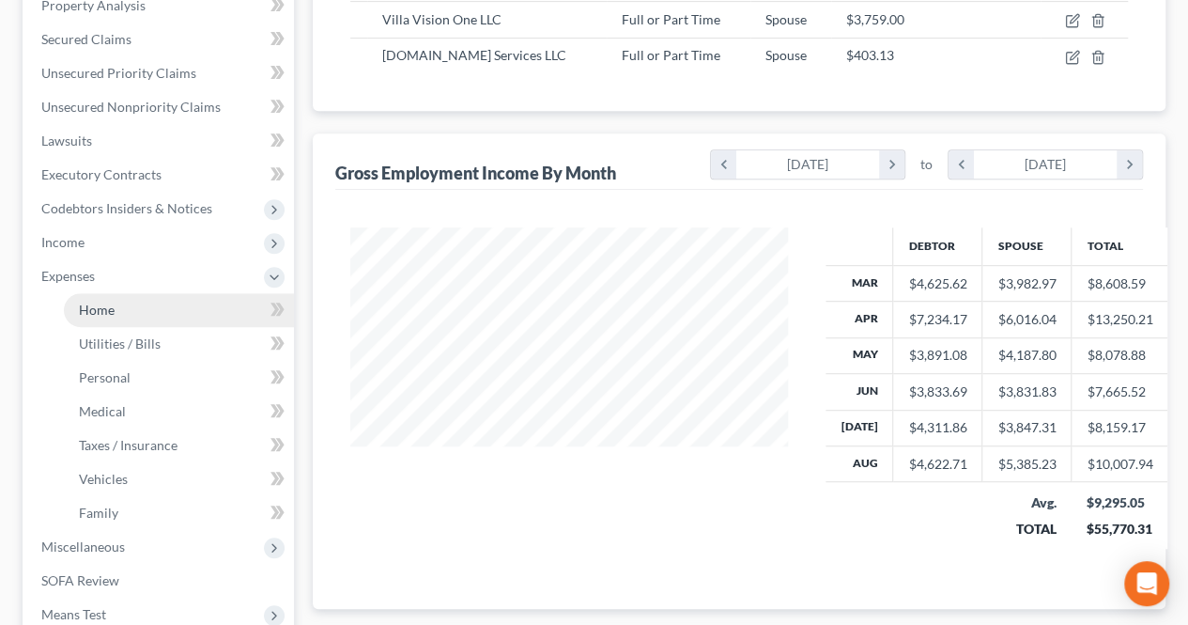
click at [158, 315] on link "Home" at bounding box center [179, 310] width 230 height 34
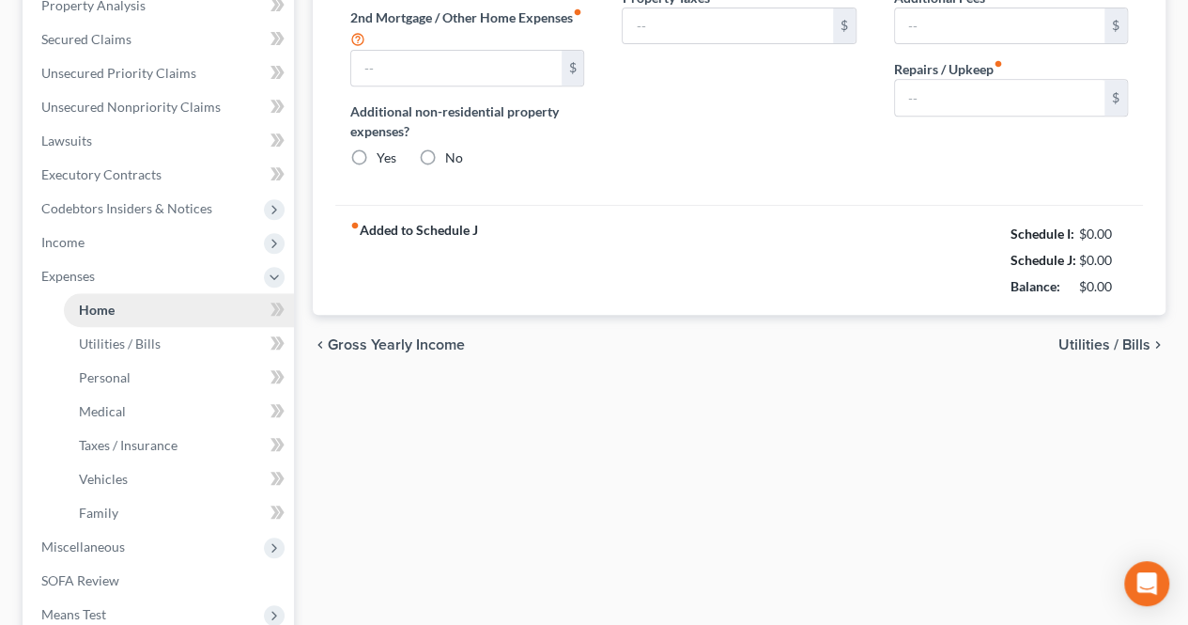
type input "2,200.00"
type input "0.00"
radio input "true"
type input "0.00"
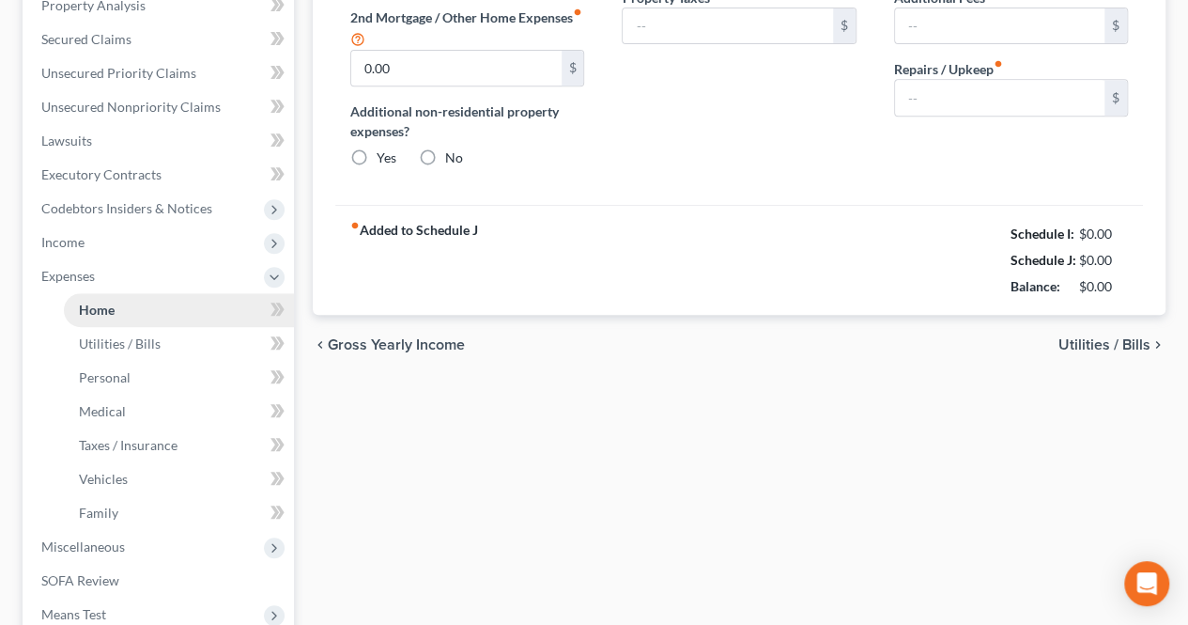
type input "0.00"
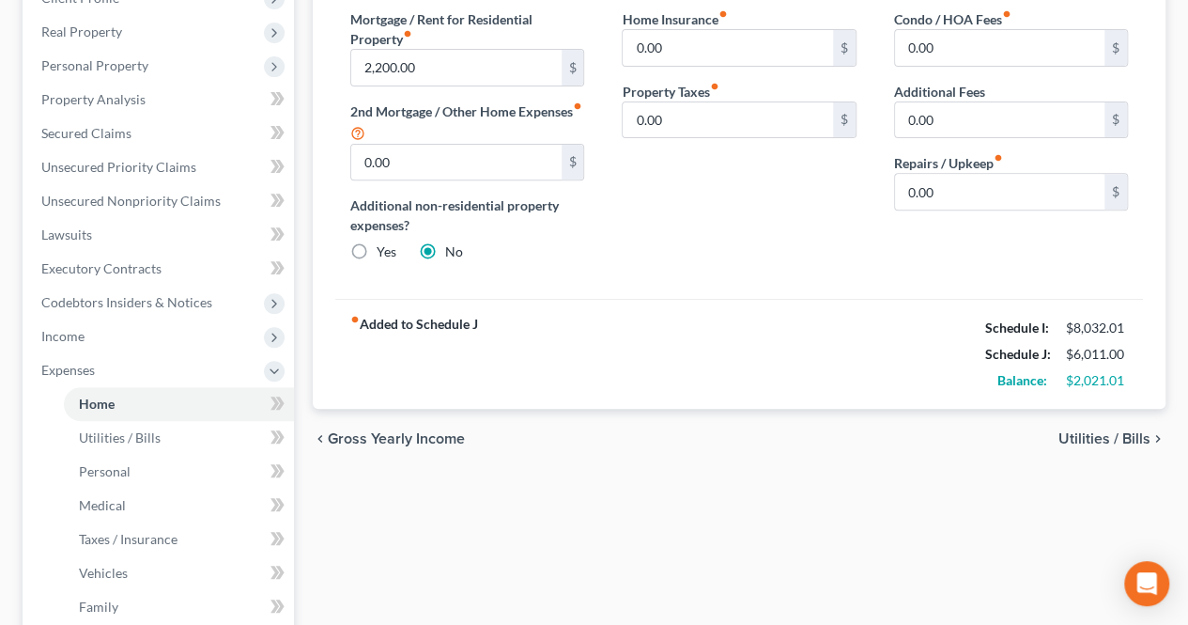
click at [1121, 440] on span "Utilities / Bills" at bounding box center [1104, 438] width 92 height 15
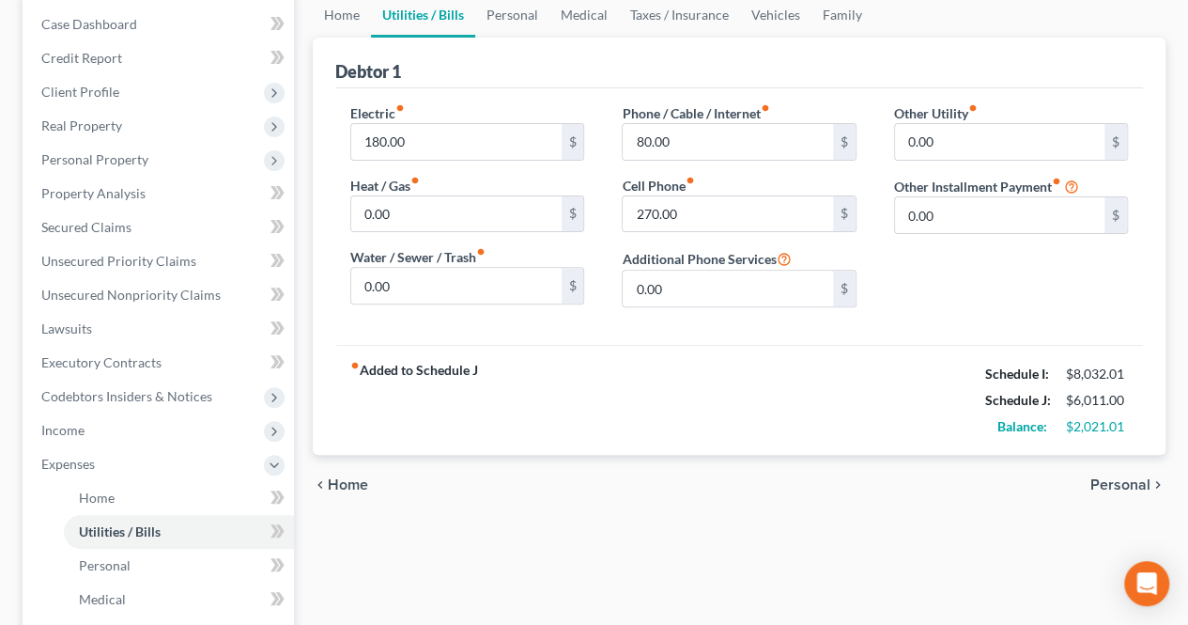
click at [1115, 480] on span "Personal" at bounding box center [1120, 484] width 60 height 15
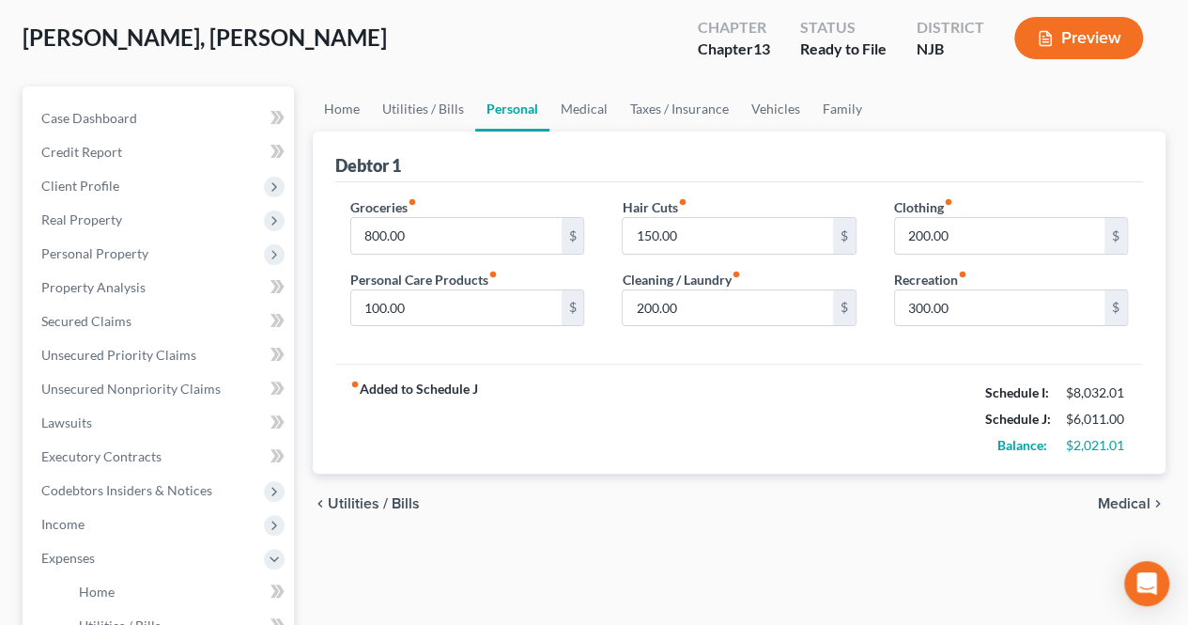
click at [1118, 499] on span "Medical" at bounding box center [1124, 503] width 53 height 15
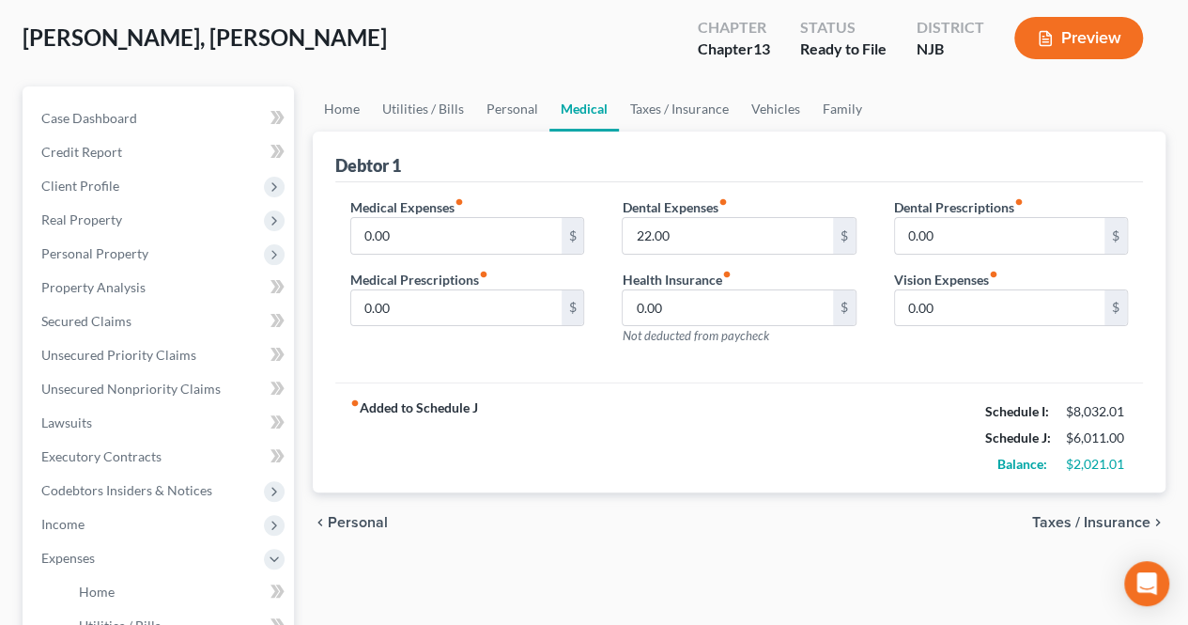
click at [1117, 519] on span "Taxes / Insurance" at bounding box center [1091, 522] width 118 height 15
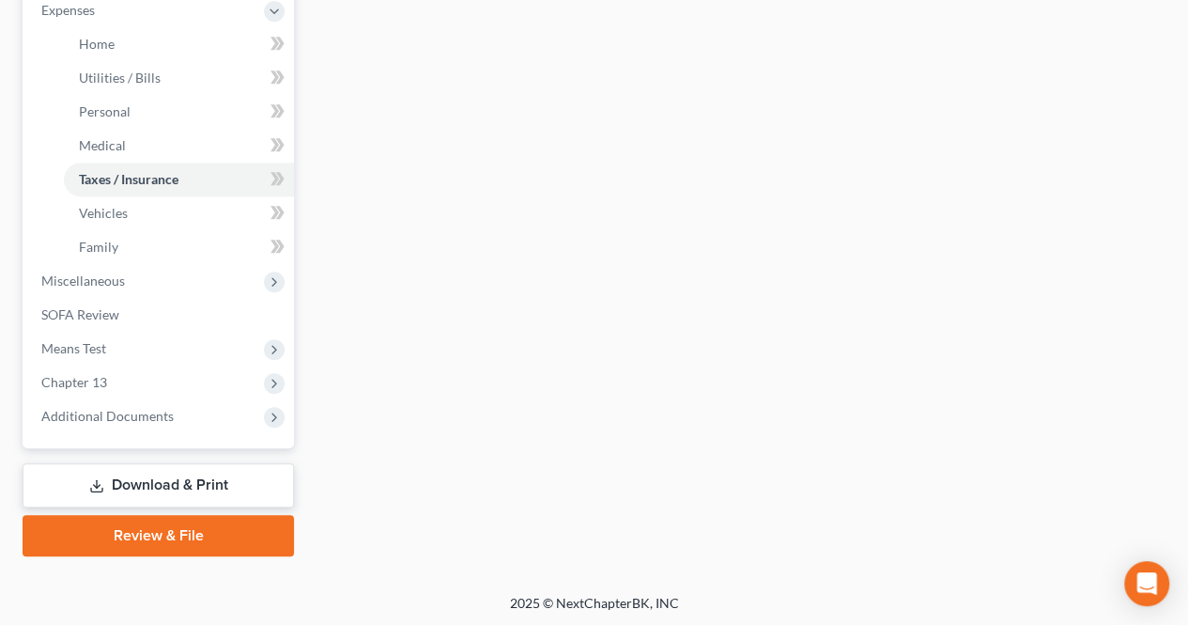
click at [225, 528] on link "Review & File" at bounding box center [158, 535] width 271 height 41
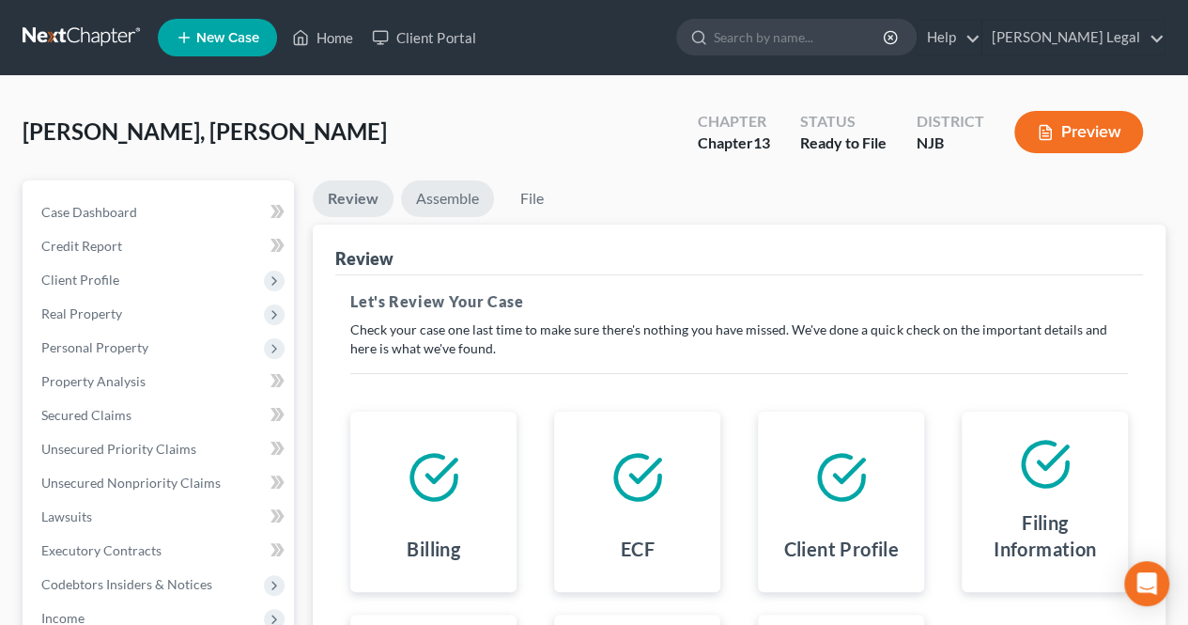
click at [468, 206] on link "Assemble" at bounding box center [447, 198] width 93 height 37
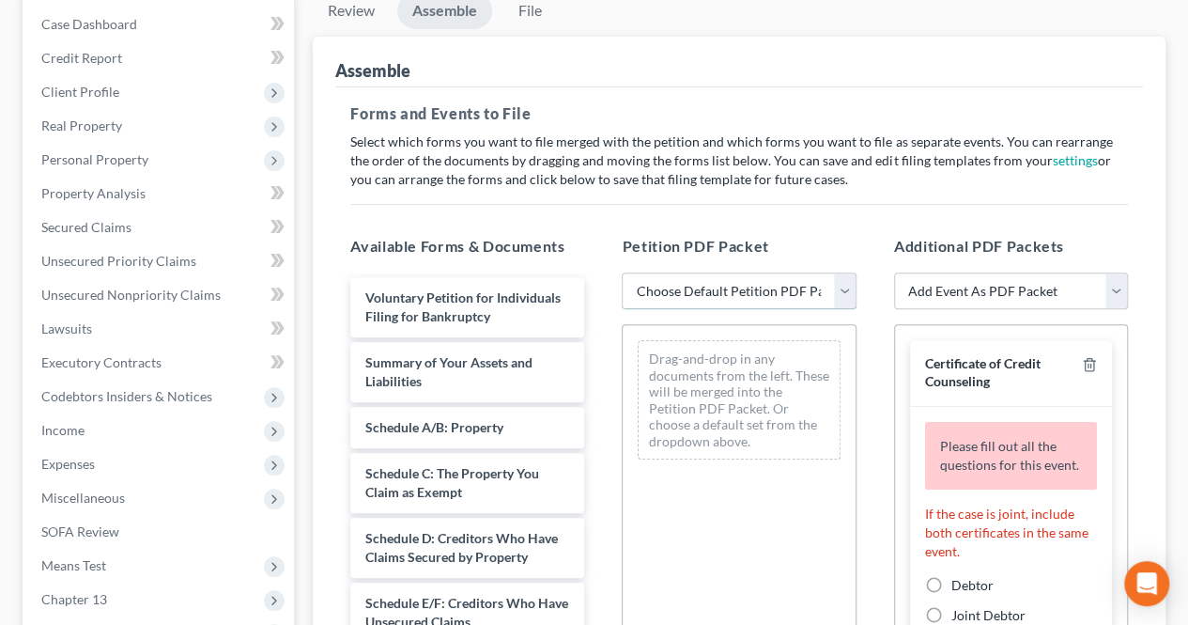
click at [767, 300] on select "Choose Default Petition PDF Packet Complete Bankruptcy Petition (all forms and …" at bounding box center [739, 291] width 234 height 38
select select "0"
click at [622, 272] on select "Choose Default Petition PDF Packet Complete Bankruptcy Petition (all forms and …" at bounding box center [739, 291] width 234 height 38
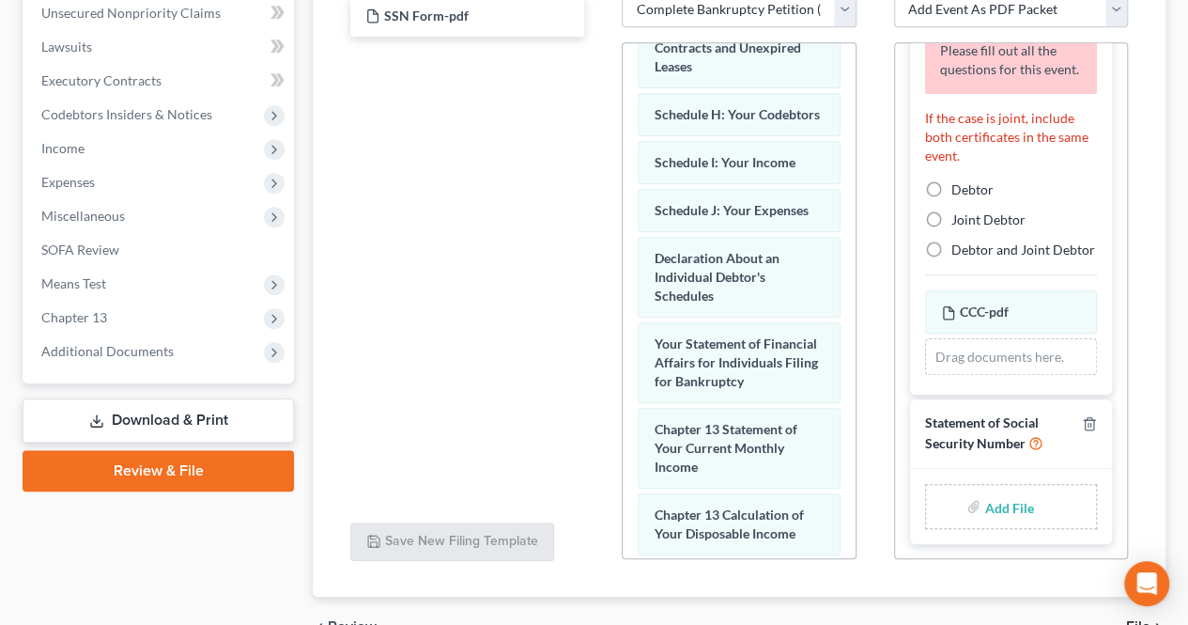
click at [951, 180] on label "Debtor" at bounding box center [972, 189] width 42 height 19
click at [959, 180] on input "Debtor" at bounding box center [965, 186] width 12 height 12
radio input "true"
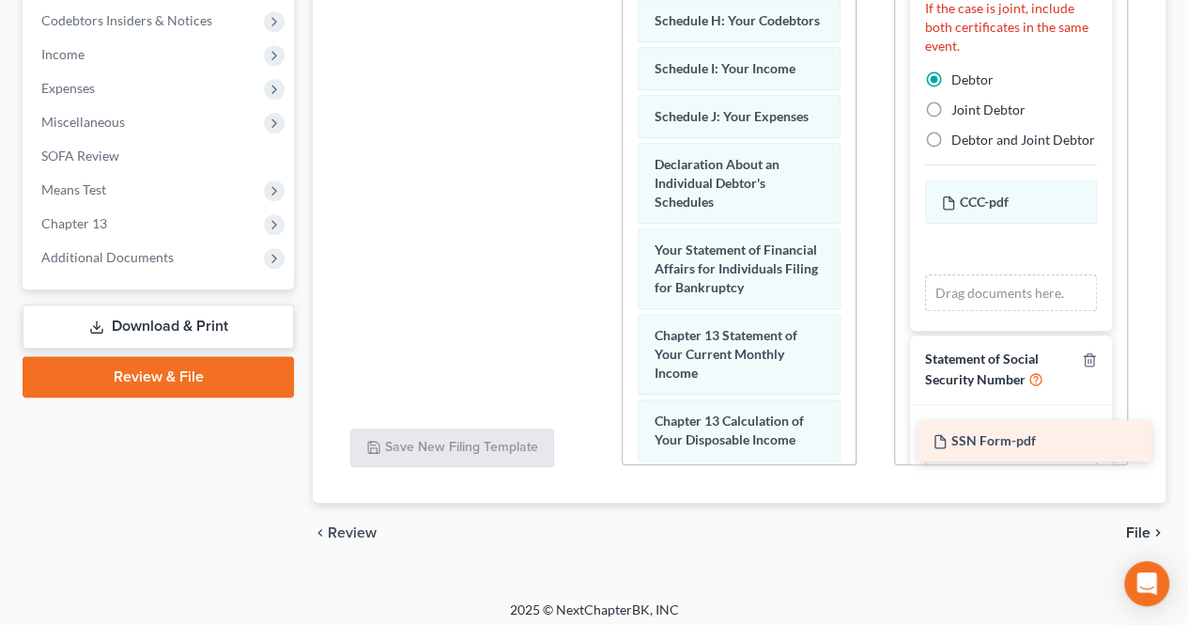
drag, startPoint x: 396, startPoint y: 111, endPoint x: 964, endPoint y: 443, distance: 657.5
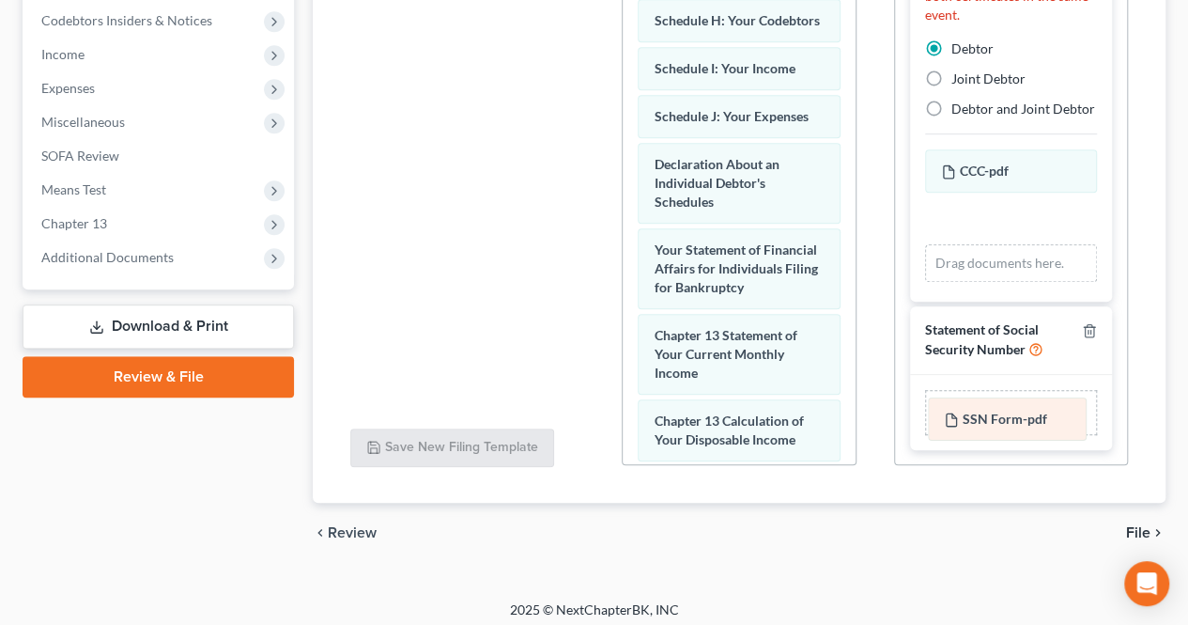
drag, startPoint x: 992, startPoint y: 215, endPoint x: 996, endPoint y: 416, distance: 201.0
click at [996, 282] on div "SSN Form-pdf Amended SSN Form-pdf CCC-pdf Amended CCC-pdf SSN Form-pdf Amended …" at bounding box center [1011, 215] width 172 height 132
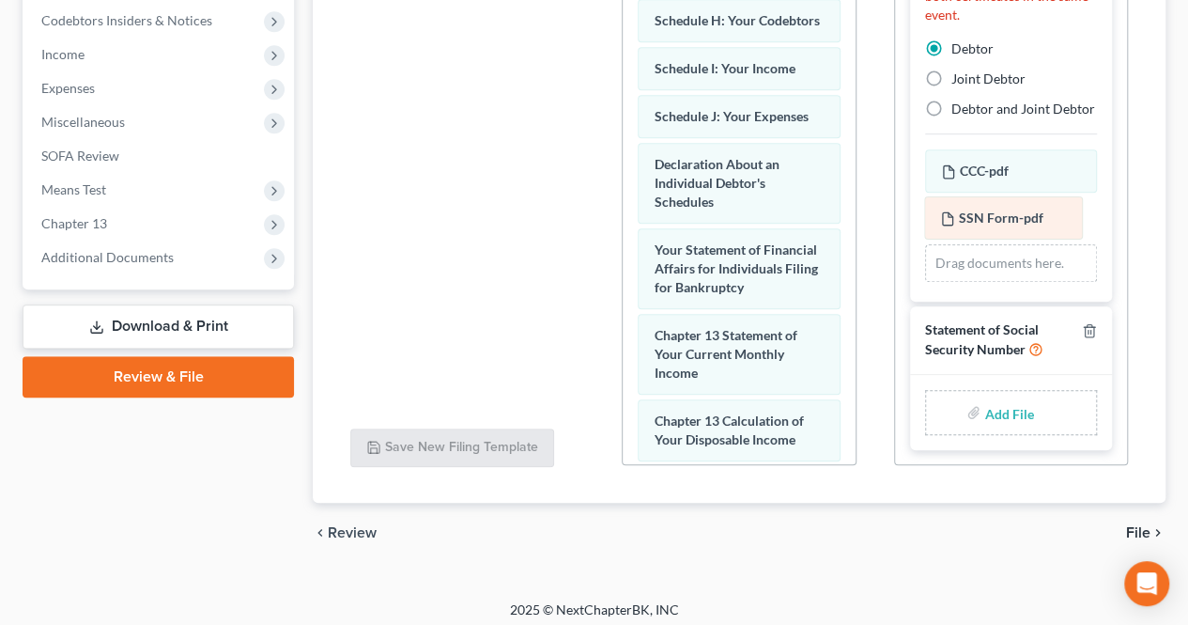
click at [996, 416] on input "file" at bounding box center [1006, 412] width 45 height 34
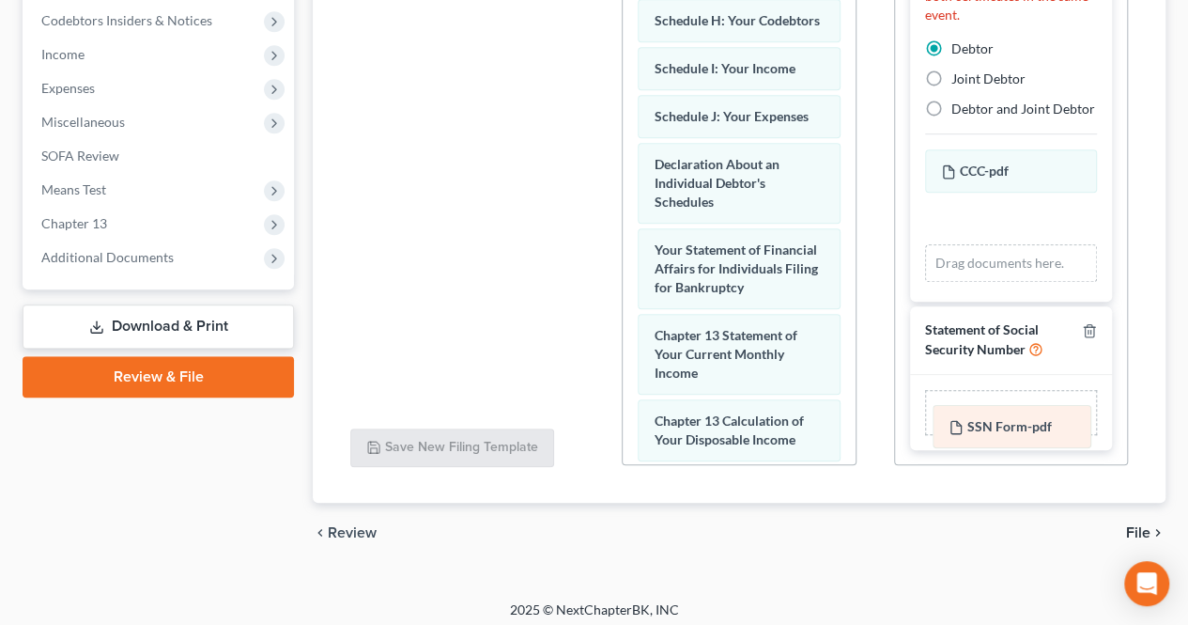
drag, startPoint x: 964, startPoint y: 218, endPoint x: 972, endPoint y: 426, distance: 208.7
click at [972, 282] on div "SSN Form-pdf Amended SSN Form-pdf CCC-pdf Amended CCC-pdf SSN Form-pdf Amended …" at bounding box center [1011, 215] width 172 height 132
drag, startPoint x: 974, startPoint y: 230, endPoint x: 979, endPoint y: 428, distance: 198.2
click at [979, 282] on div "SSN Form-pdf Amended SSN Form-pdf CCC-pdf Amended CCC-pdf SSN Form-pdf Amended …" at bounding box center [1011, 215] width 172 height 132
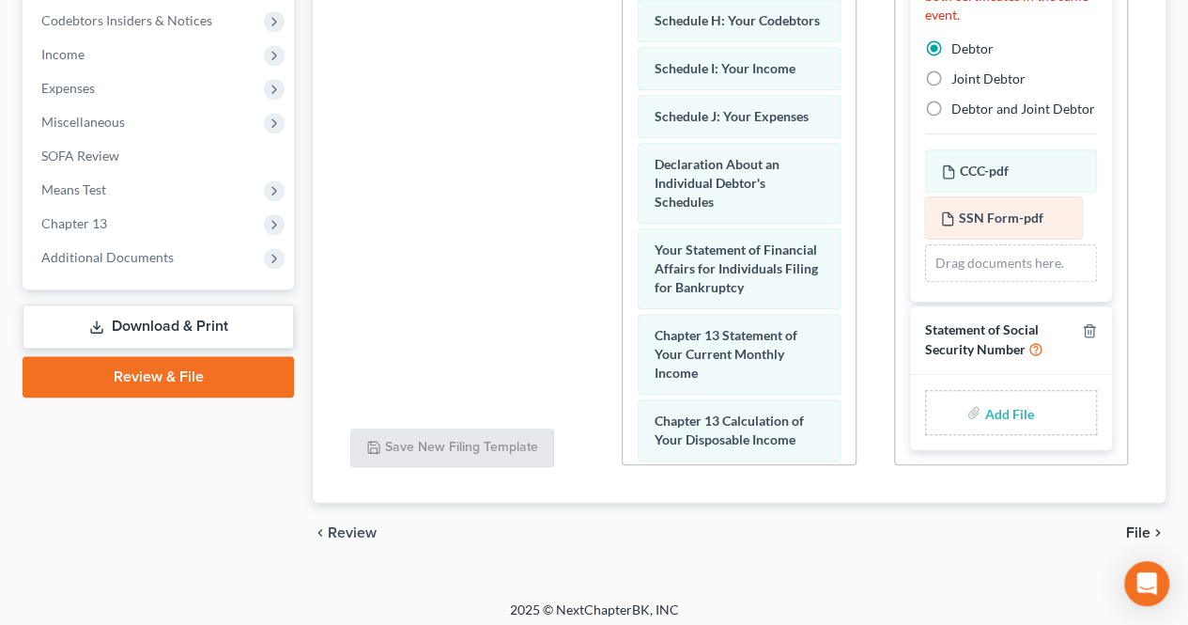
click at [984, 428] on label "Add File" at bounding box center [1010, 415] width 53 height 34
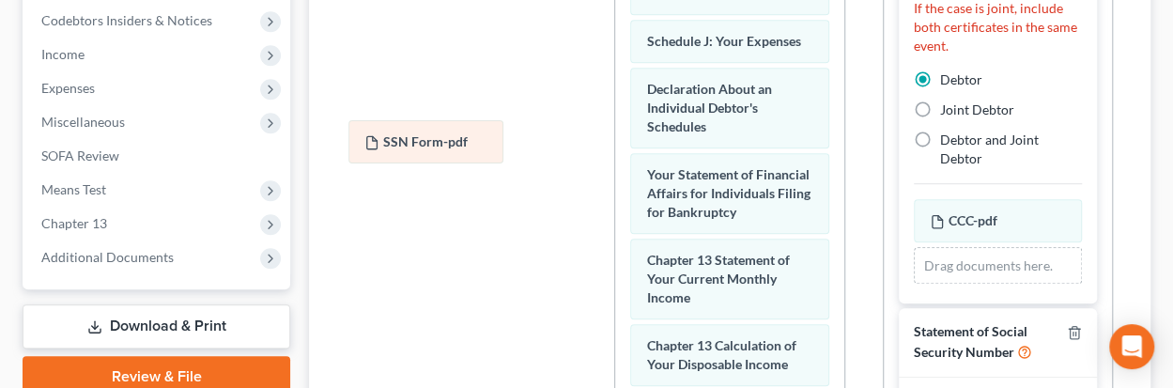
drag, startPoint x: 1010, startPoint y: 213, endPoint x: 446, endPoint y: 137, distance: 568.6
click at [914, 199] on div "SSN Form-pdf Amended SSN Form-pdf CCC-pdf Amended CCC-pdf SSN Form-pdf Amended …" at bounding box center [998, 241] width 168 height 85
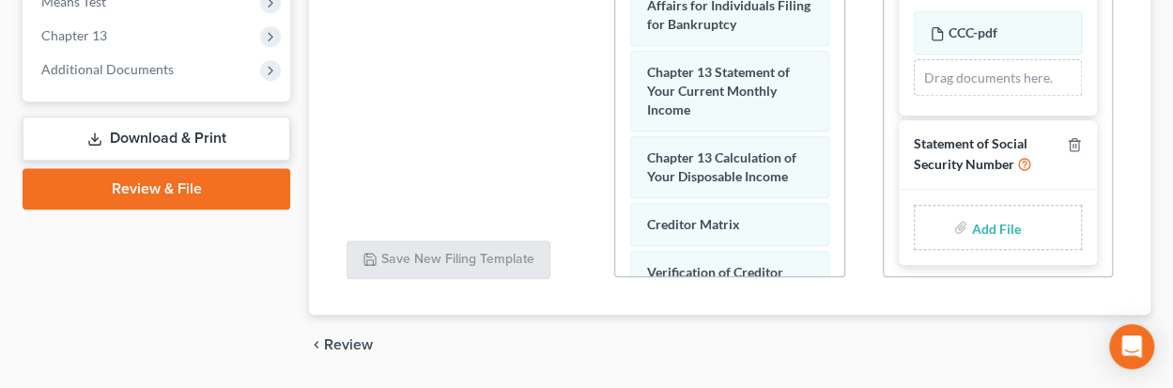
type input "C:\fakepath\SSN Form.pdf"
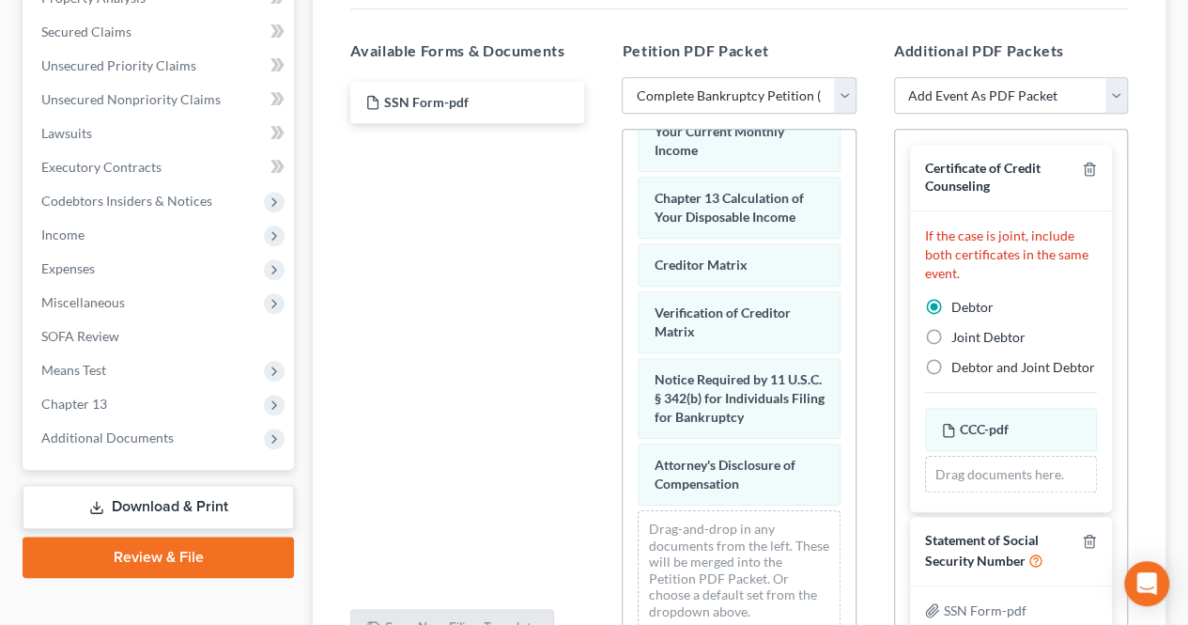
scroll to position [21, 0]
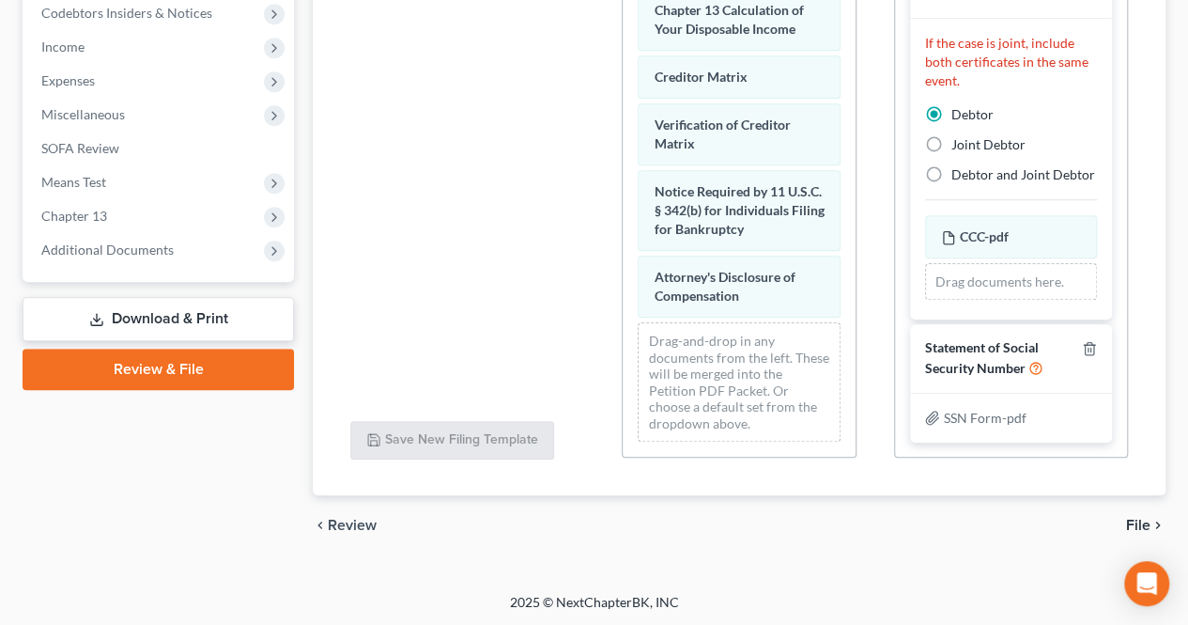
click at [1133, 522] on span "File" at bounding box center [1138, 524] width 24 height 15
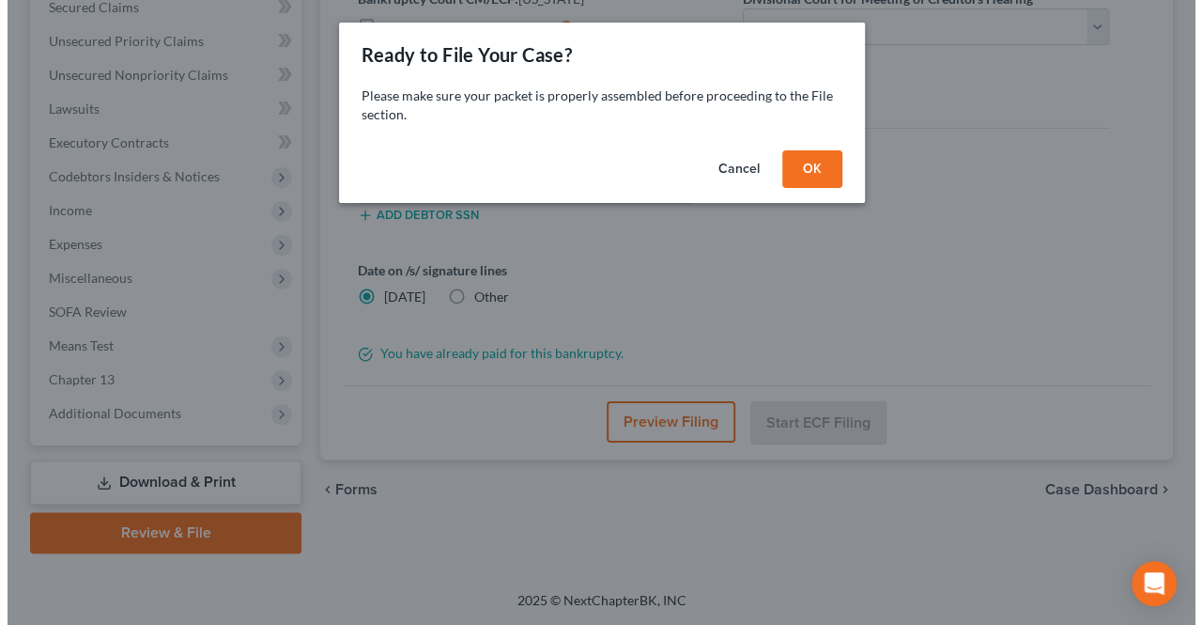
scroll to position [405, 0]
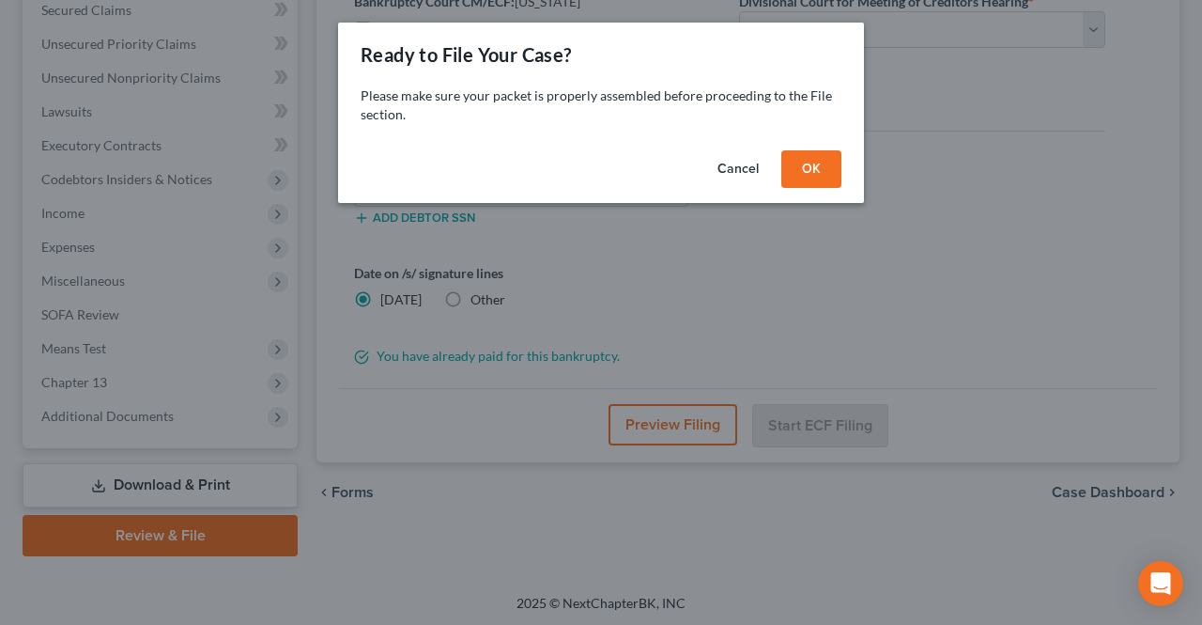
click at [820, 179] on button "OK" at bounding box center [811, 169] width 60 height 38
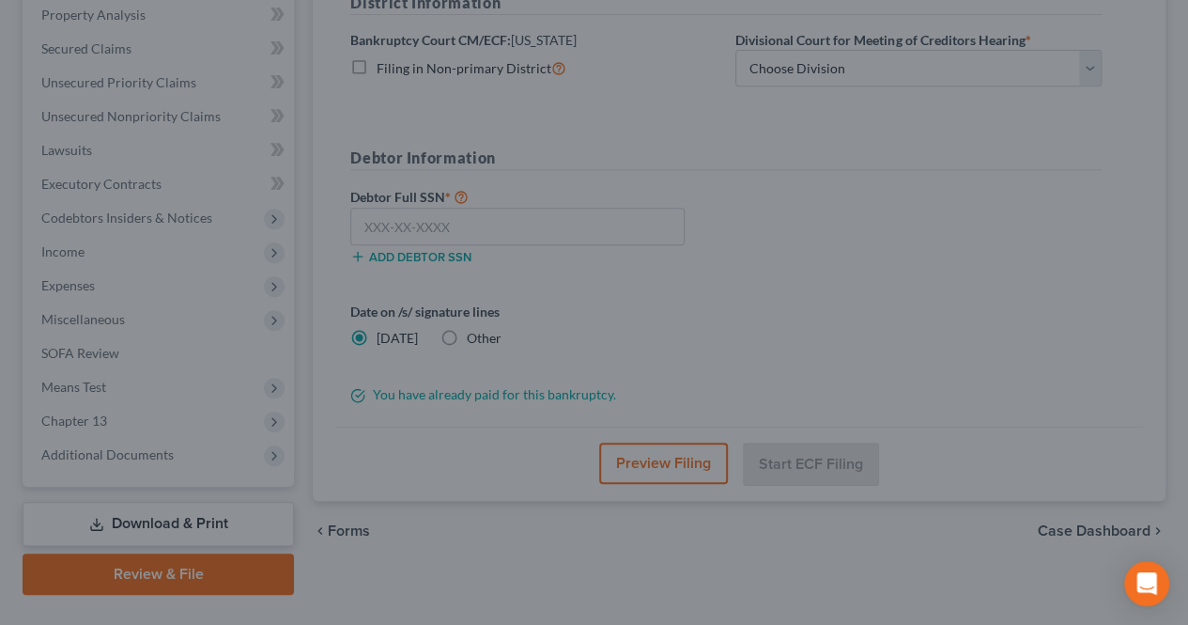
scroll to position [311, 0]
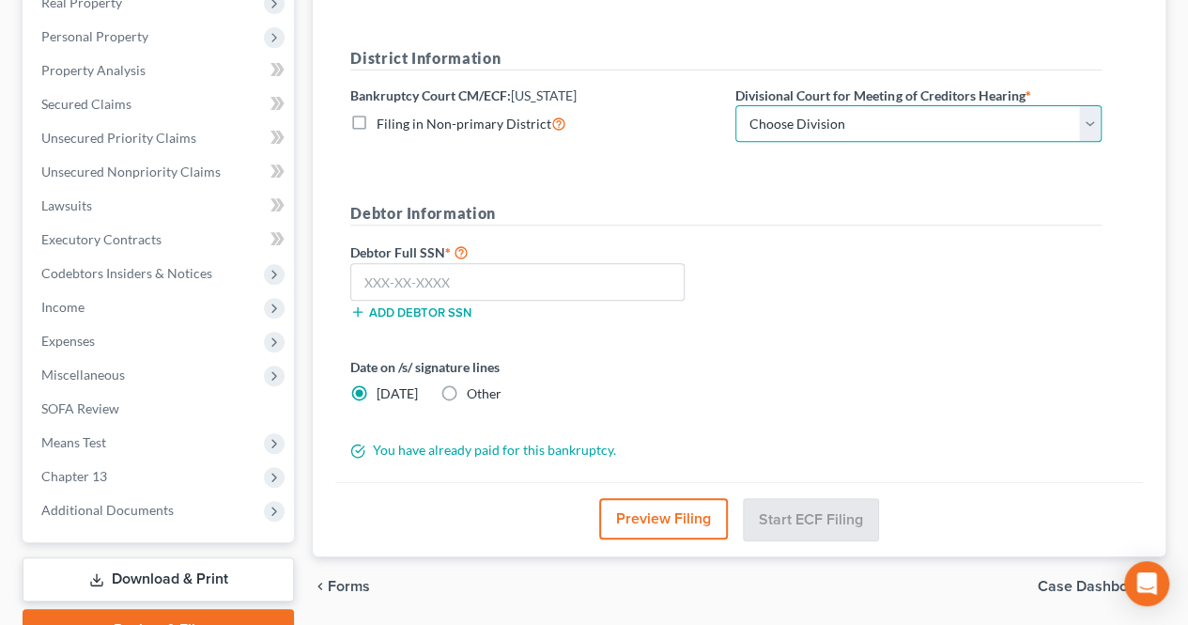
click at [816, 127] on select "Choose Division Camden Camden/Trenton Newark Trenton" at bounding box center [918, 124] width 366 height 38
select select "2"
click at [735, 105] on select "Choose Division Camden Camden/Trenton Newark Trenton" at bounding box center [918, 124] width 366 height 38
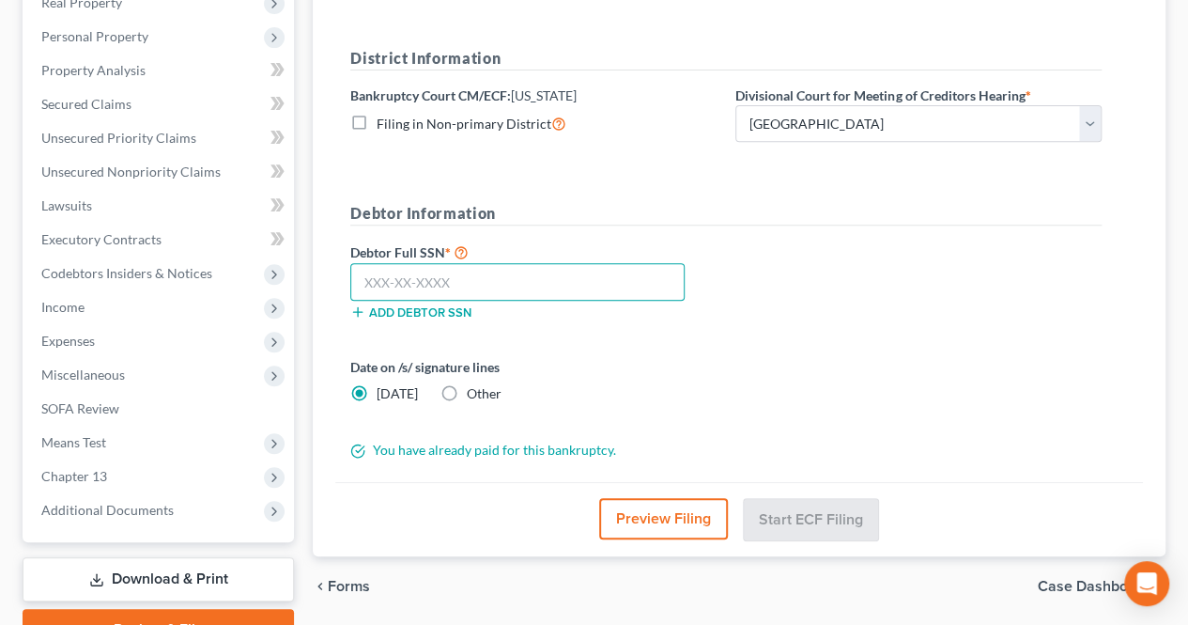
paste input "703-38-2067"
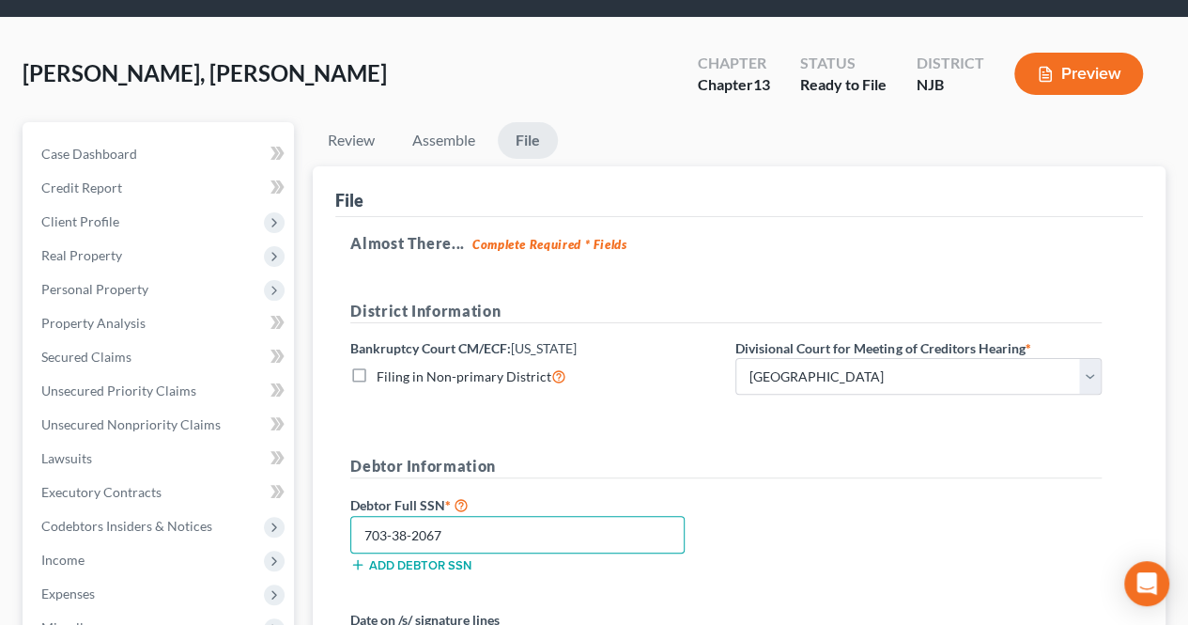
scroll to position [29, 0]
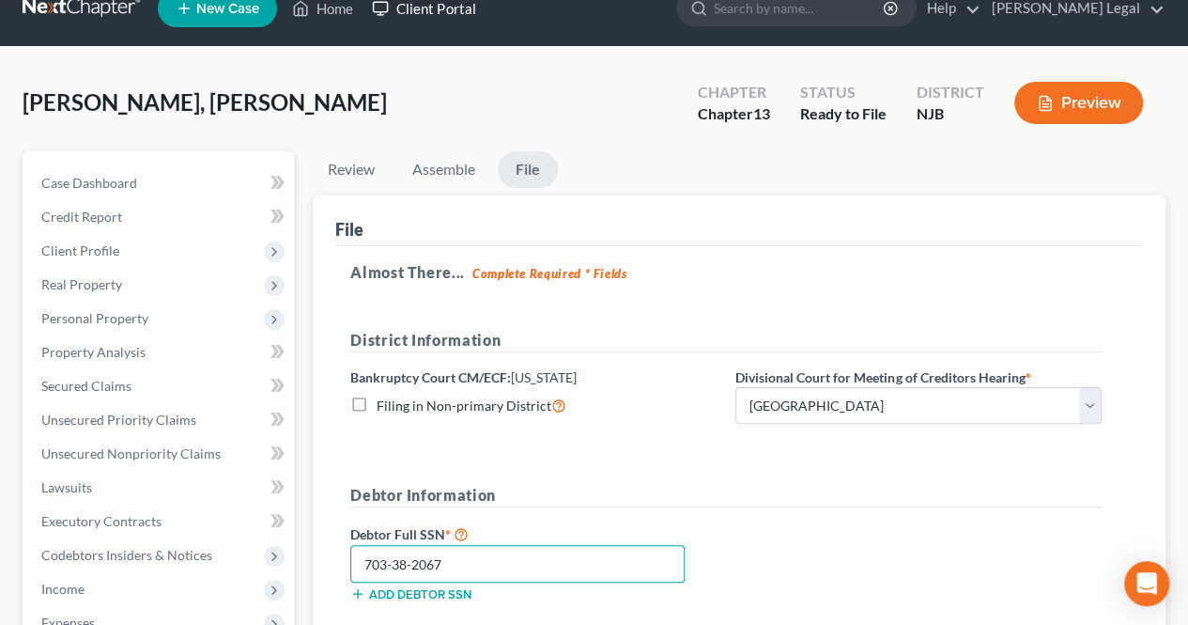
type input "703-38-2067"
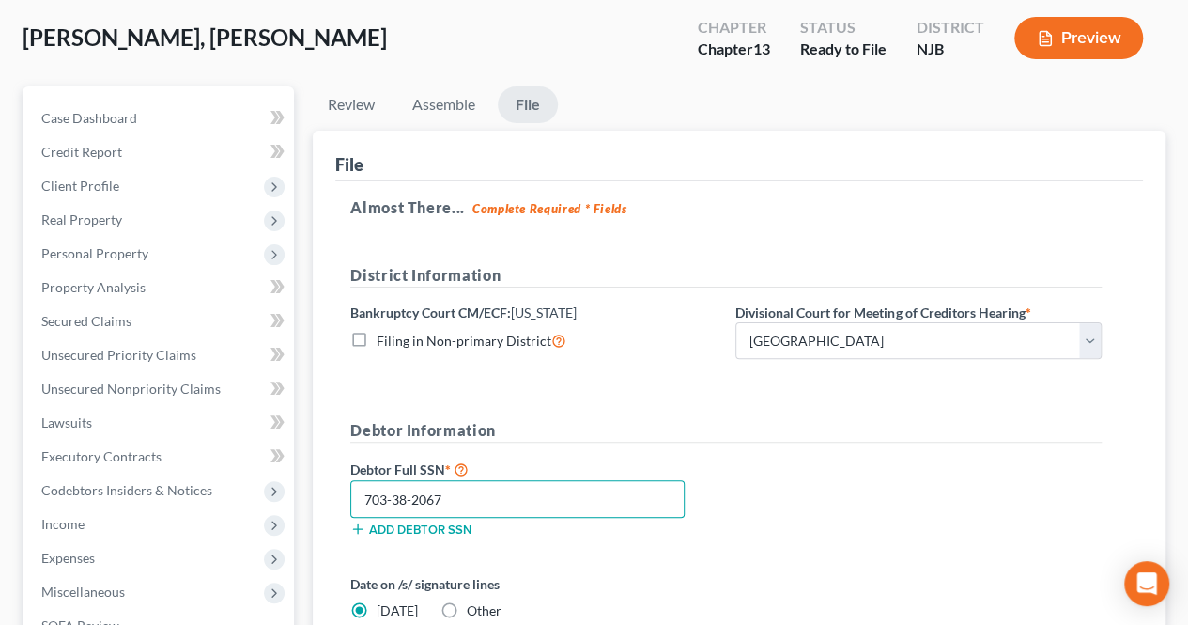
scroll to position [405, 0]
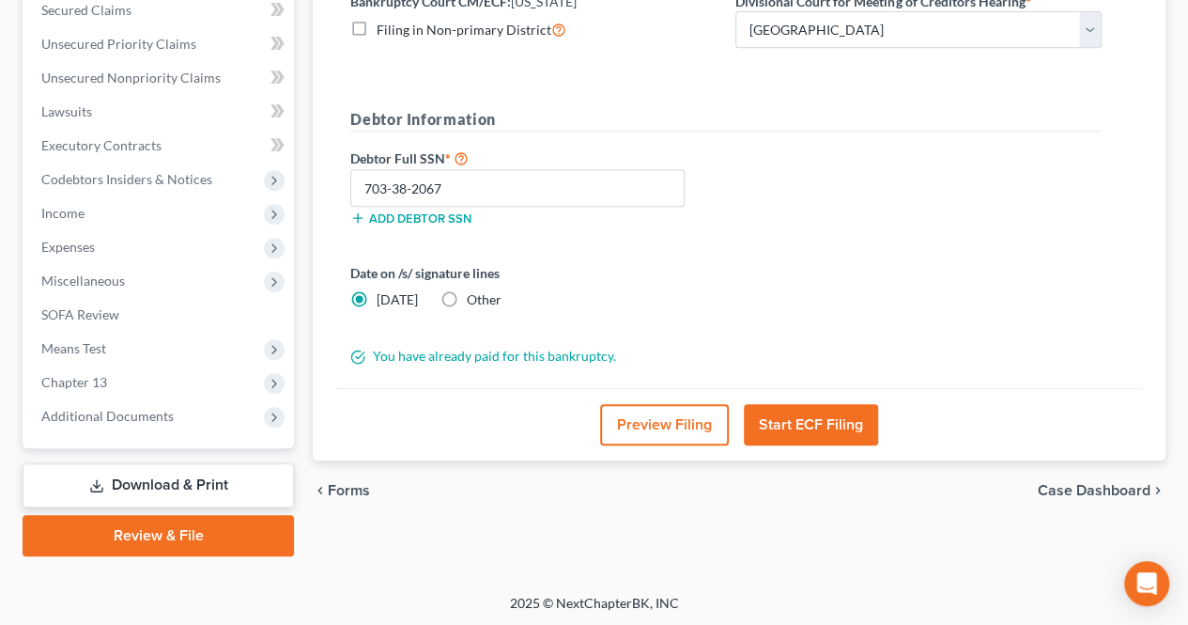
click at [800, 414] on button "Start ECF Filing" at bounding box center [811, 424] width 134 height 41
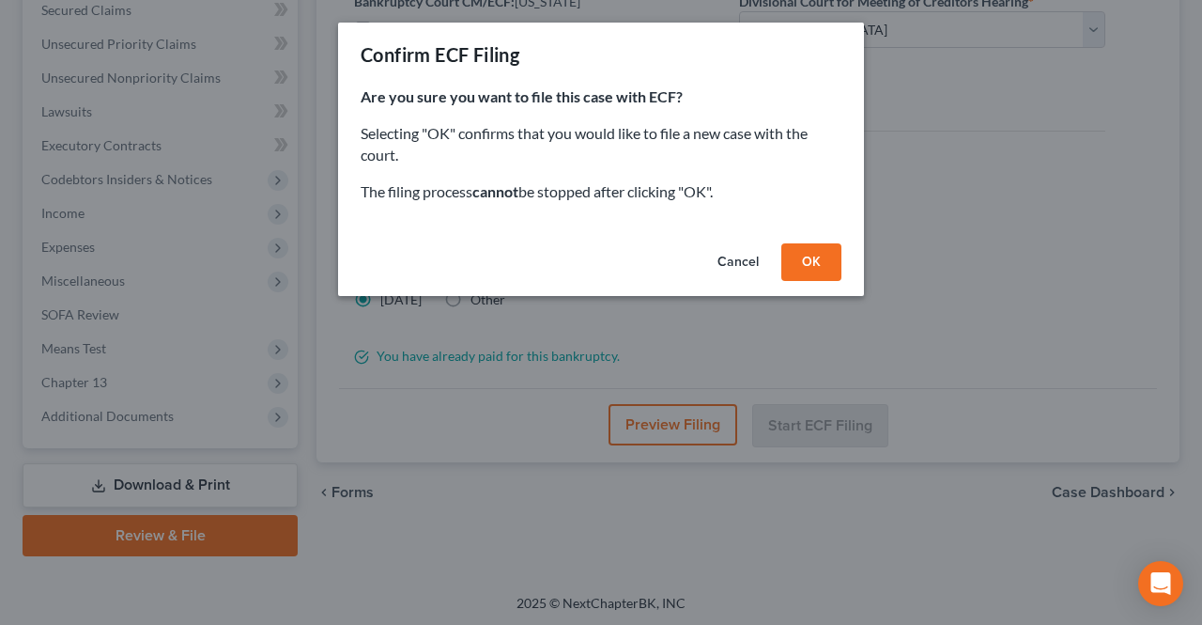
click at [795, 262] on button "OK" at bounding box center [811, 262] width 60 height 38
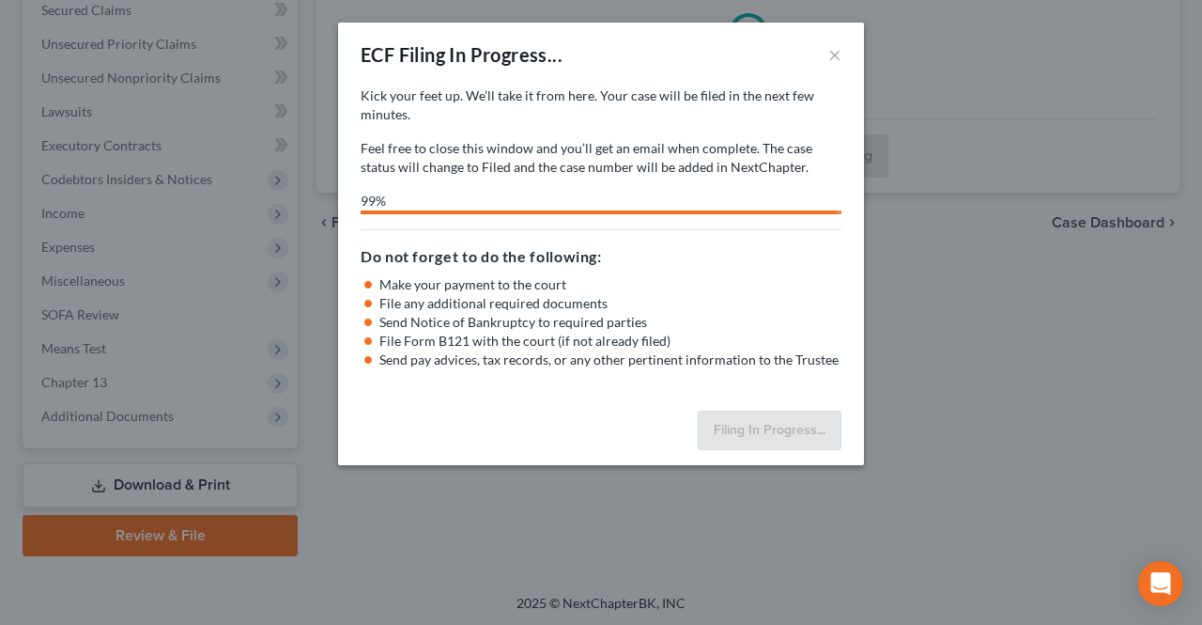
select select "2"
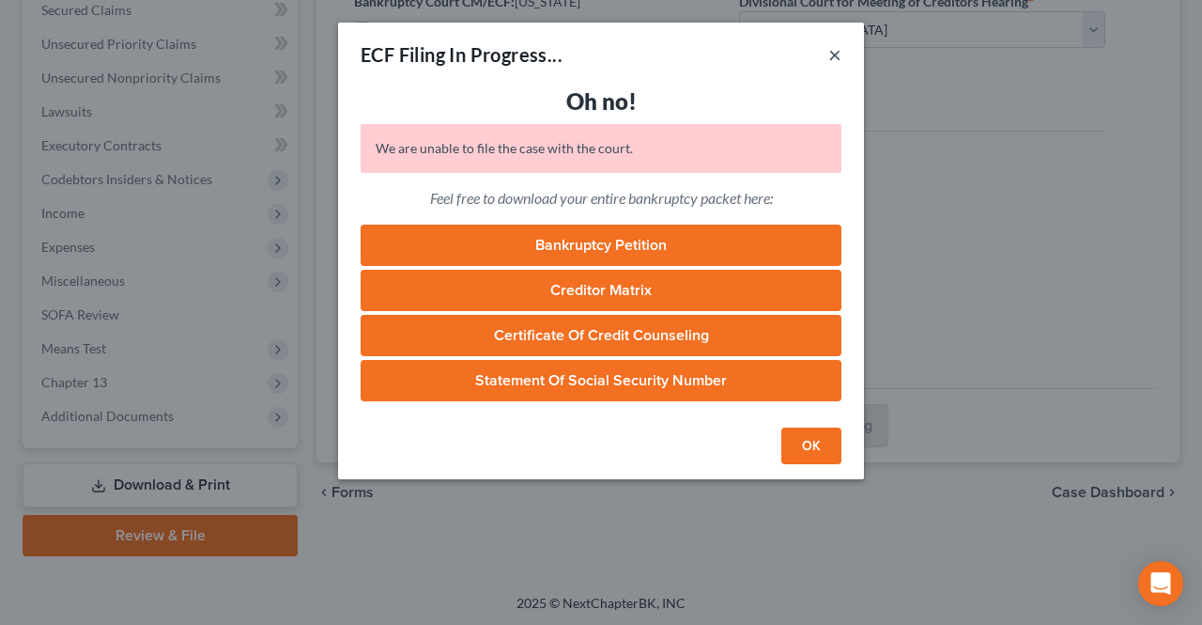
click at [830, 50] on button "×" at bounding box center [834, 54] width 13 height 23
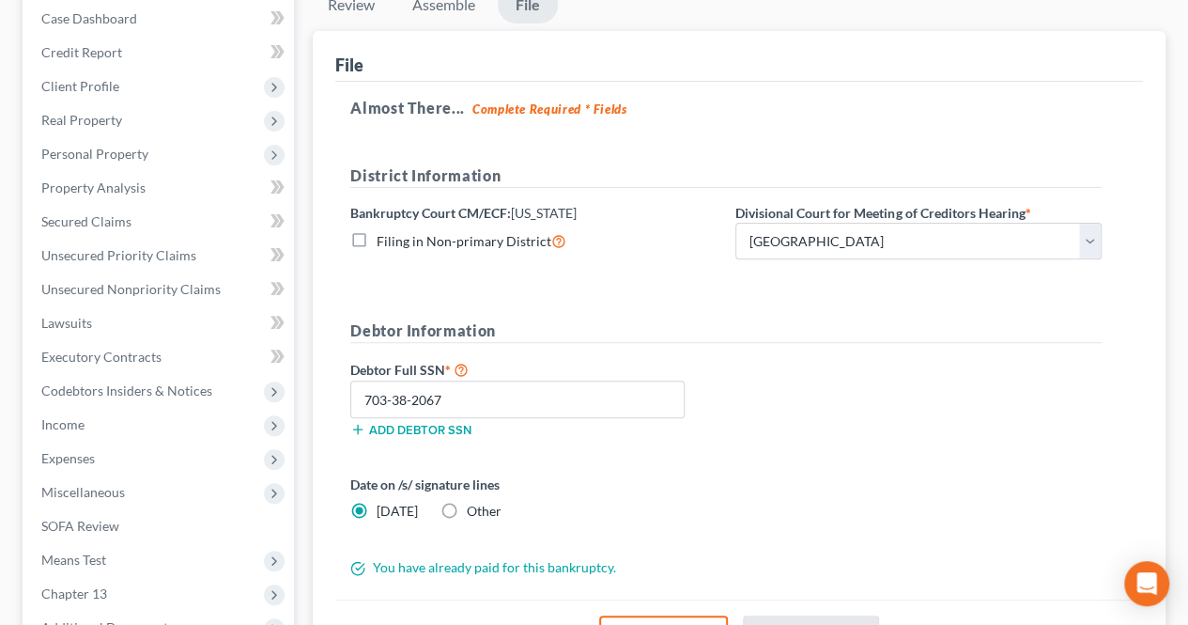
scroll to position [0, 0]
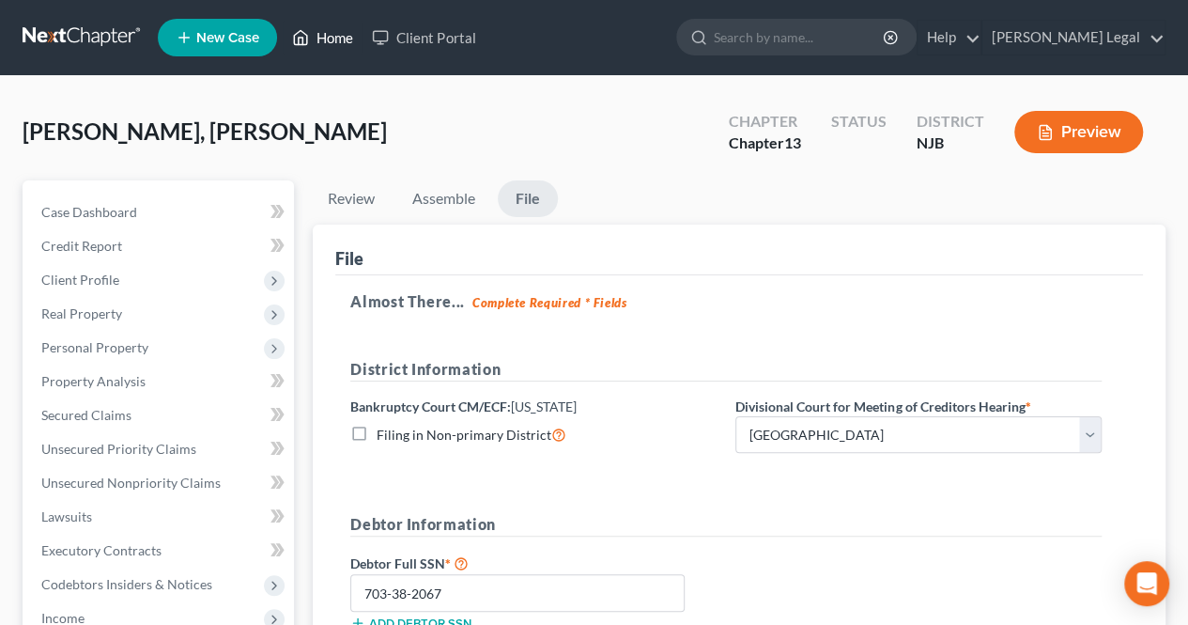
click at [324, 45] on link "Home" at bounding box center [323, 38] width 80 height 34
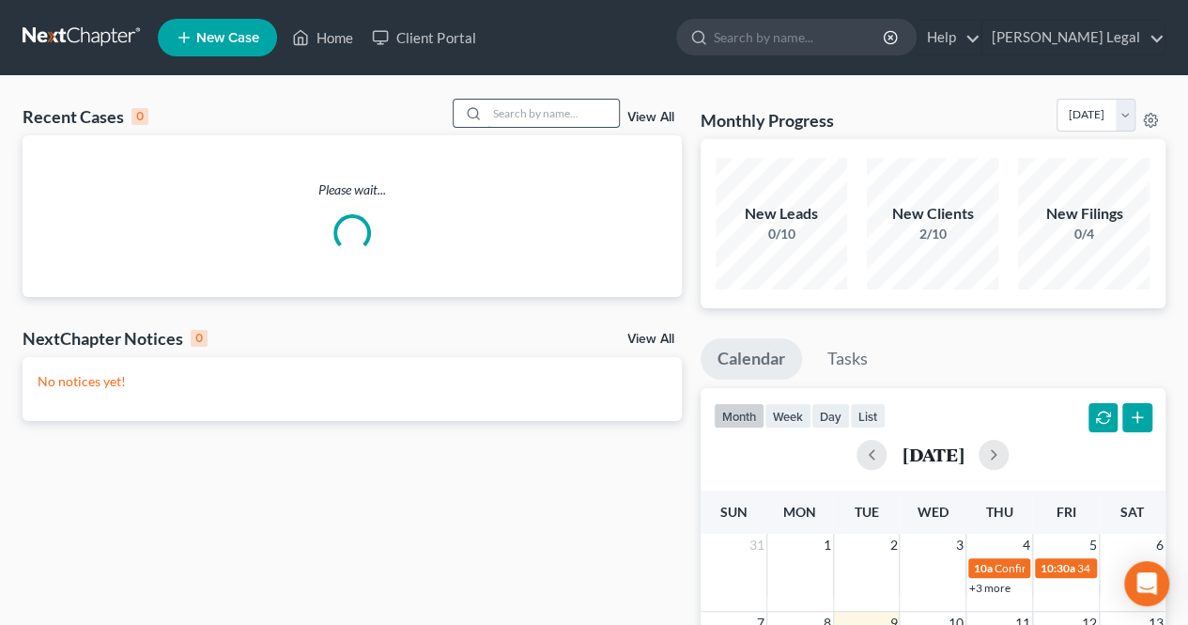
click at [517, 112] on input "search" at bounding box center [552, 113] width 131 height 27
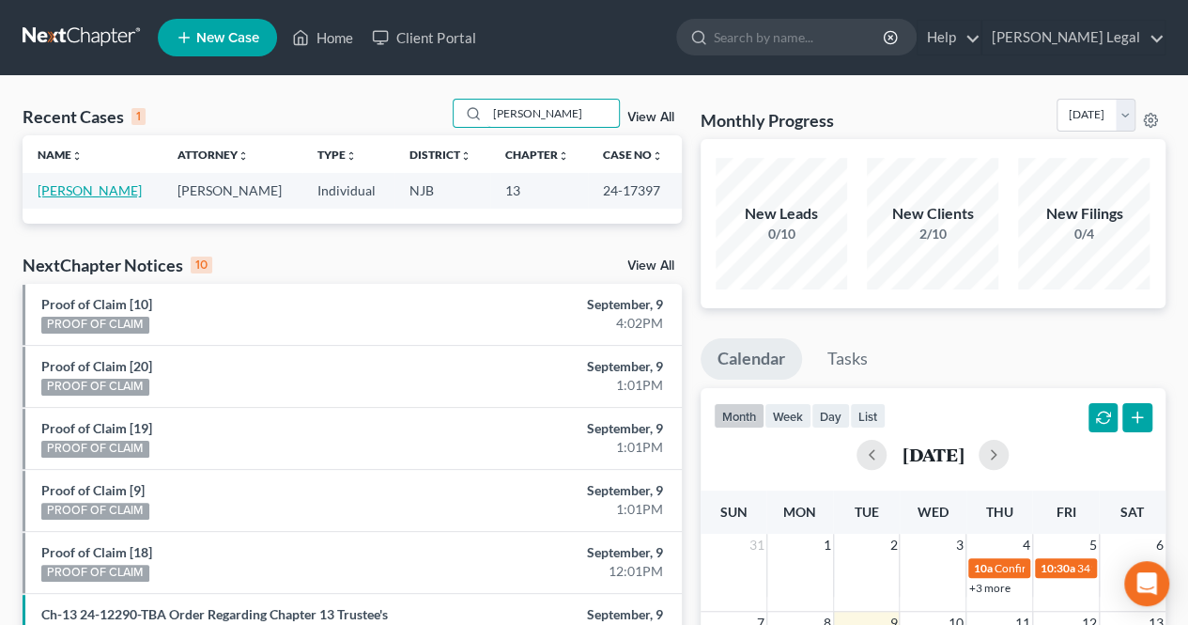
type input "wilson"
click at [94, 186] on link "[PERSON_NAME]" at bounding box center [90, 190] width 104 height 16
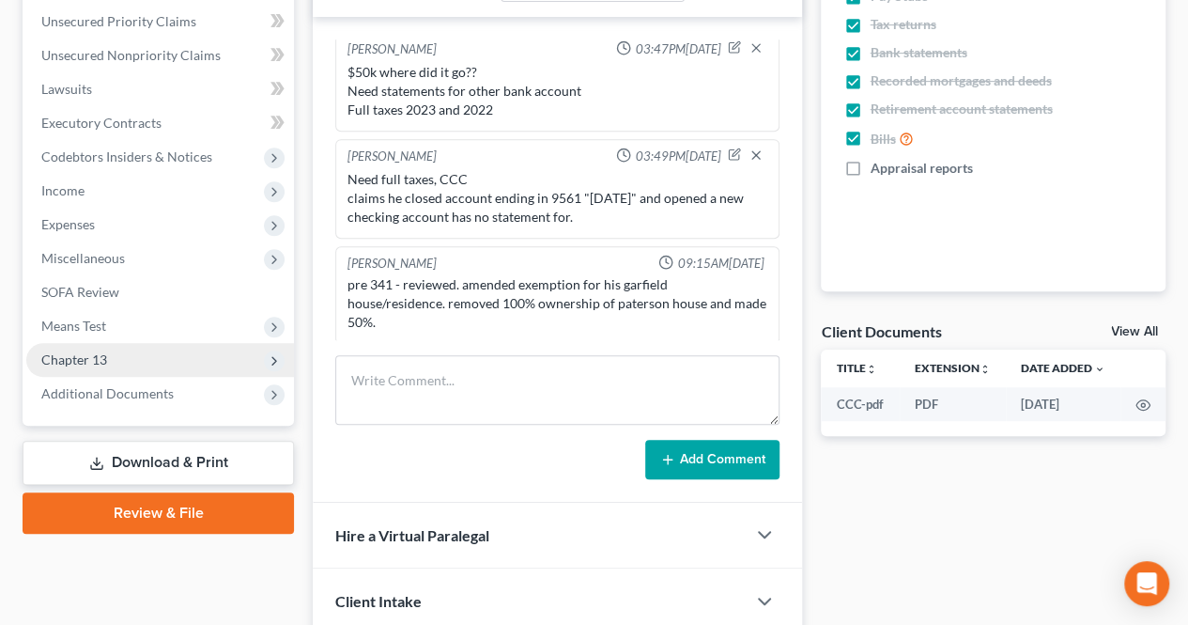
scroll to position [470, 0]
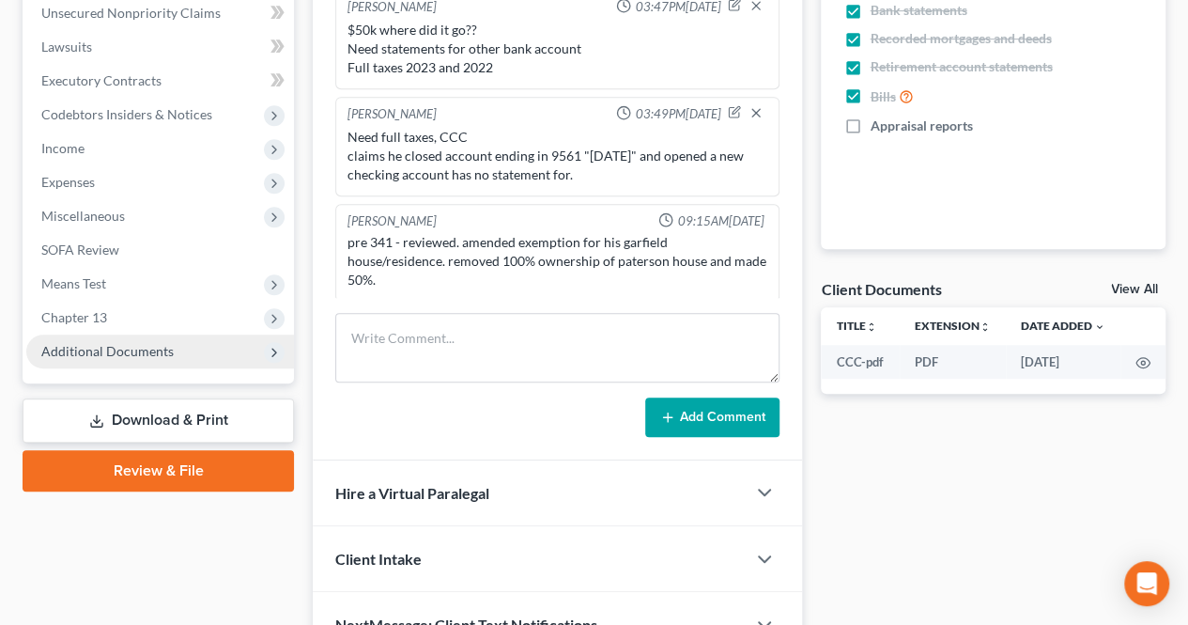
click at [154, 356] on span "Additional Documents" at bounding box center [107, 351] width 132 height 16
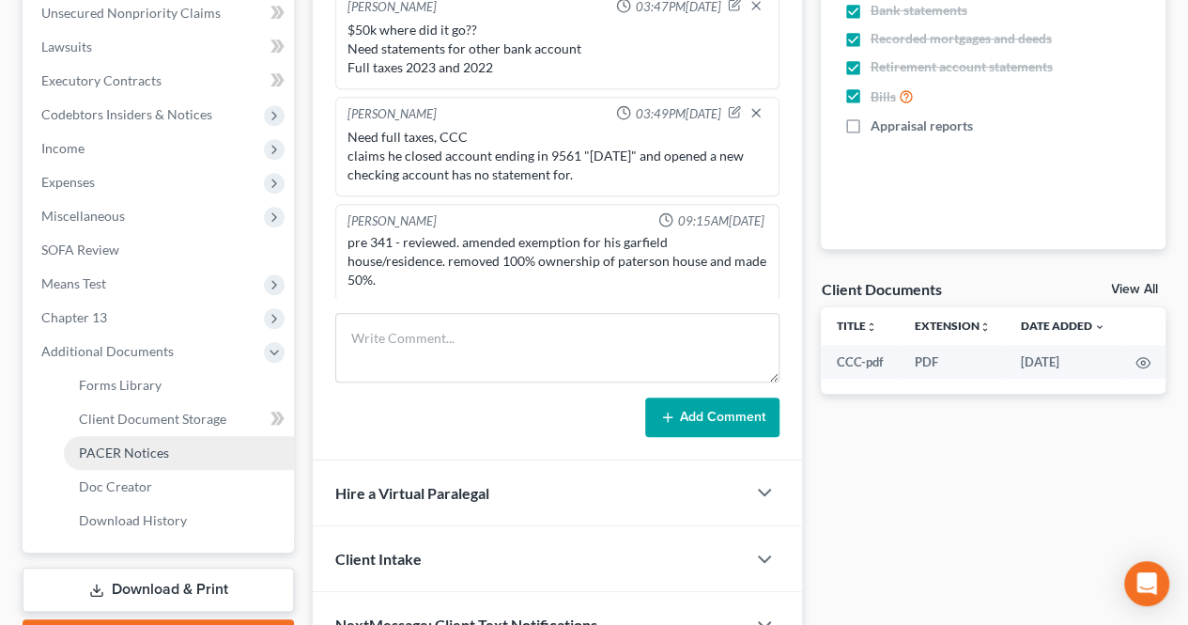
click at [170, 443] on link "PACER Notices" at bounding box center [179, 453] width 230 height 34
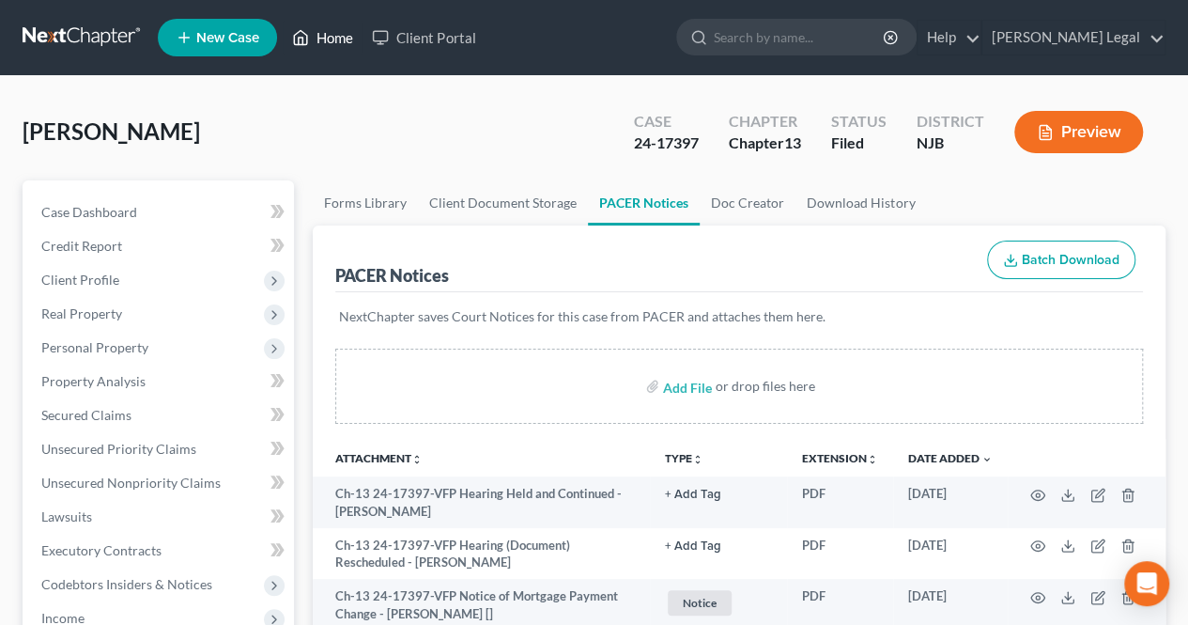
click at [308, 42] on icon at bounding box center [301, 38] width 13 height 14
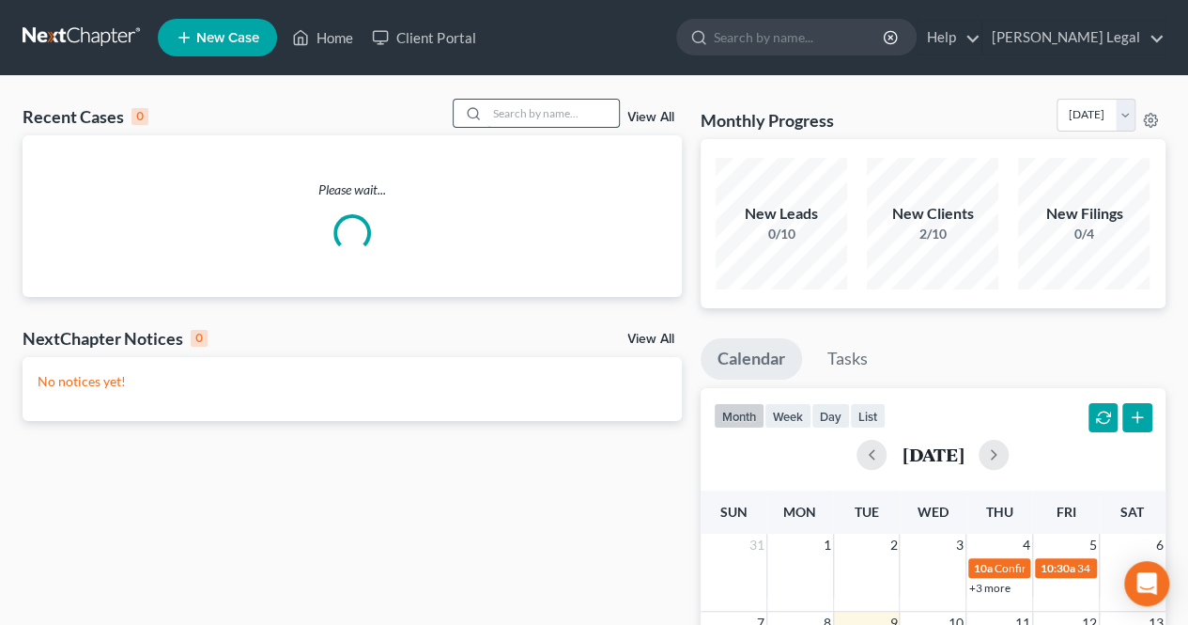
click at [524, 110] on input "search" at bounding box center [552, 113] width 131 height 27
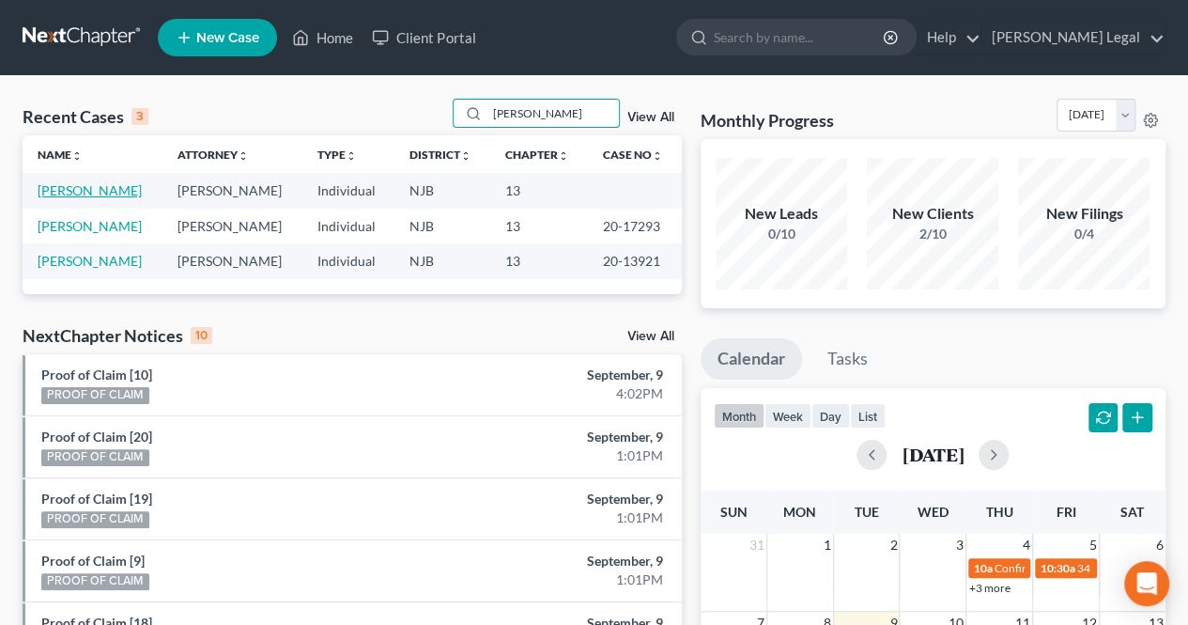
type input "kevin"
click at [110, 193] on link "[PERSON_NAME]" at bounding box center [90, 190] width 104 height 16
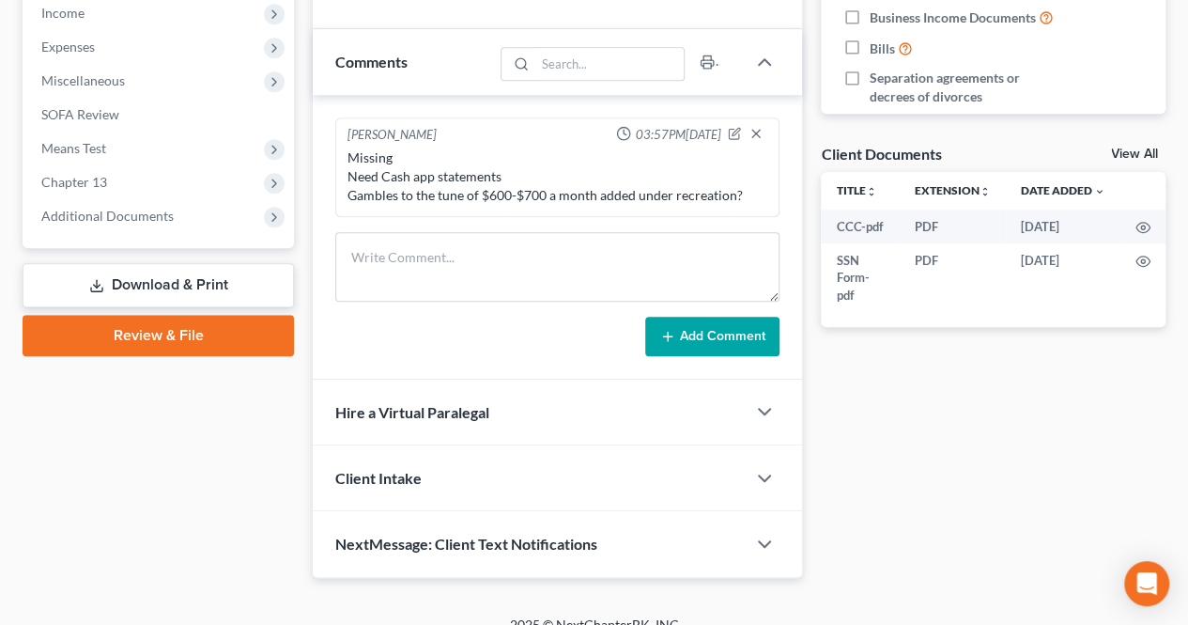
scroll to position [622, 0]
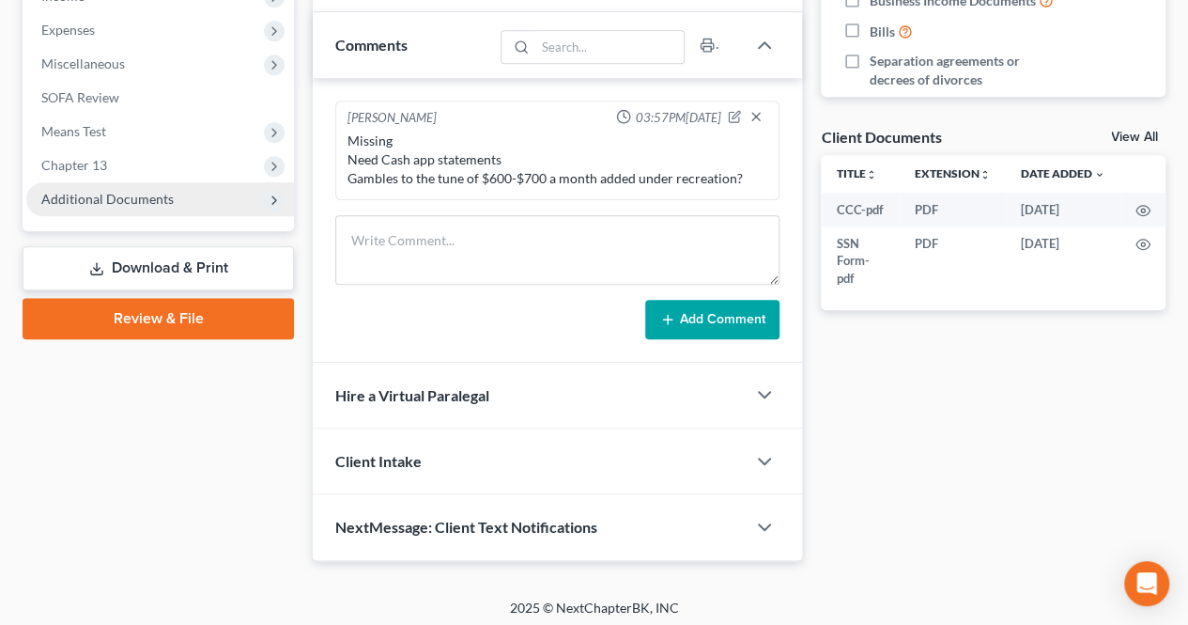
click at [182, 193] on span "Additional Documents" at bounding box center [160, 199] width 268 height 34
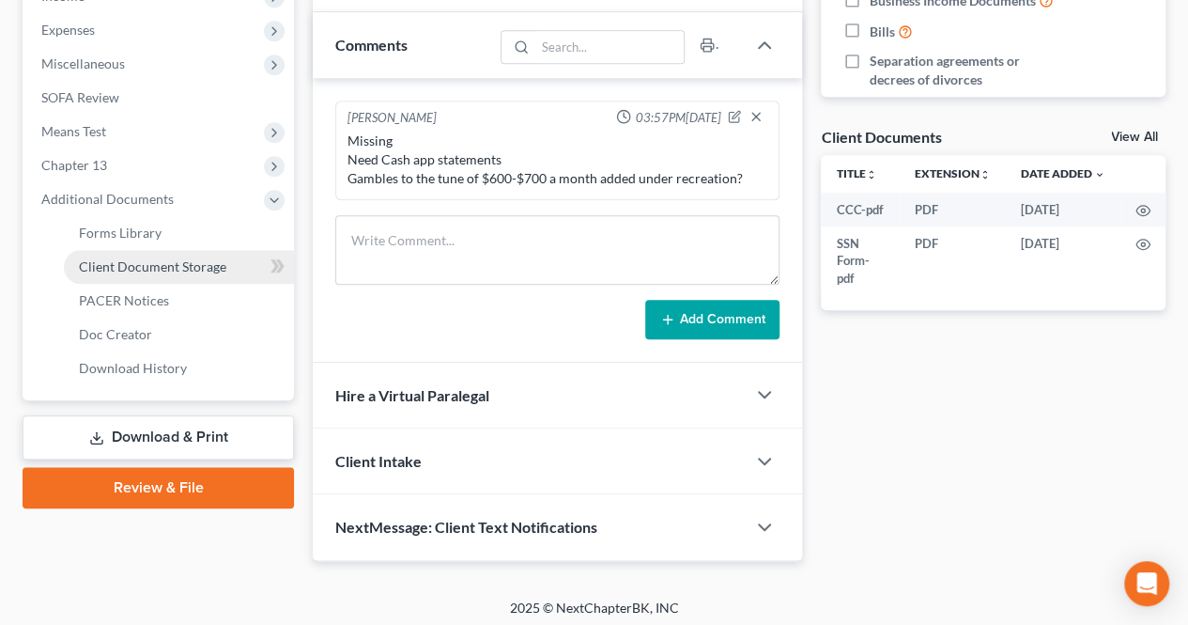
click at [184, 263] on span "Client Document Storage" at bounding box center [152, 266] width 147 height 16
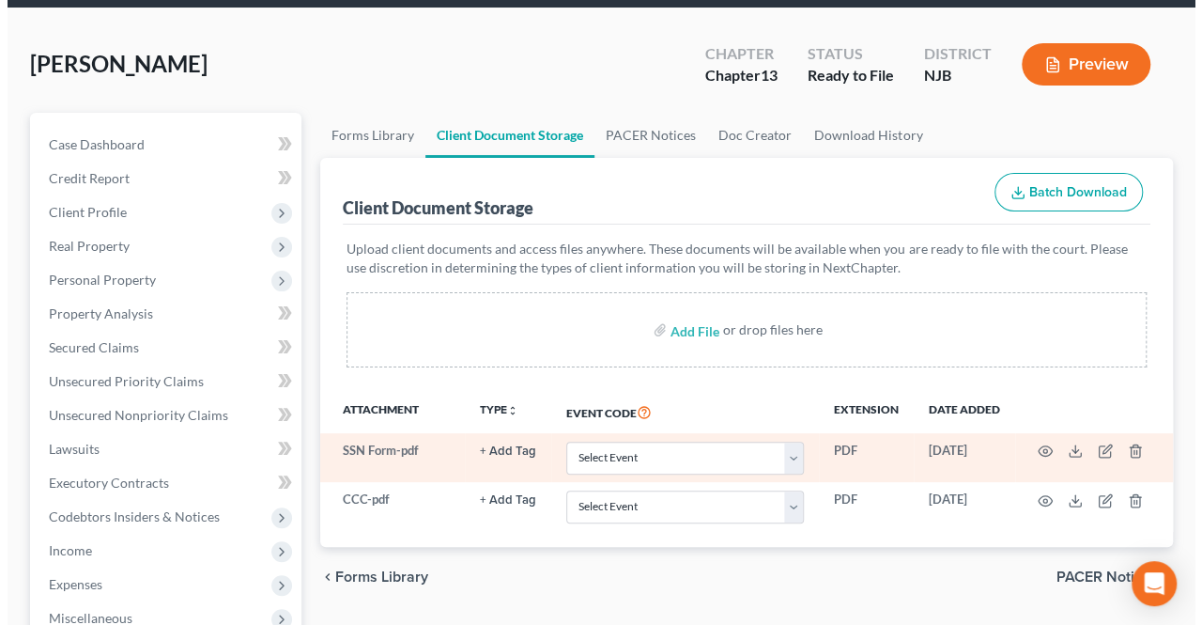
scroll to position [94, 0]
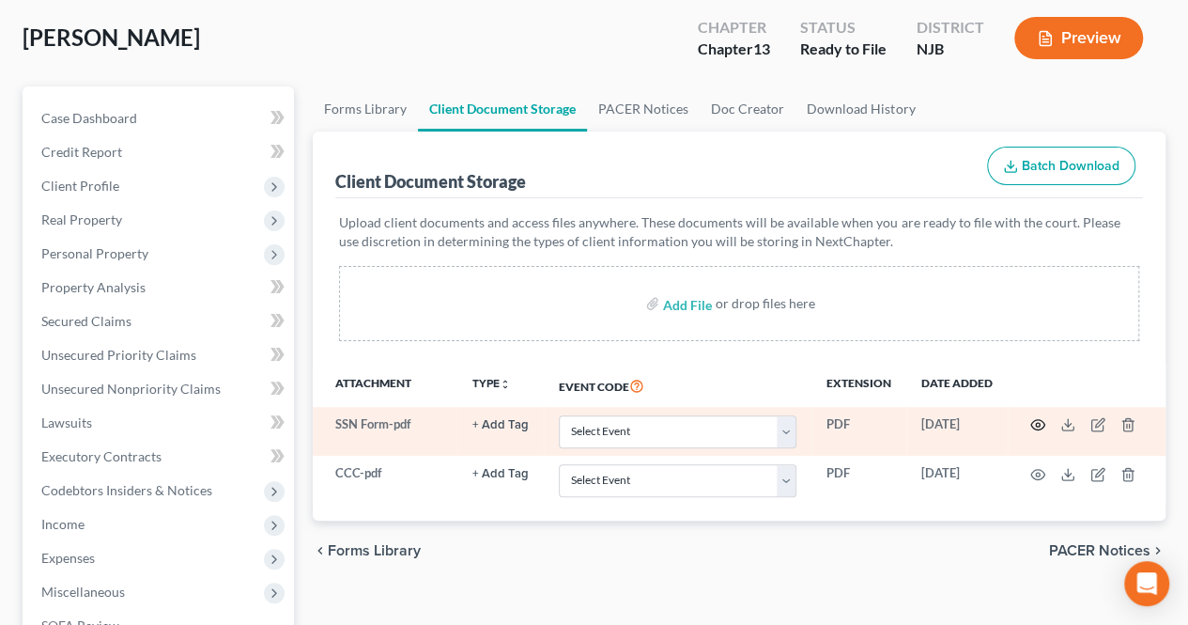
click at [1040, 424] on icon "button" at bounding box center [1037, 424] width 15 height 15
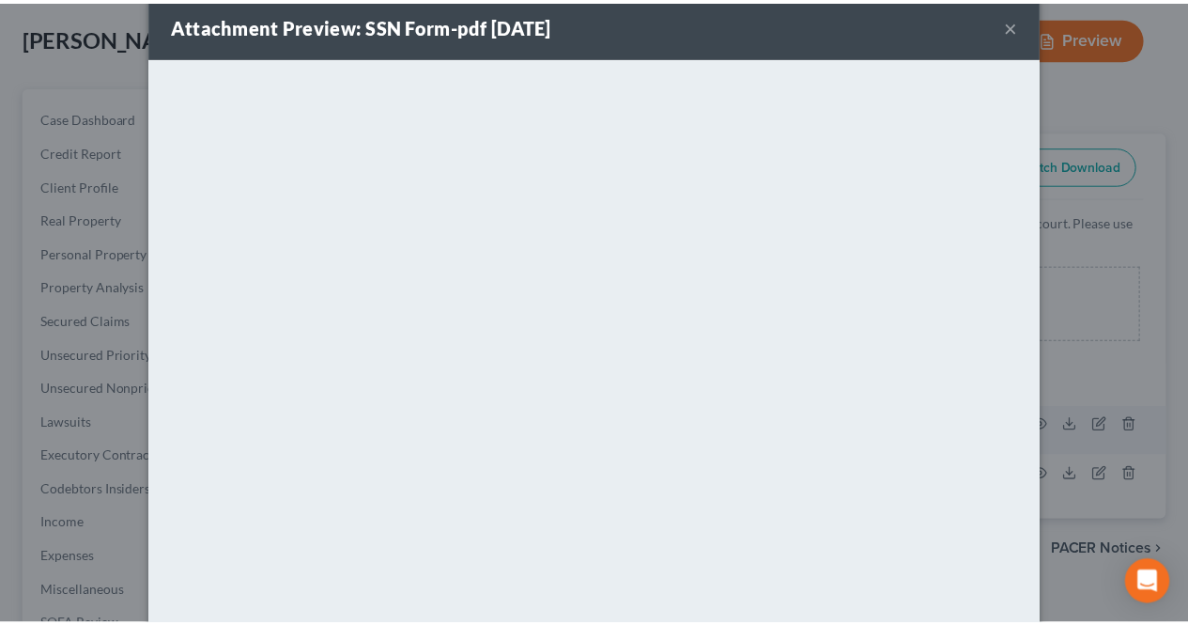
scroll to position [0, 0]
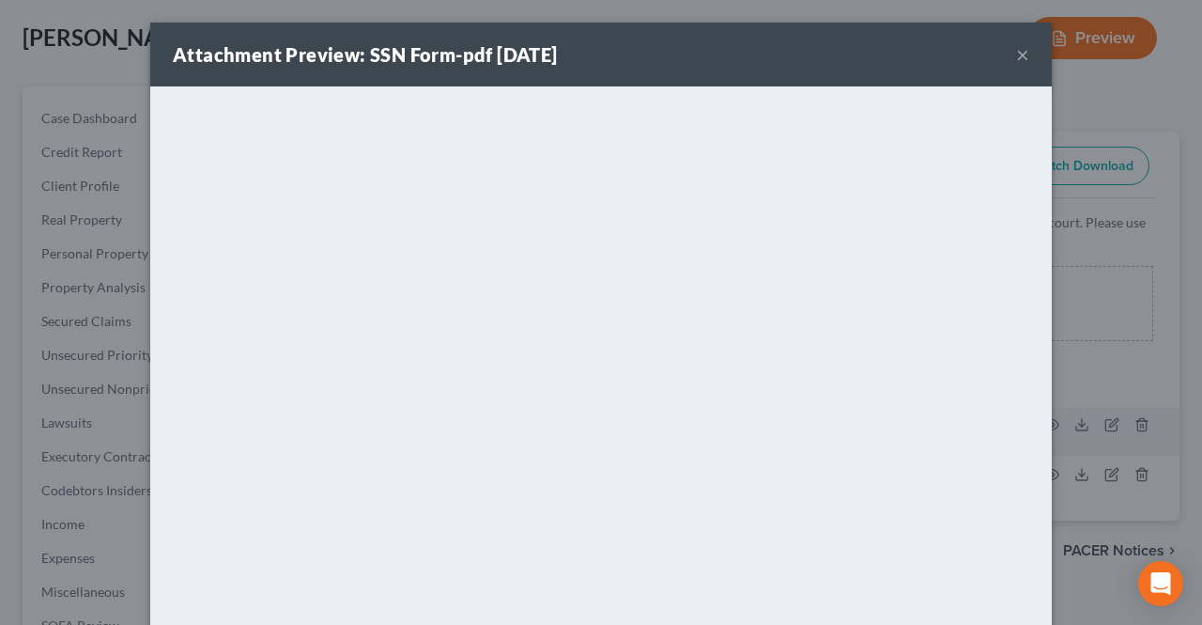
click at [1017, 50] on button "×" at bounding box center [1022, 54] width 13 height 23
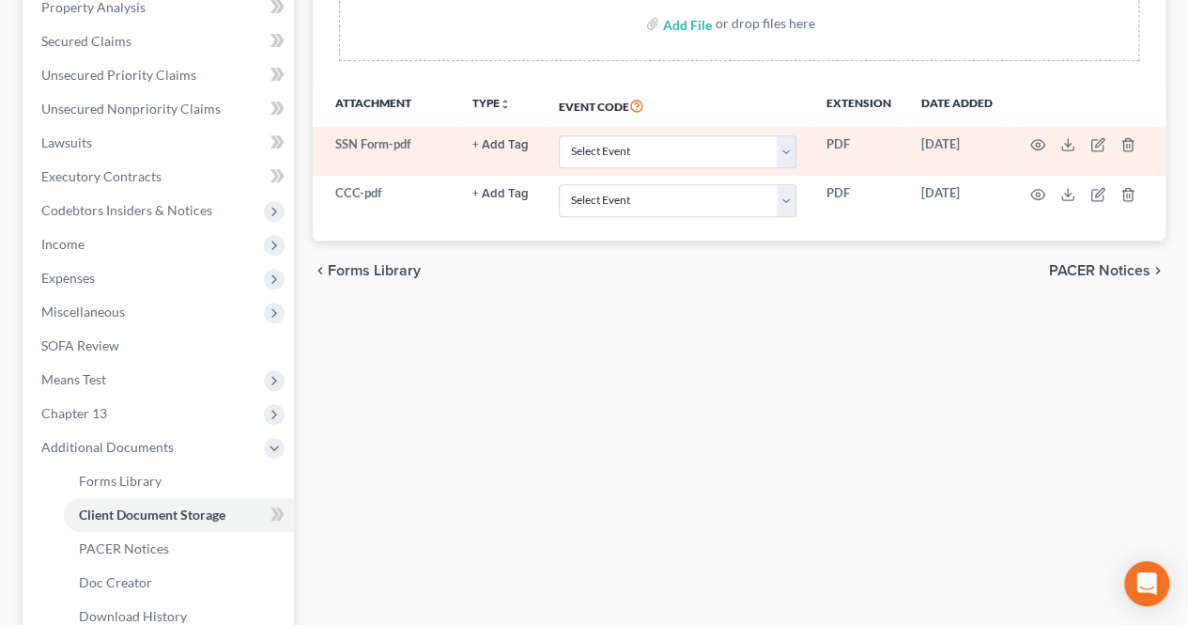
scroll to position [282, 0]
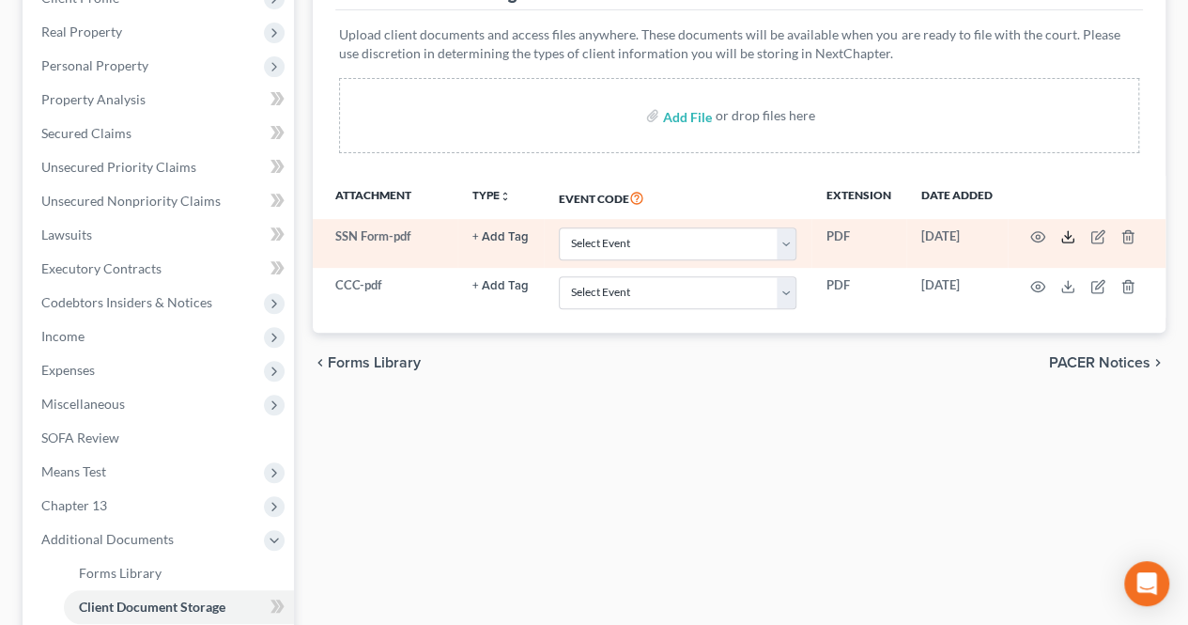
click at [1063, 234] on icon at bounding box center [1067, 236] width 15 height 15
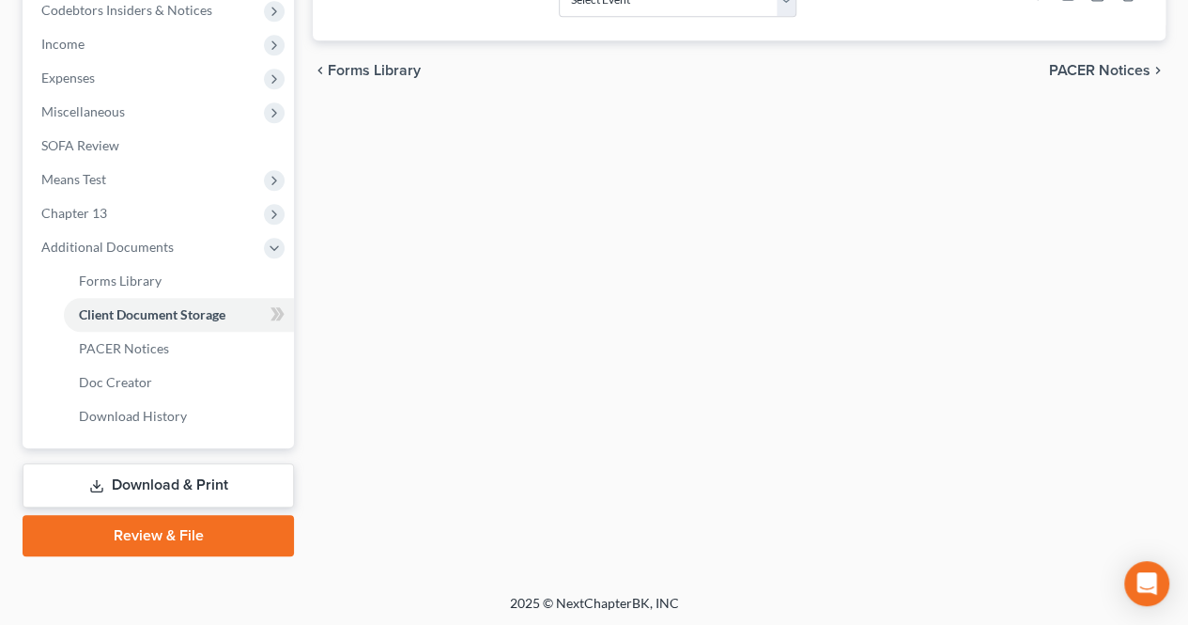
click at [231, 495] on link "Download & Print" at bounding box center [158, 485] width 271 height 44
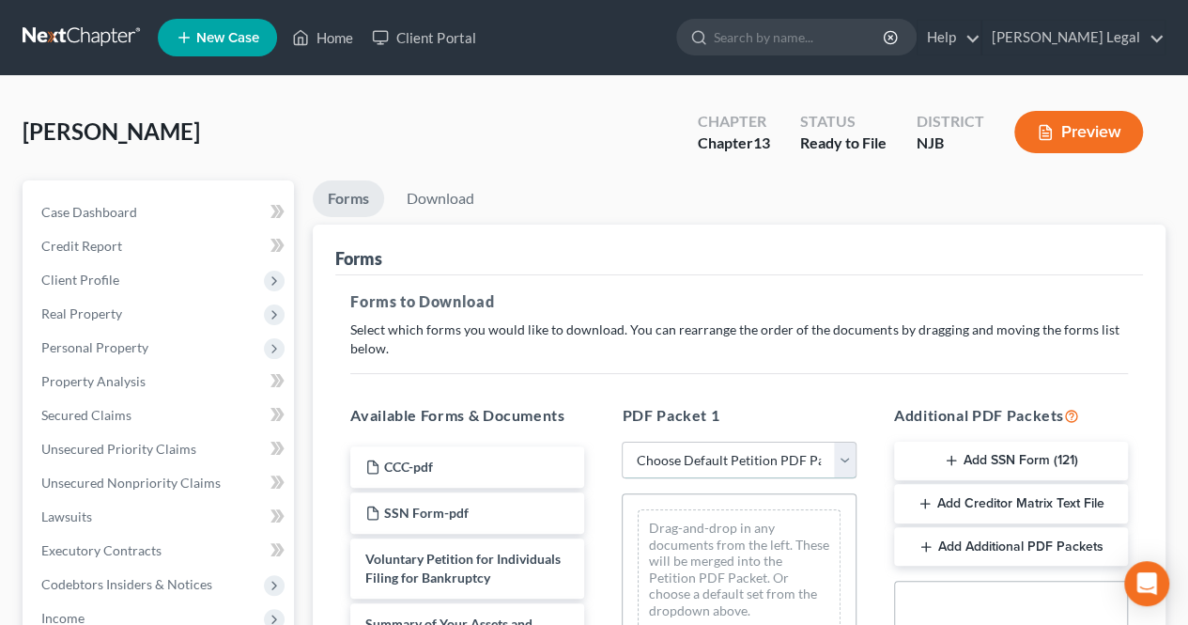
click at [631, 460] on select "Choose Default Petition PDF Packet Complete Bankruptcy Petition (all forms and …" at bounding box center [739, 460] width 234 height 38
select select "0"
click at [622, 441] on select "Choose Default Petition PDF Packet Complete Bankruptcy Petition (all forms and …" at bounding box center [739, 460] width 234 height 38
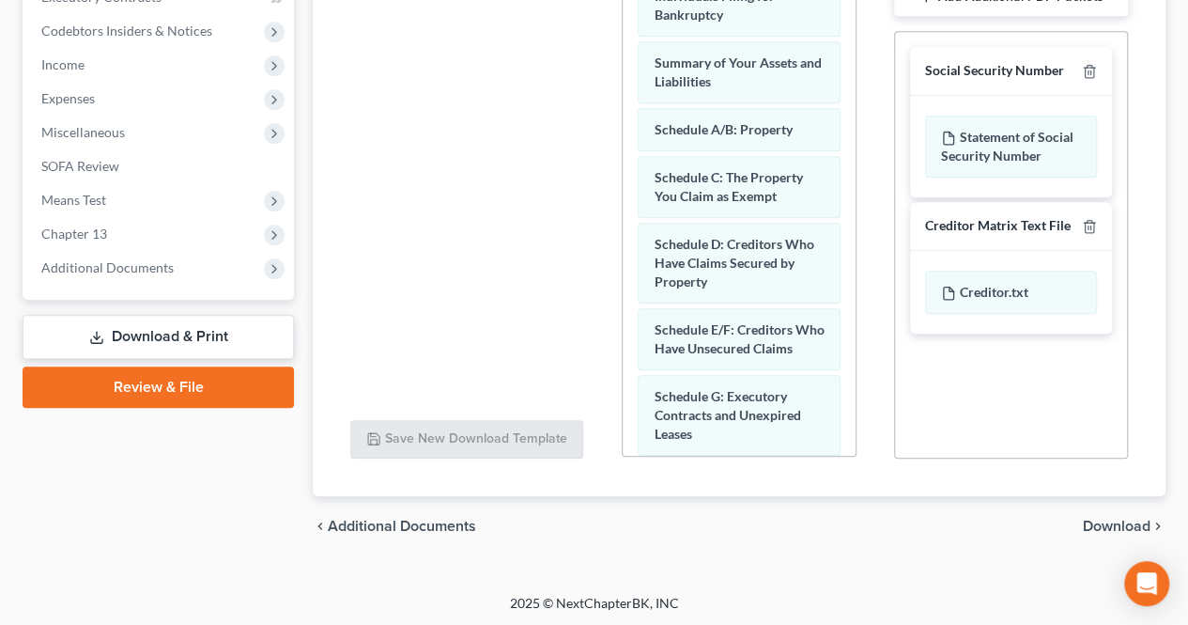
click at [1123, 521] on span "Download" at bounding box center [1117, 525] width 68 height 15
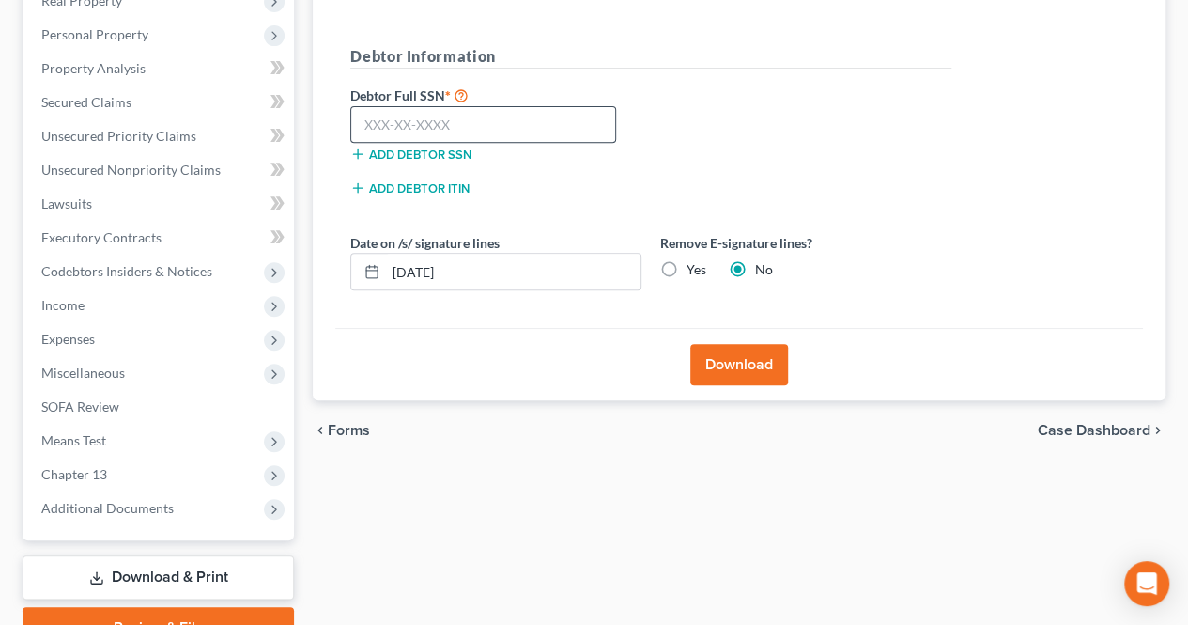
scroll to position [217, 0]
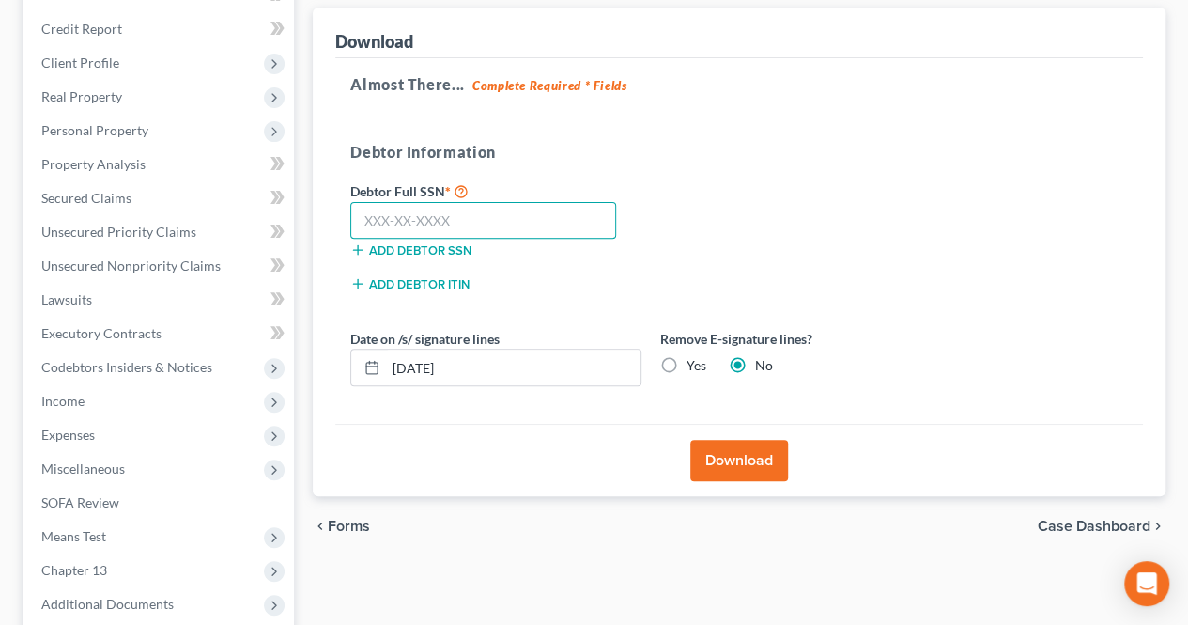
paste input "146-02-6160"
type input "146-02-6160"
click at [710, 456] on button "Download" at bounding box center [739, 460] width 98 height 41
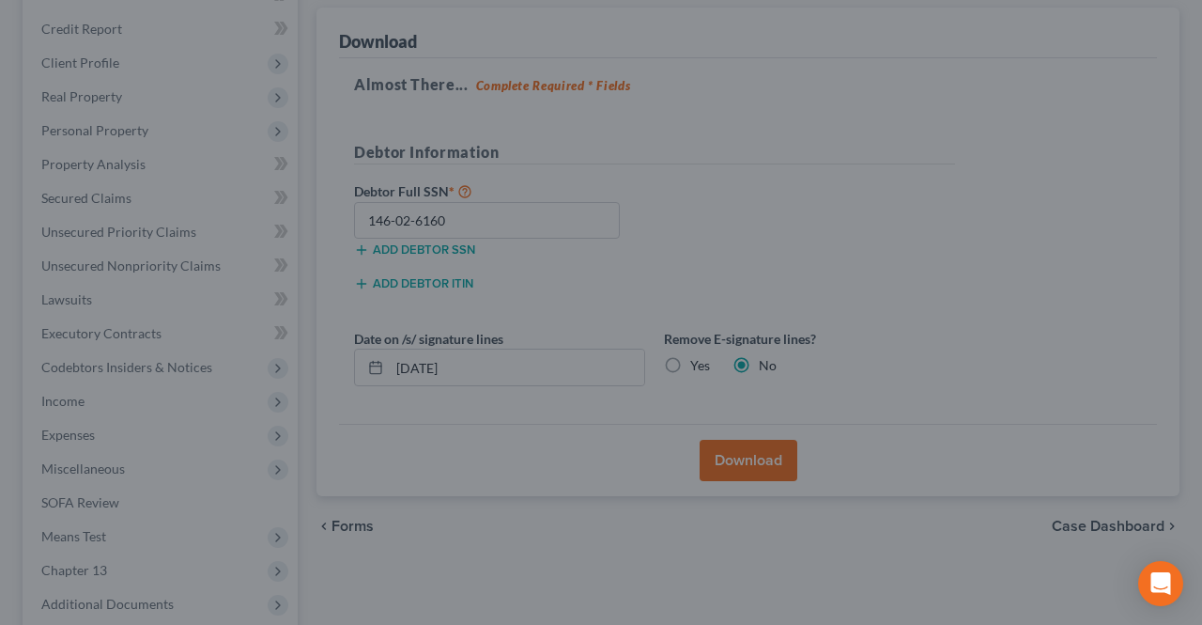
click at [948, 359] on div "Download Bankruptcy Packet Please wait while we merge your PDF packet... Make s…" at bounding box center [601, 312] width 1202 height 625
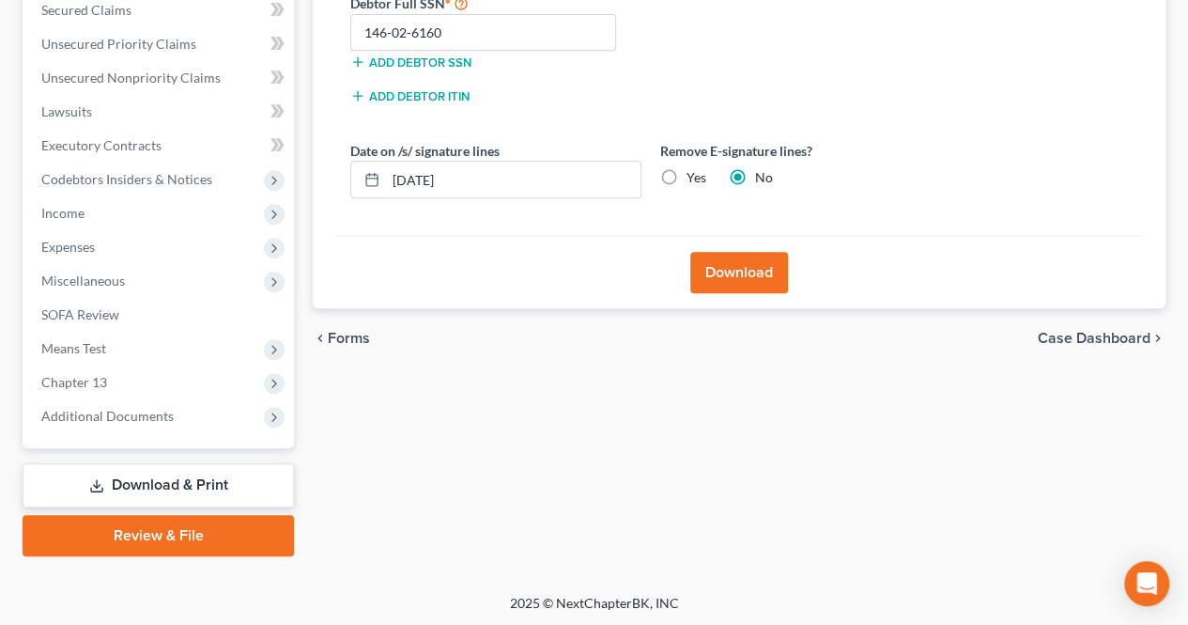
click at [208, 533] on link "Review & File" at bounding box center [158, 535] width 271 height 41
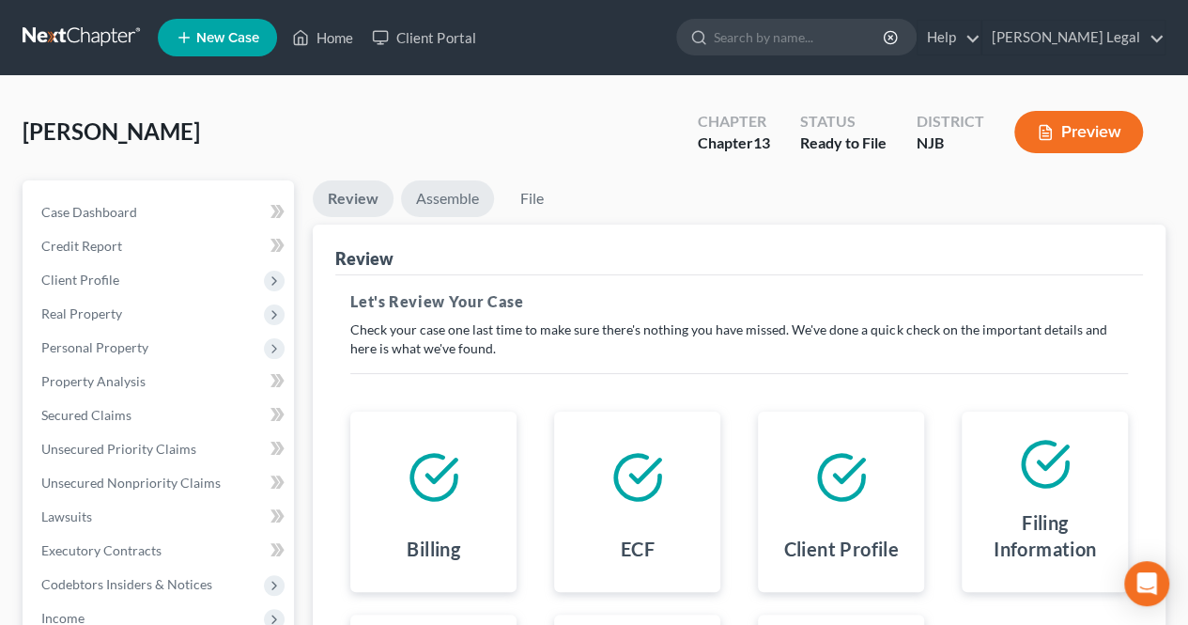
click at [474, 219] on li "Assemble" at bounding box center [447, 202] width 93 height 44
click at [462, 196] on link "Assemble" at bounding box center [447, 198] width 93 height 37
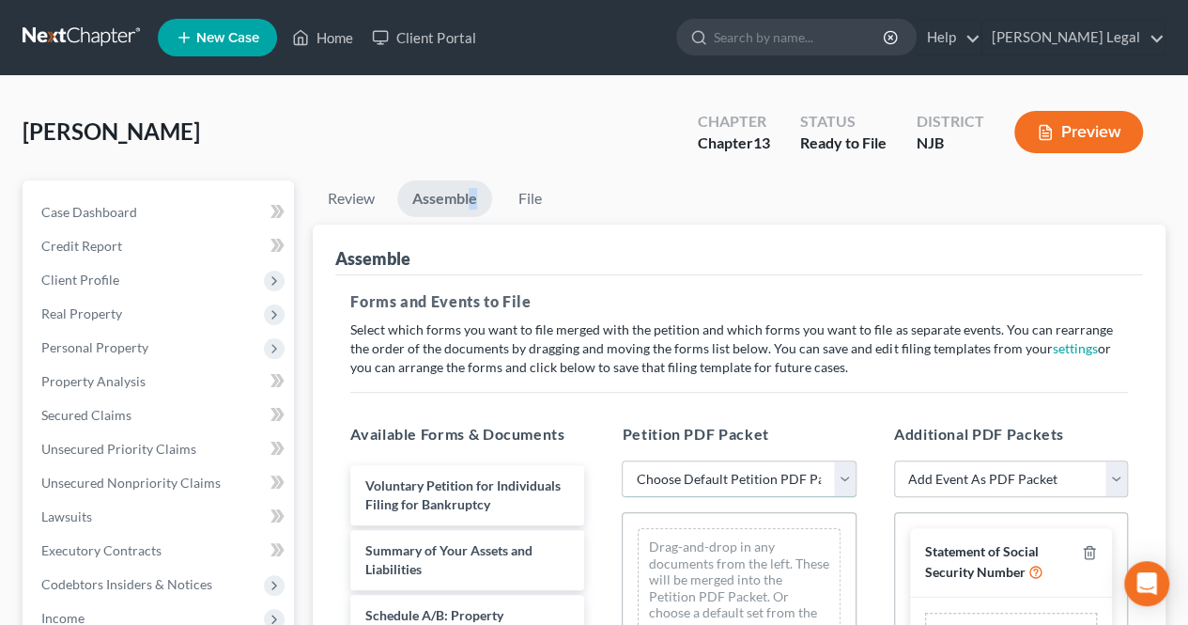
drag, startPoint x: 679, startPoint y: 469, endPoint x: 693, endPoint y: 491, distance: 26.6
click at [679, 469] on select "Choose Default Petition PDF Packet Complete Bankruptcy Petition (all forms and …" at bounding box center [739, 479] width 234 height 38
select select "0"
click at [622, 460] on select "Choose Default Petition PDF Packet Complete Bankruptcy Petition (all forms and …" at bounding box center [739, 479] width 234 height 38
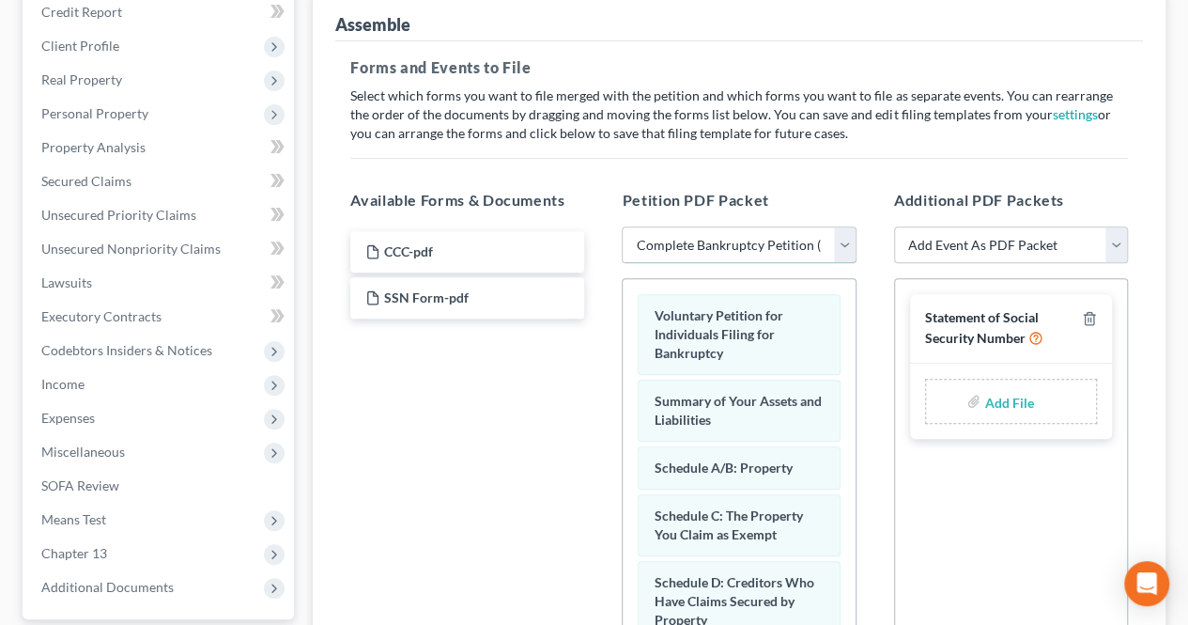
scroll to position [282, 0]
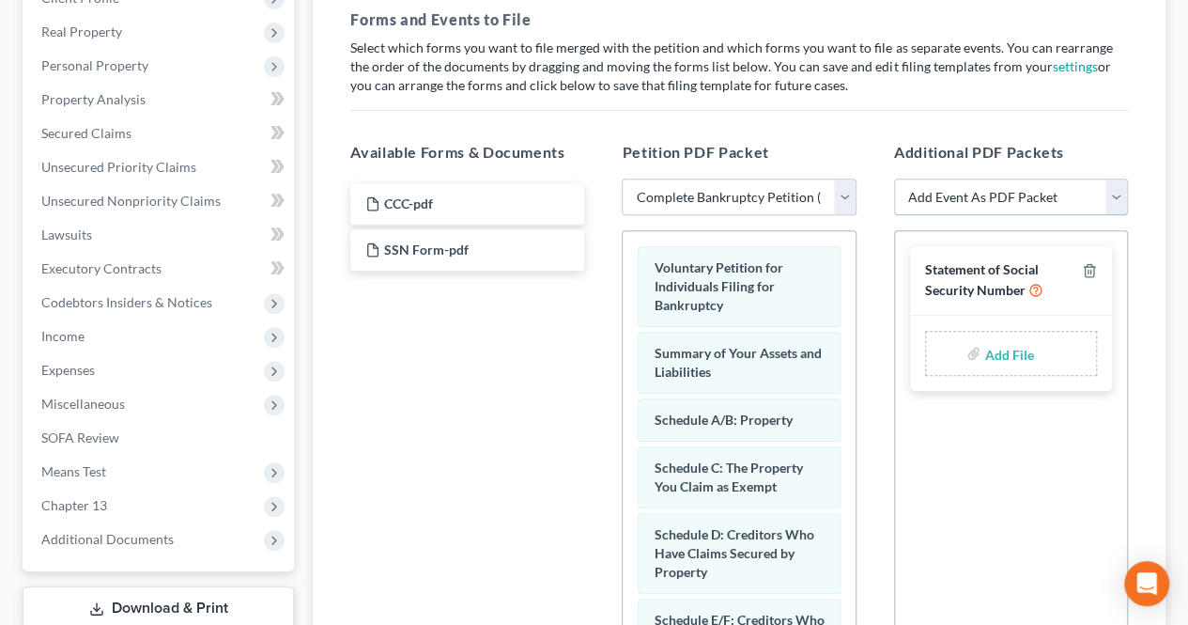
click at [980, 202] on select "Add Event As PDF Packet Amended Attorney Compensation Statement Amended List of…" at bounding box center [1011, 197] width 234 height 38
select select "6"
click at [894, 178] on select "Add Event As PDF Packet Amended Attorney Compensation Statement Amended List of…" at bounding box center [1011, 197] width 234 height 38
select select
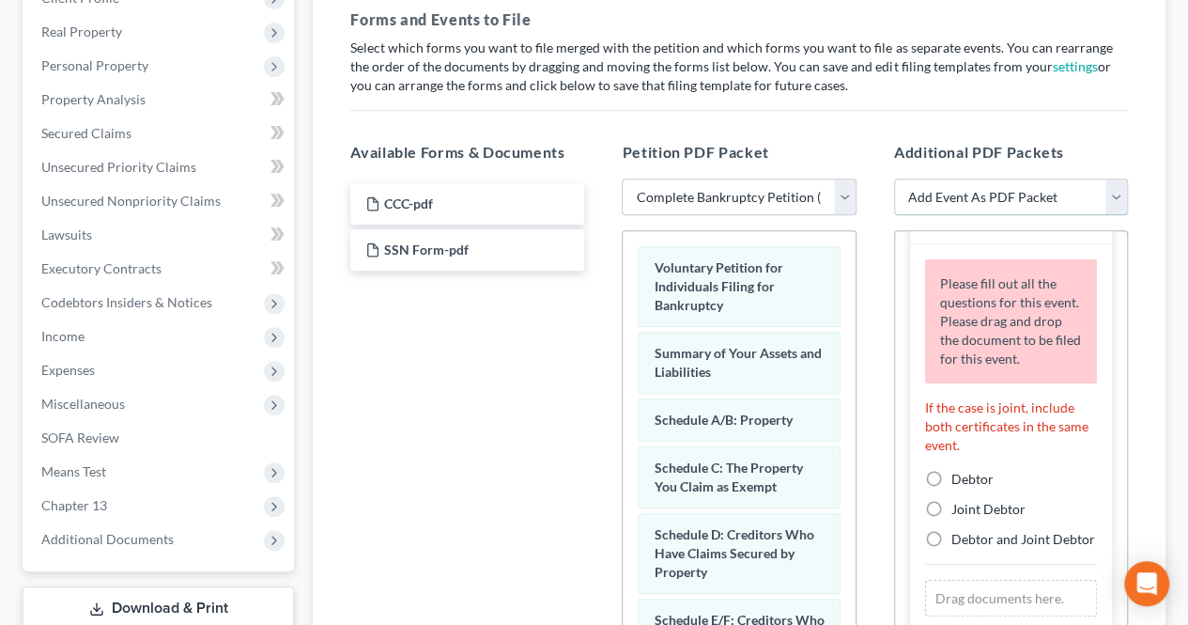
scroll to position [94, 0]
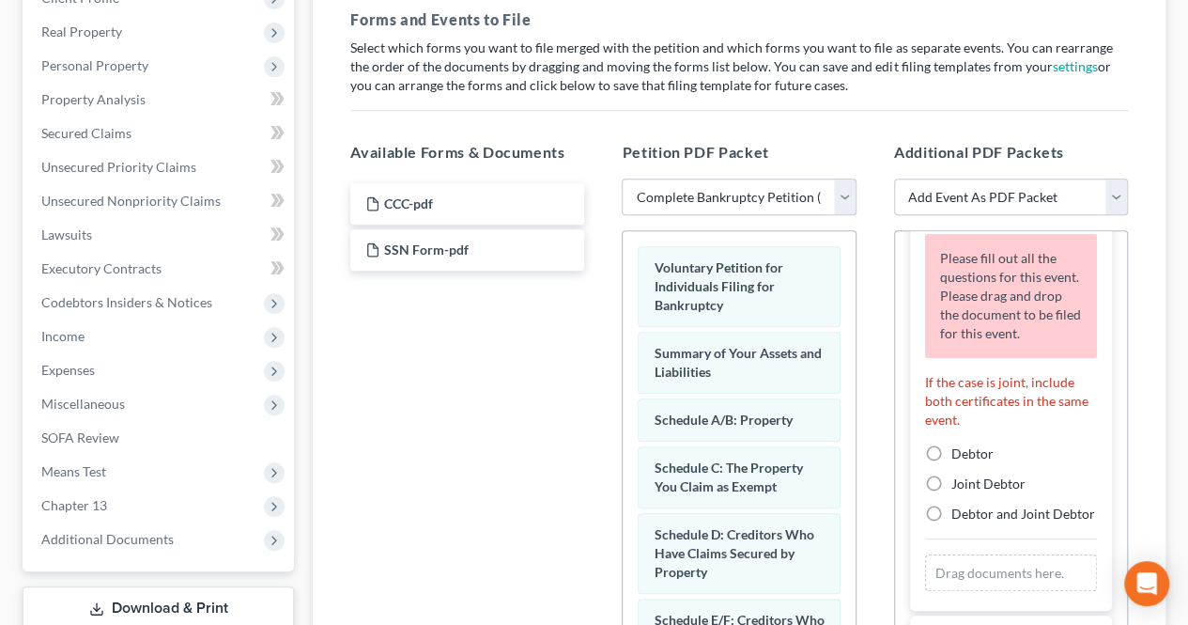
click at [951, 454] on label "Debtor" at bounding box center [972, 453] width 42 height 19
click at [959, 454] on input "Debtor" at bounding box center [965, 450] width 12 height 12
radio input "true"
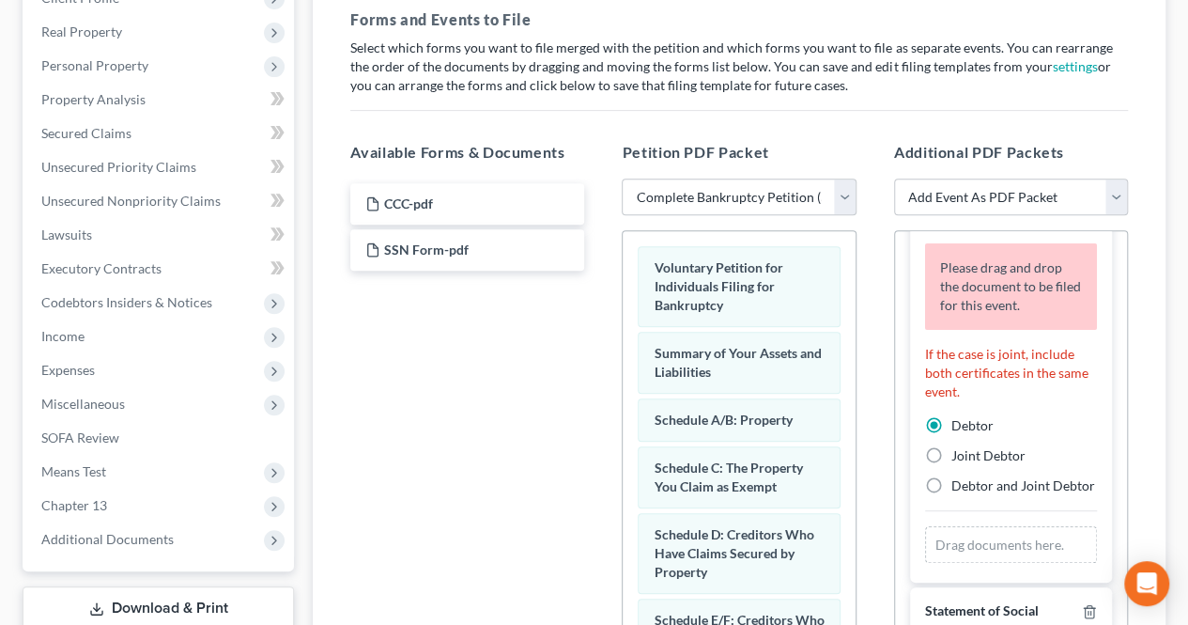
scroll to position [100, 0]
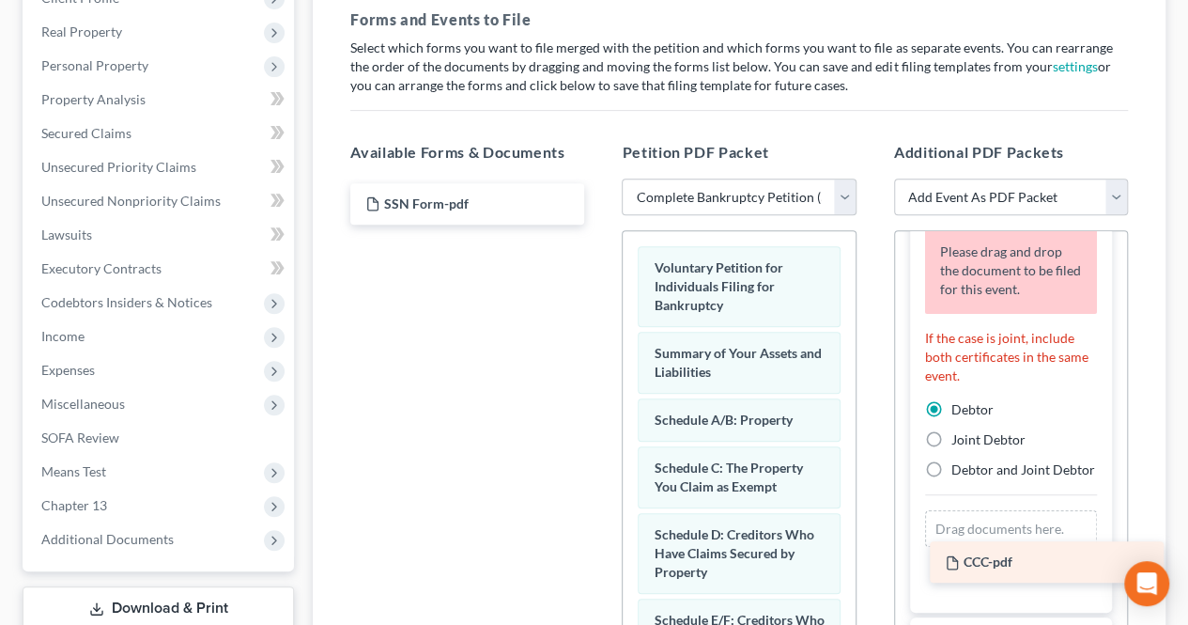
drag, startPoint x: 376, startPoint y: 193, endPoint x: 954, endPoint y: 552, distance: 681.2
click at [599, 224] on div "CCC-pdf CCC-pdf SSN Form-pdf" at bounding box center [467, 203] width 264 height 41
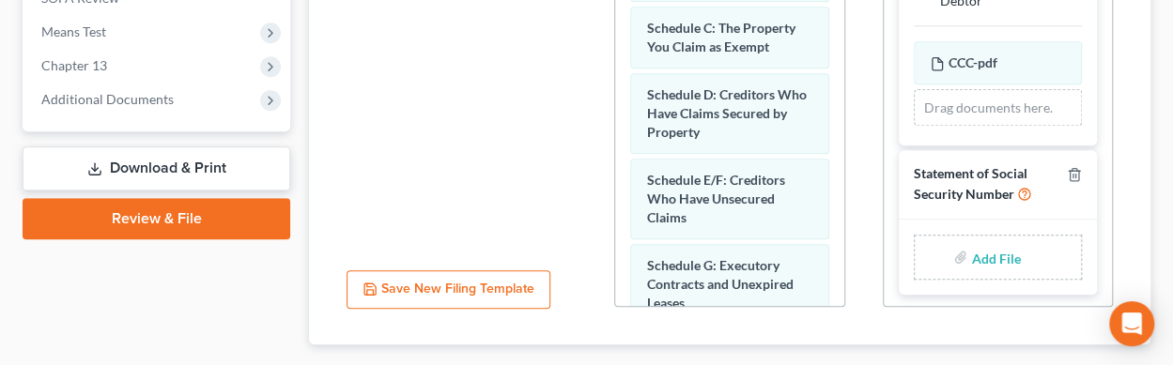
scroll to position [751, 0]
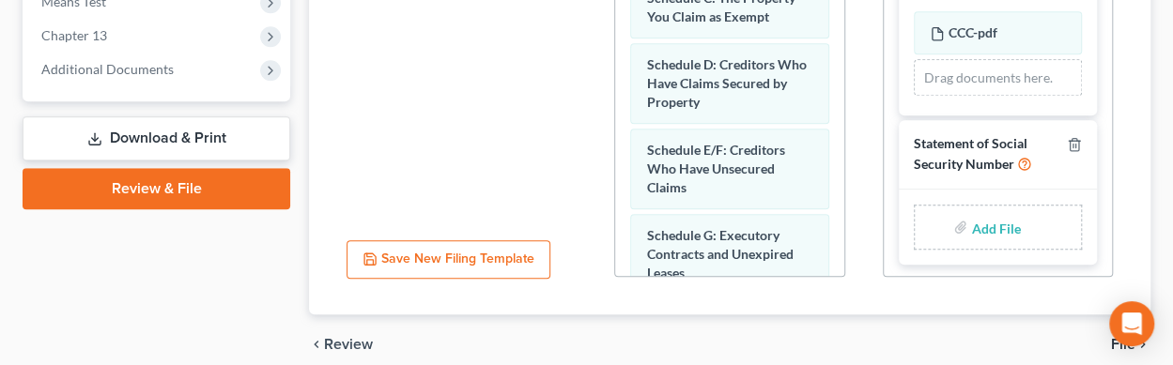
type input "C:\fakepath\SSN Form.pdf"
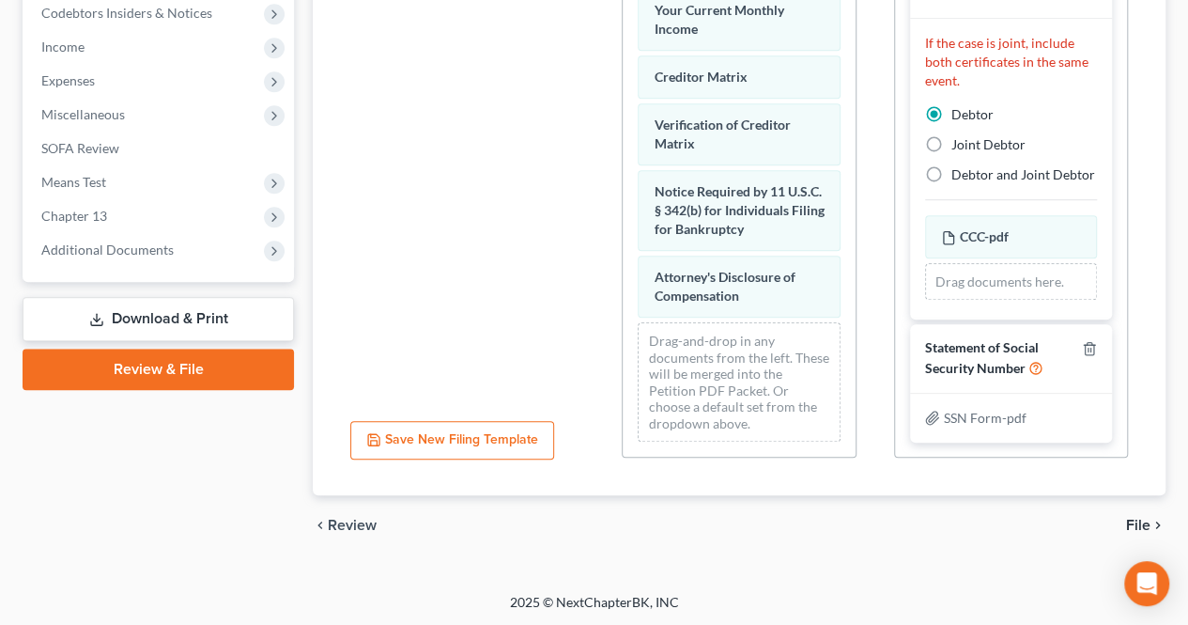
scroll to position [869, 0]
click at [1140, 517] on span "File" at bounding box center [1138, 524] width 24 height 15
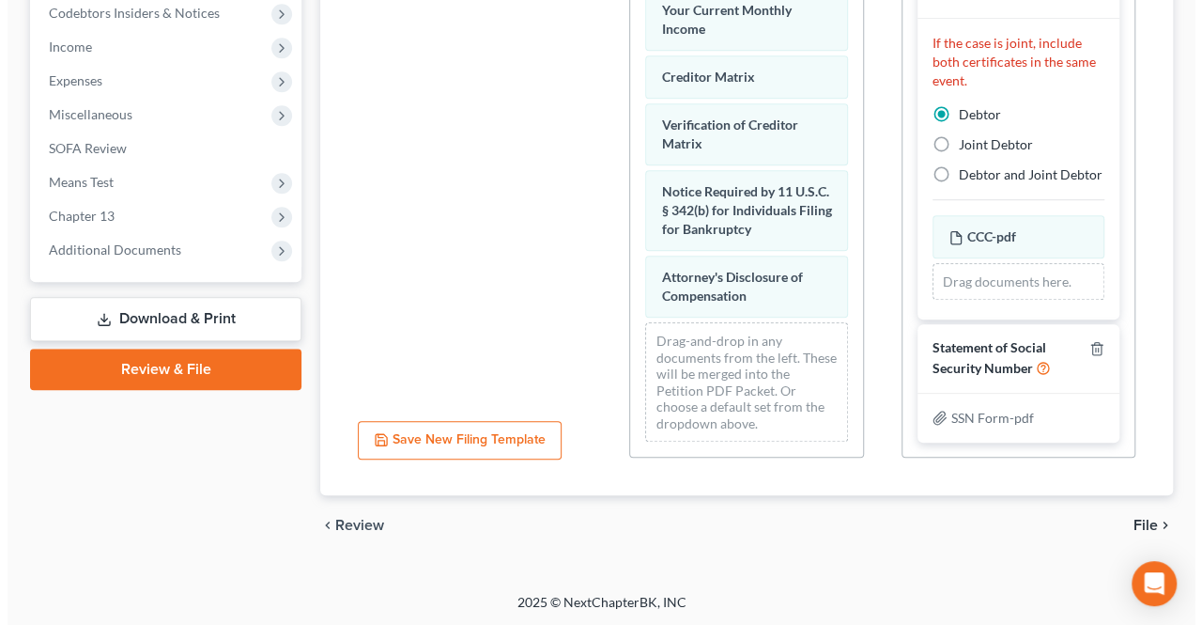
scroll to position [405, 0]
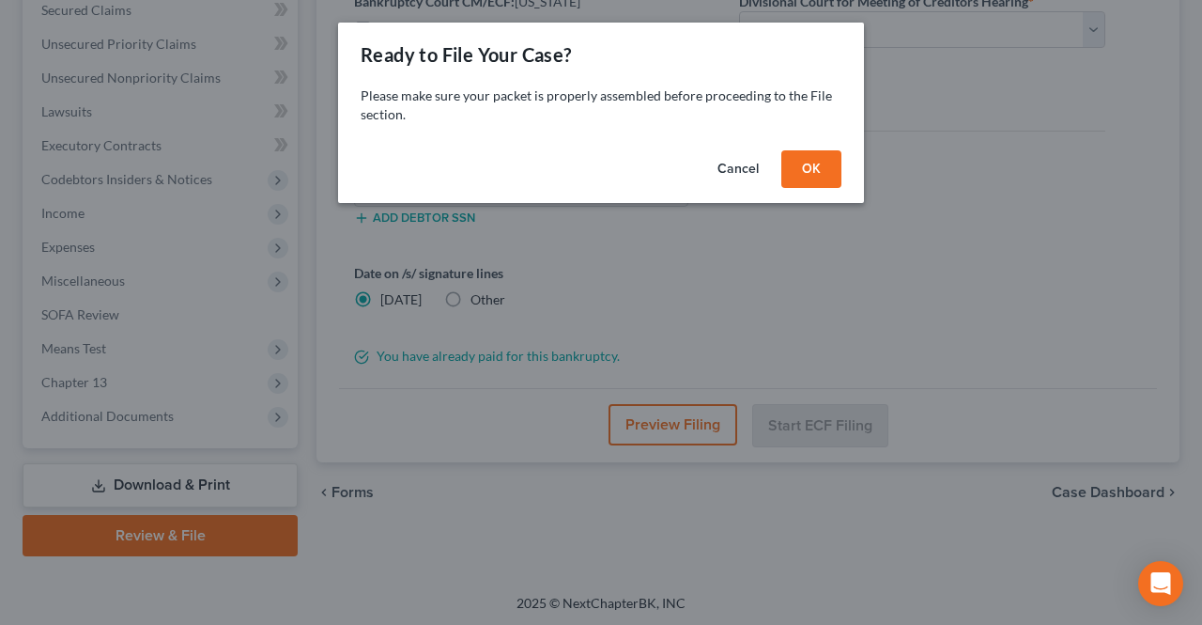
click at [811, 171] on button "OK" at bounding box center [811, 169] width 60 height 38
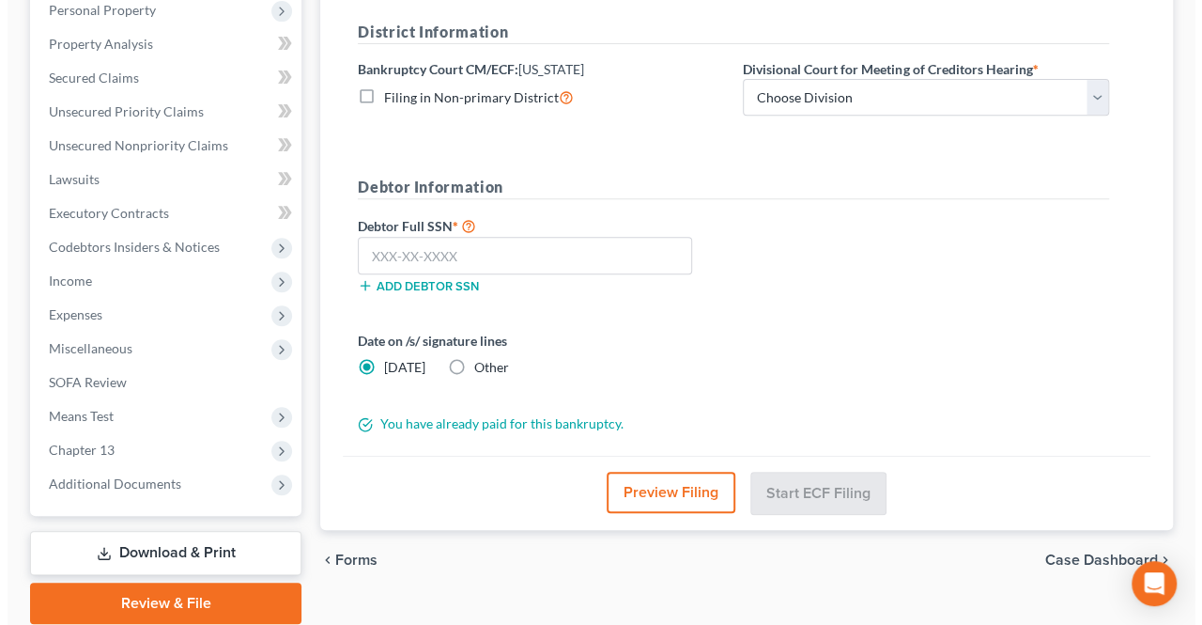
scroll to position [311, 0]
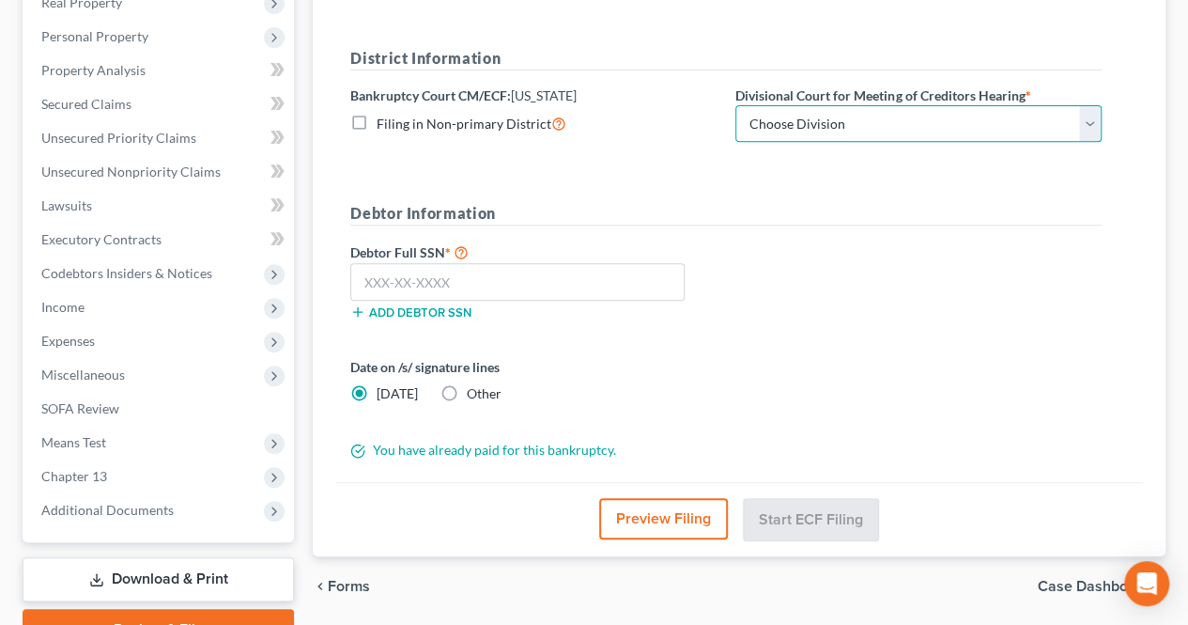
click at [793, 127] on select "Choose Division Camden Camden/Trenton Newark Trenton" at bounding box center [918, 124] width 366 height 38
select select "2"
click at [735, 105] on select "Choose Division Camden Camden/Trenton Newark Trenton" at bounding box center [918, 124] width 366 height 38
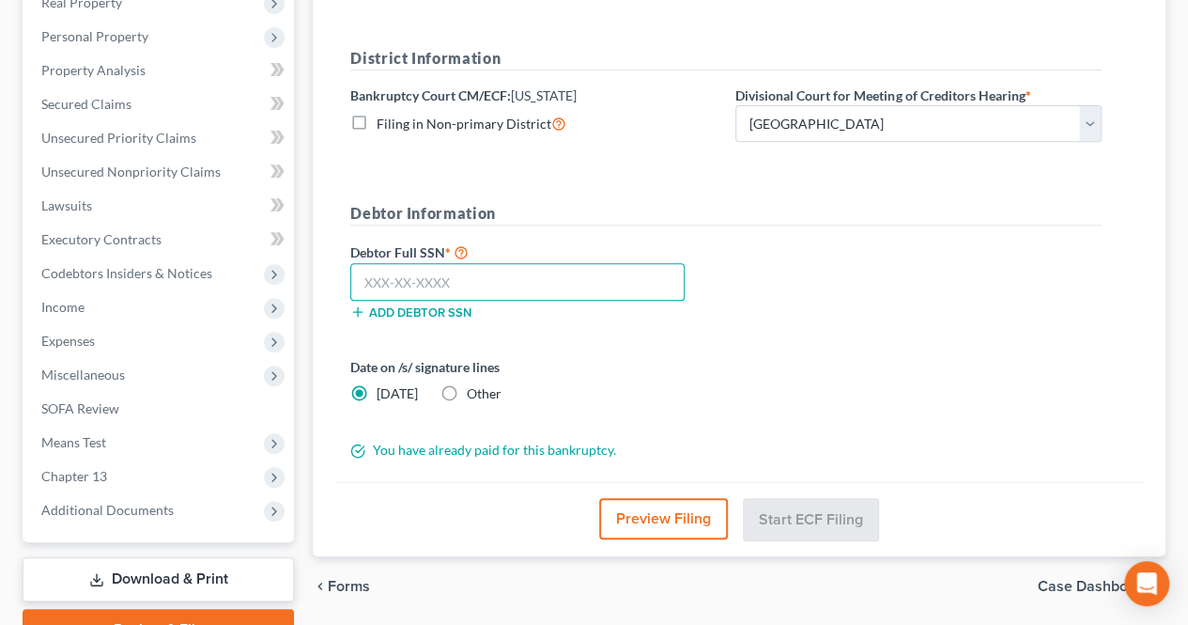
paste input "146-02-6160"
type input "146-02-6160"
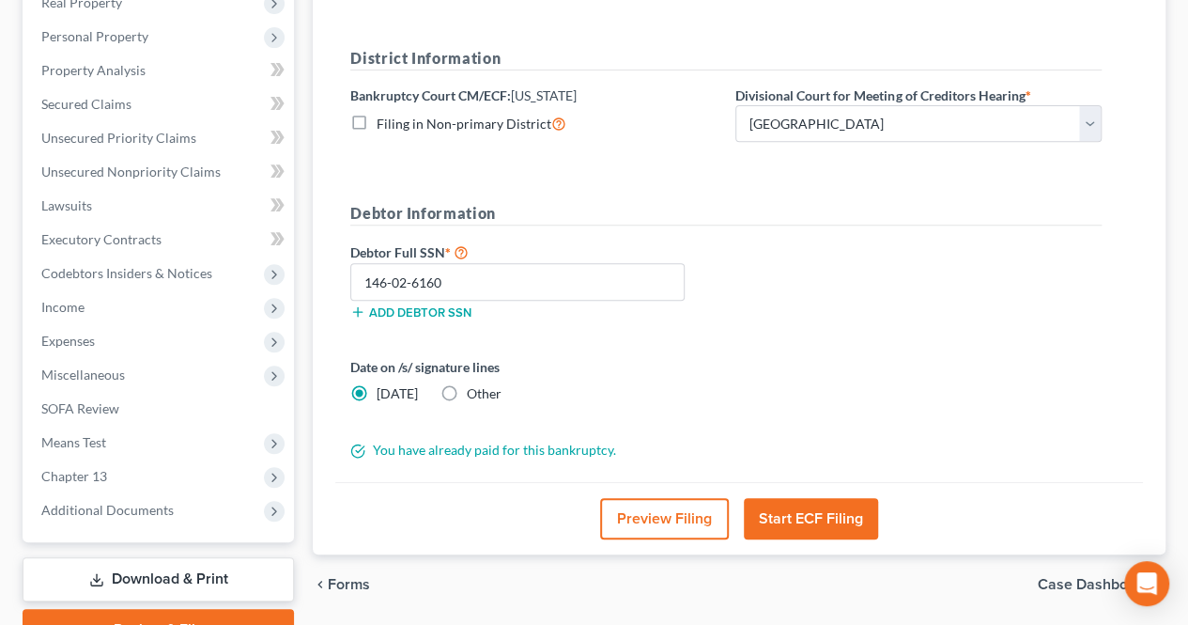
click at [804, 516] on button "Start ECF Filing" at bounding box center [811, 518] width 134 height 41
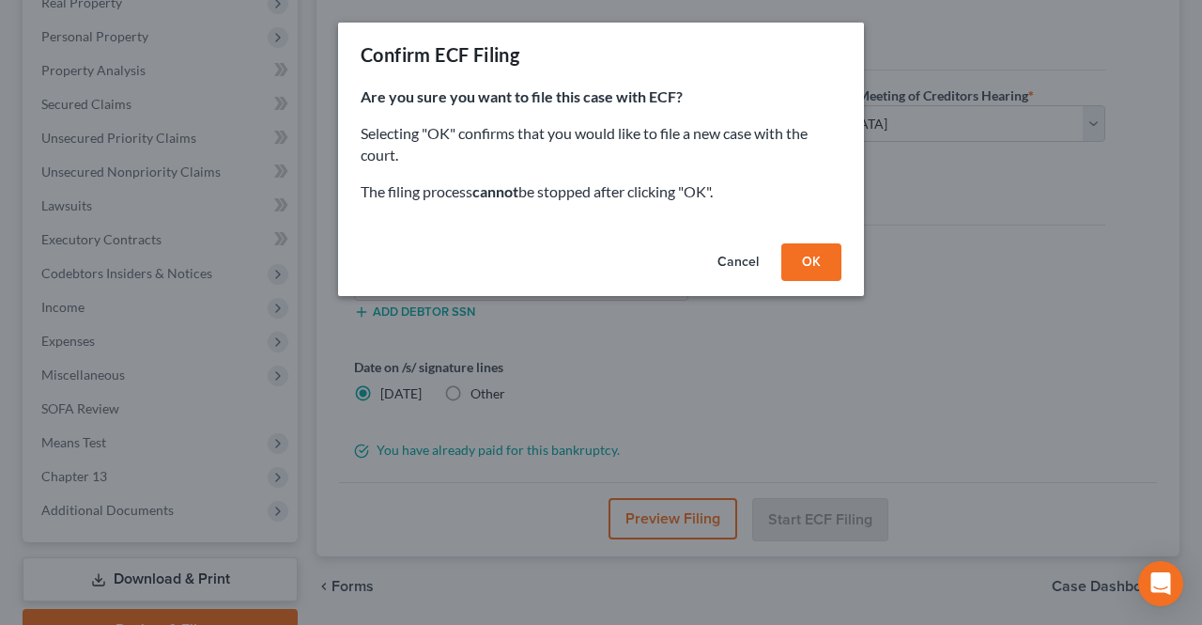
click at [795, 270] on button "OK" at bounding box center [811, 262] width 60 height 38
